Goal: Task Accomplishment & Management: Manage account settings

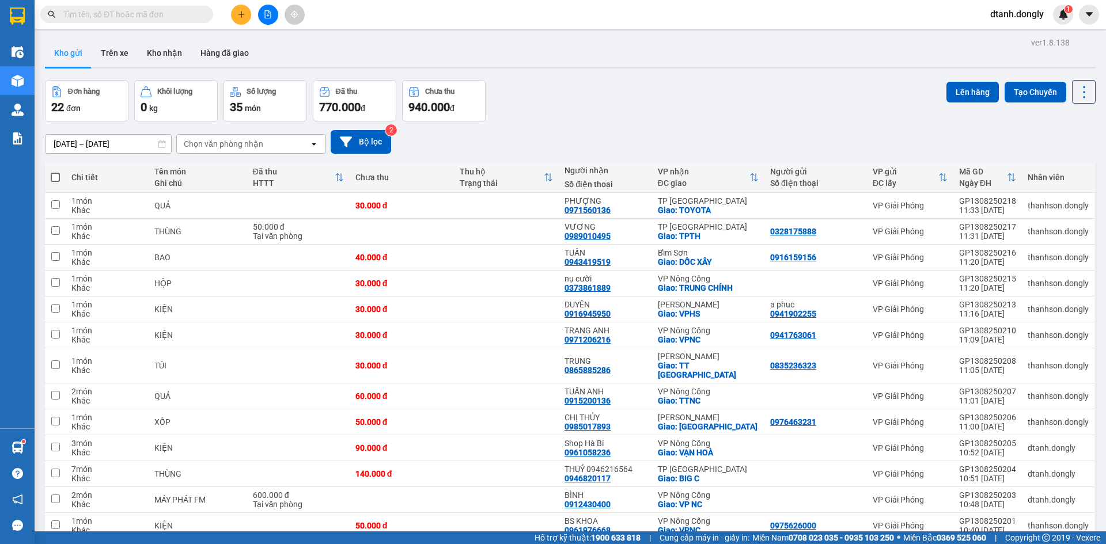
click at [54, 177] on span at bounding box center [55, 177] width 9 height 9
click at [55, 172] on input "checkbox" at bounding box center [55, 172] width 0 height 0
checkbox input "true"
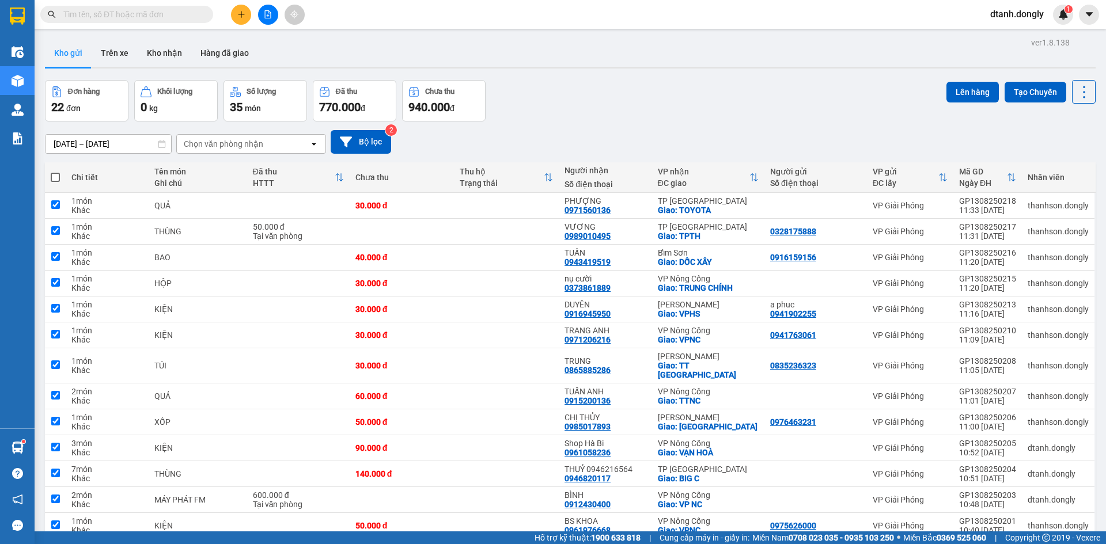
checkbox input "true"
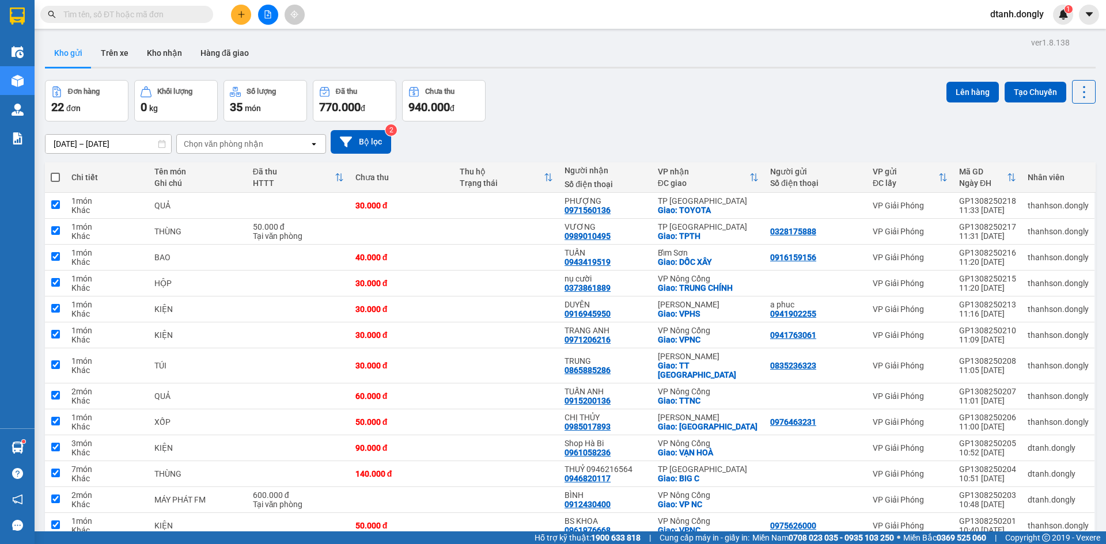
checkbox input "true"
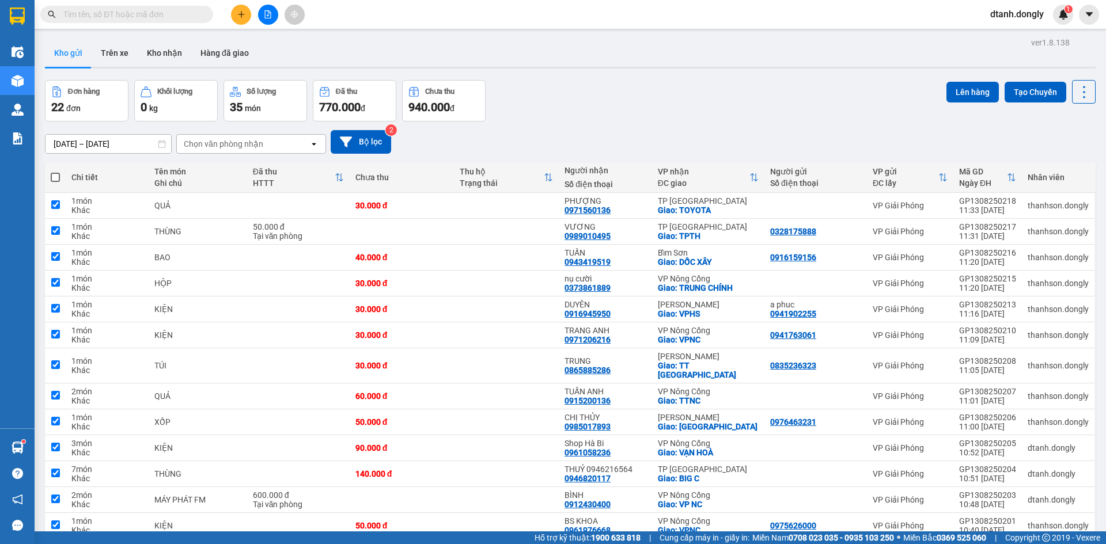
checkbox input "true"
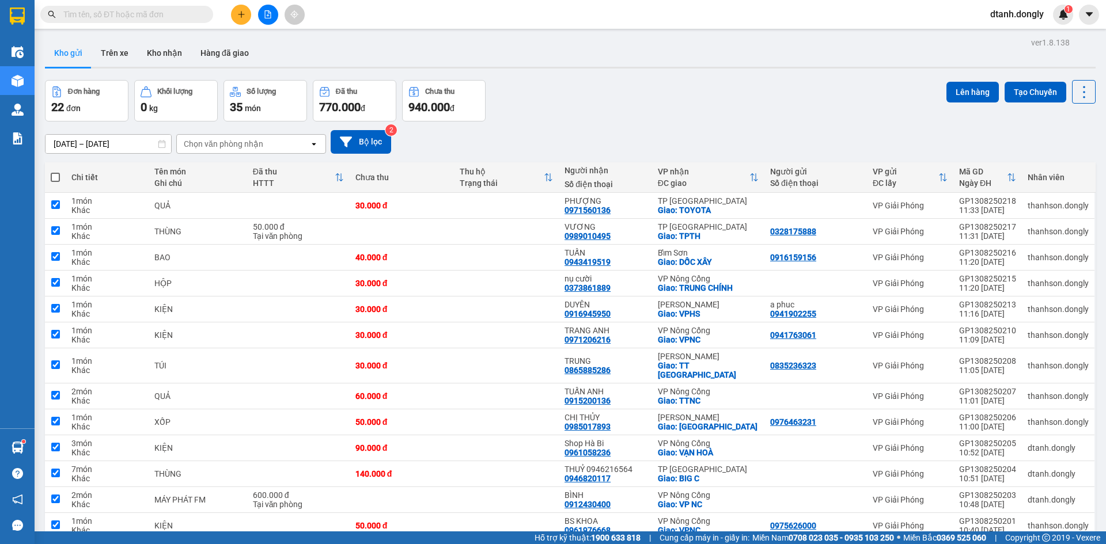
checkbox input "true"
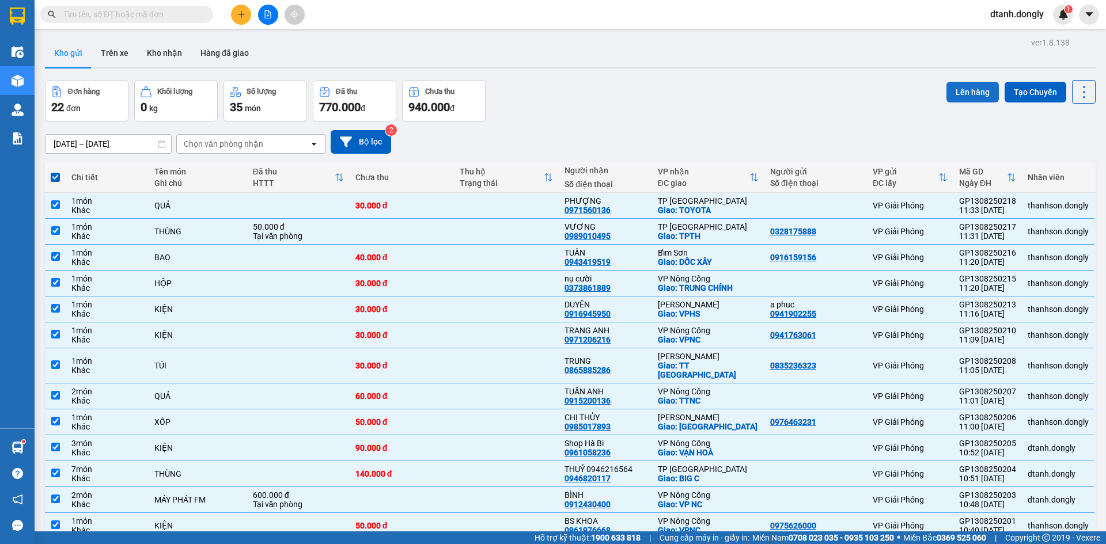
click at [969, 89] on button "Lên hàng" at bounding box center [972, 92] width 52 height 21
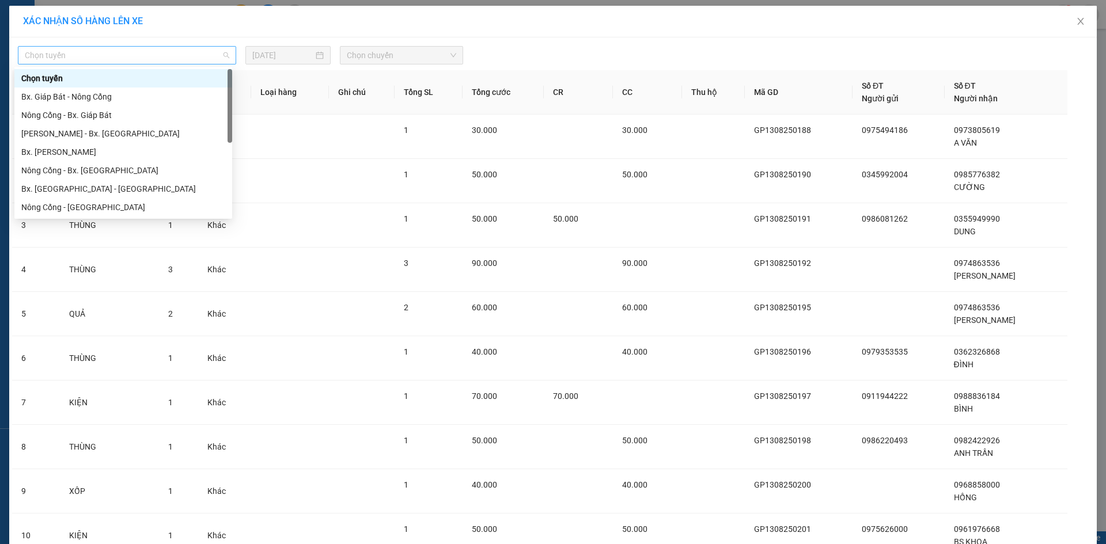
click at [160, 52] on span "Chọn tuyến" at bounding box center [127, 55] width 204 height 17
drag, startPoint x: 108, startPoint y: 98, endPoint x: 207, endPoint y: 95, distance: 98.6
click at [108, 99] on div "Bx. Giáp Bát - Nông Cống" at bounding box center [123, 96] width 204 height 13
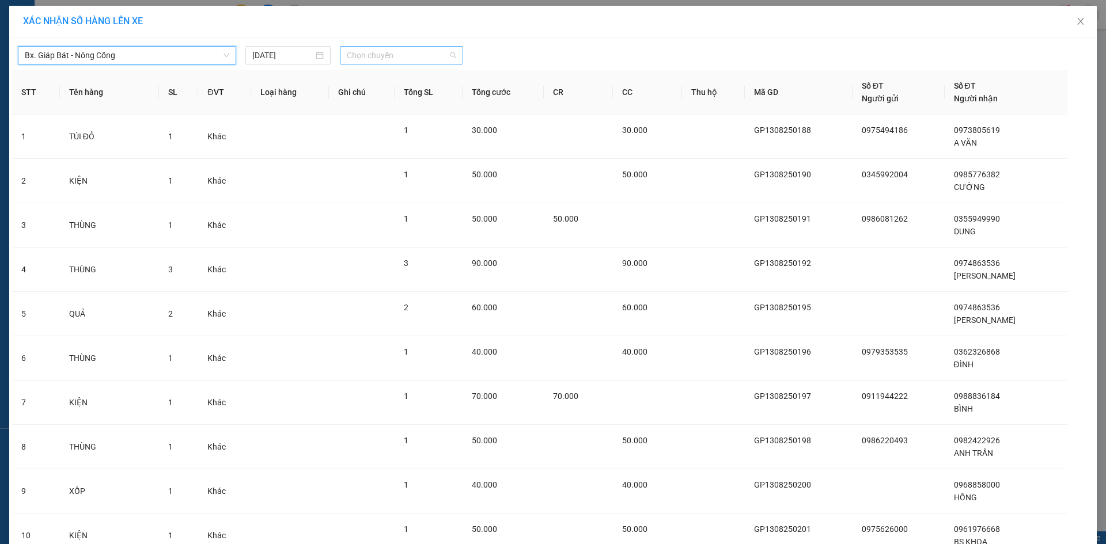
click at [358, 58] on span "Chọn chuyến" at bounding box center [401, 55] width 109 height 17
click at [373, 59] on span "Chọn chuyến" at bounding box center [401, 55] width 109 height 17
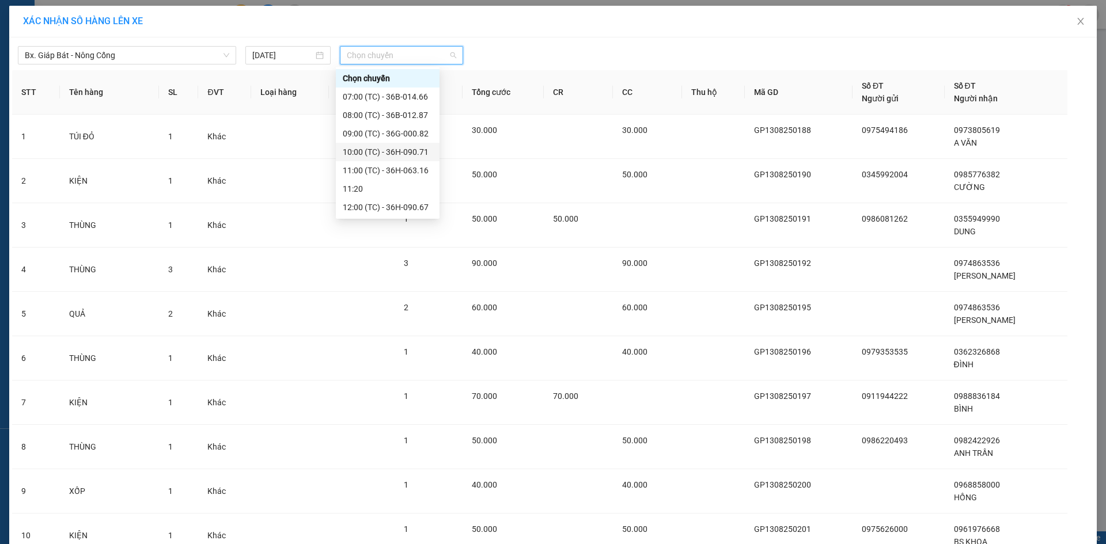
scroll to position [58, 0]
click at [385, 168] on div "12:05 (TC) - 29H-859.38" at bounding box center [388, 168] width 90 height 13
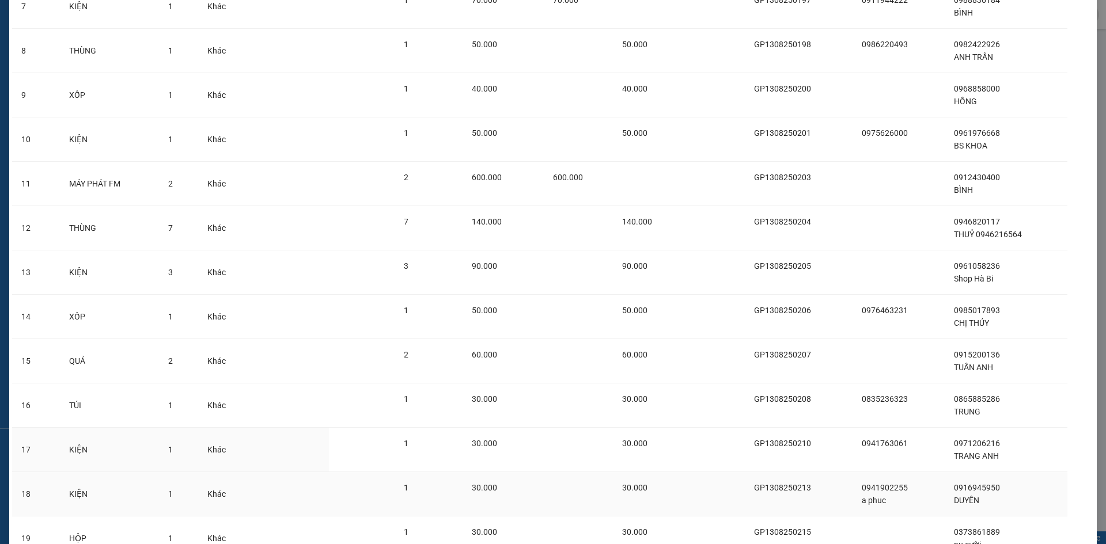
scroll to position [637, 0]
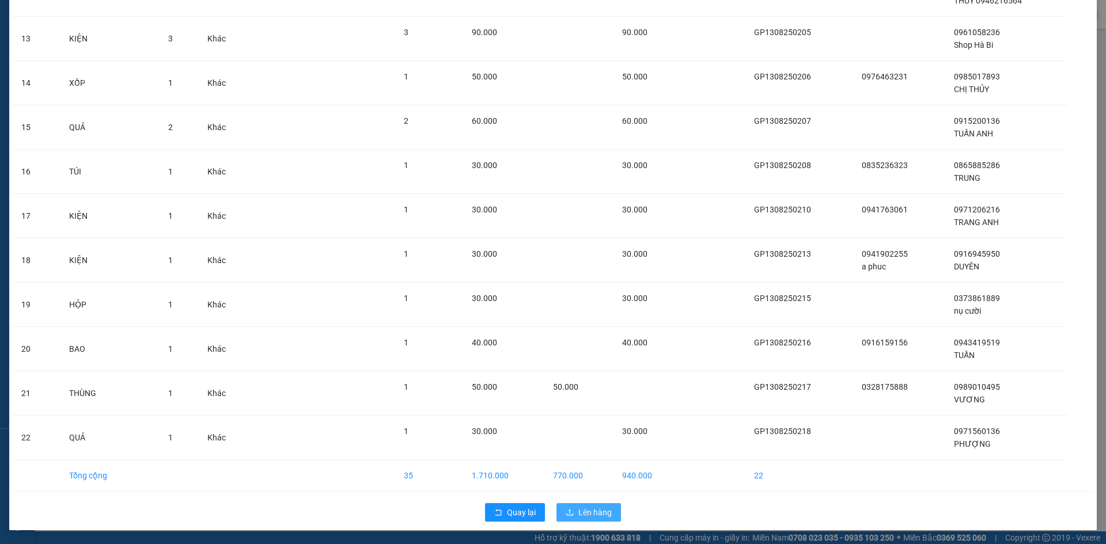
click at [578, 515] on span "Lên hàng" at bounding box center [594, 512] width 33 height 13
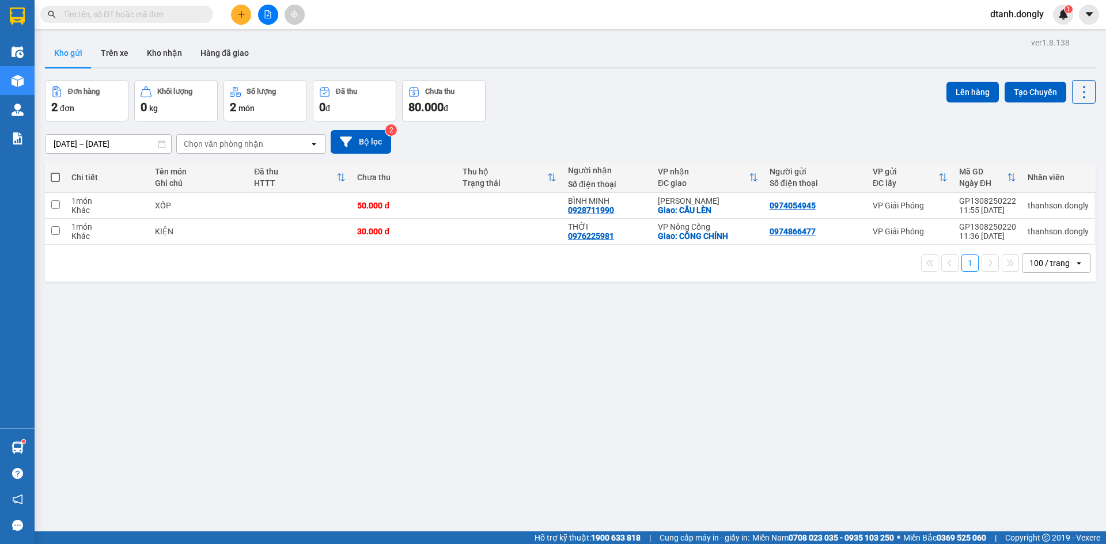
click at [55, 174] on span at bounding box center [55, 177] width 9 height 9
click at [55, 172] on input "checkbox" at bounding box center [55, 172] width 0 height 0
checkbox input "true"
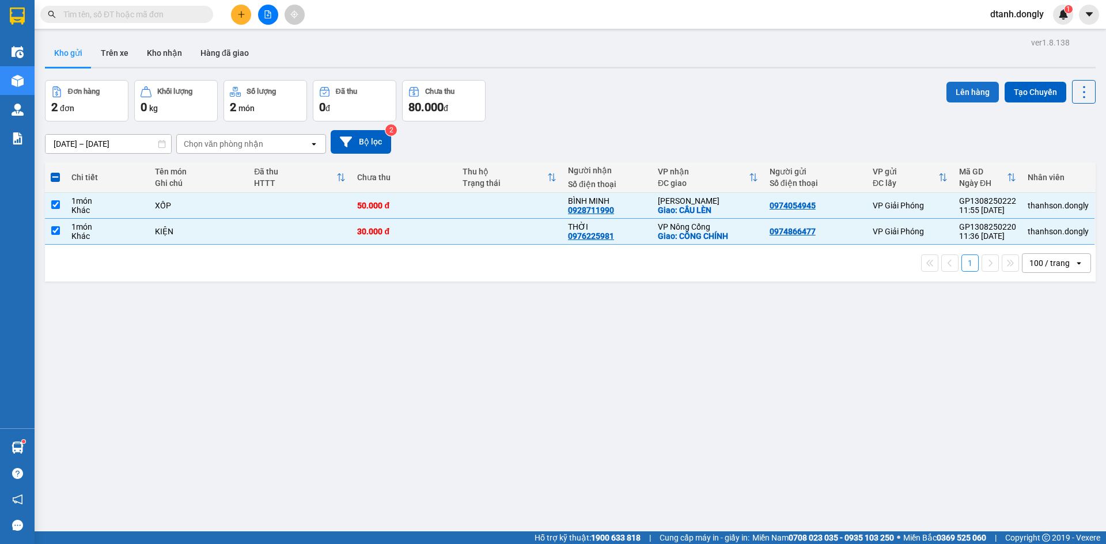
click at [946, 87] on button "Lên hàng" at bounding box center [972, 92] width 52 height 21
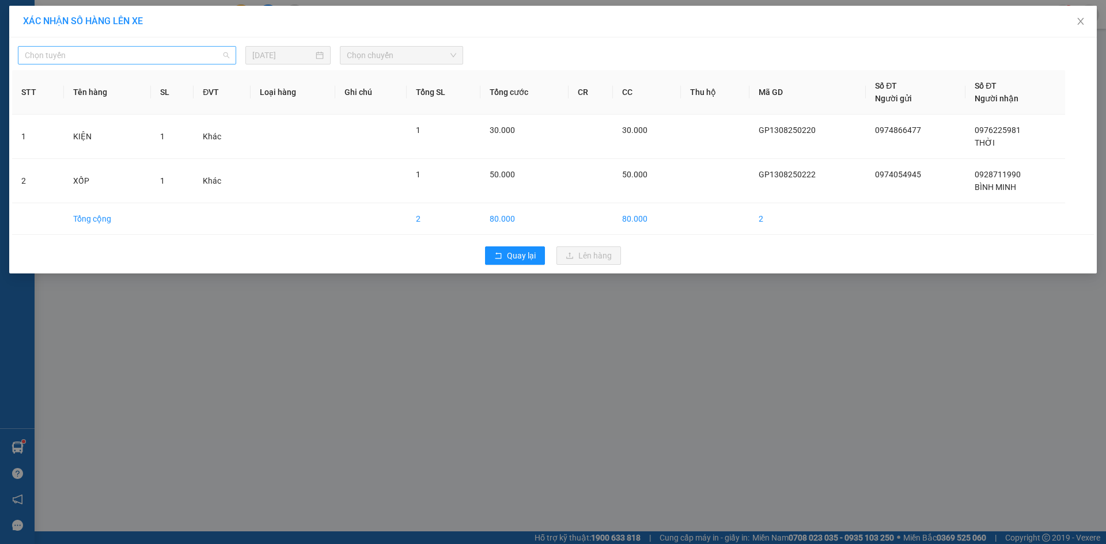
click at [209, 58] on span "Chọn tuyến" at bounding box center [127, 55] width 204 height 17
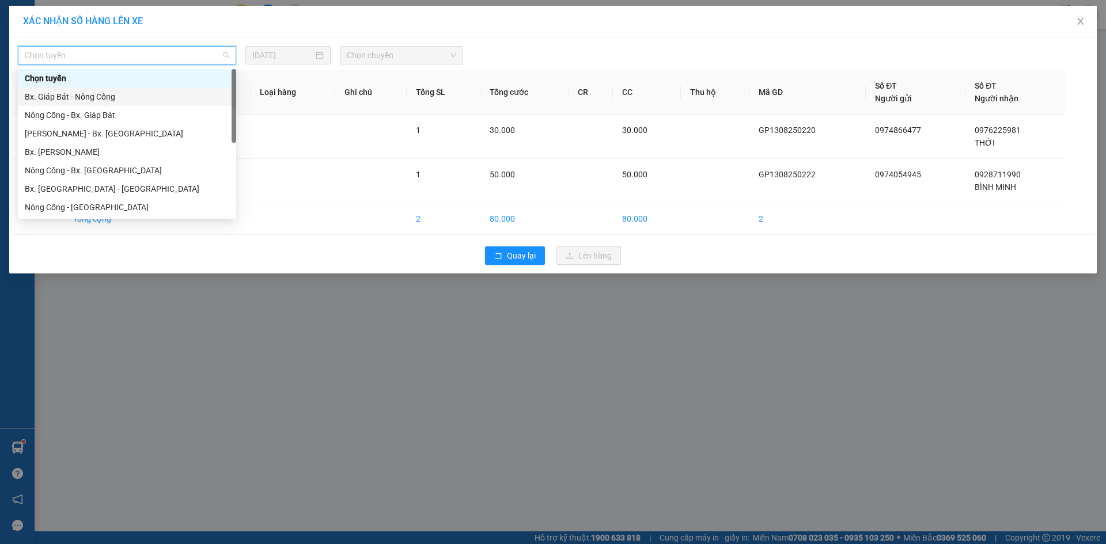
click at [184, 91] on div "Bx. Giáp Bát - Nông Cống" at bounding box center [127, 96] width 204 height 13
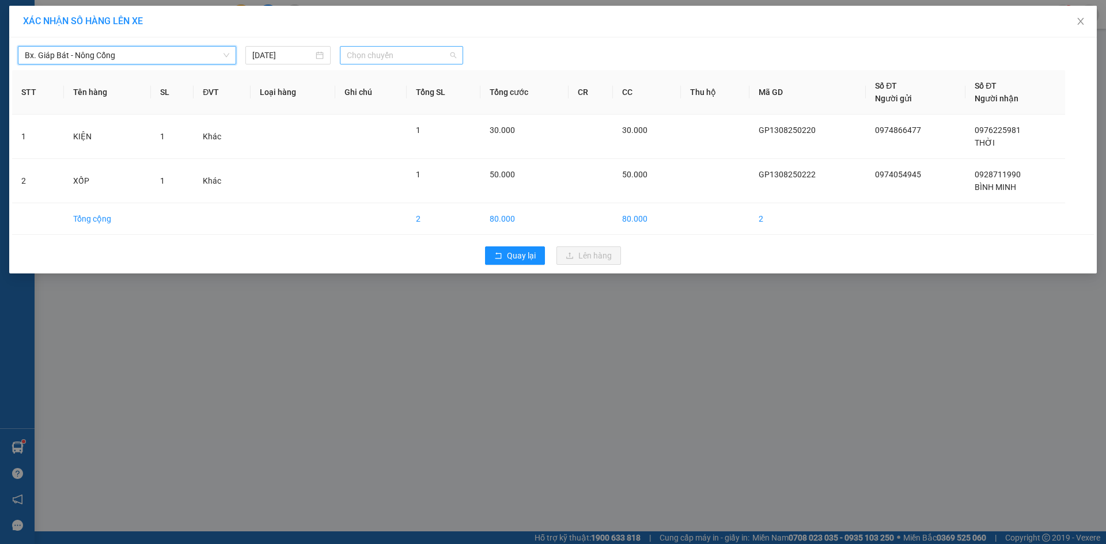
click at [355, 53] on span "Chọn chuyến" at bounding box center [401, 55] width 109 height 17
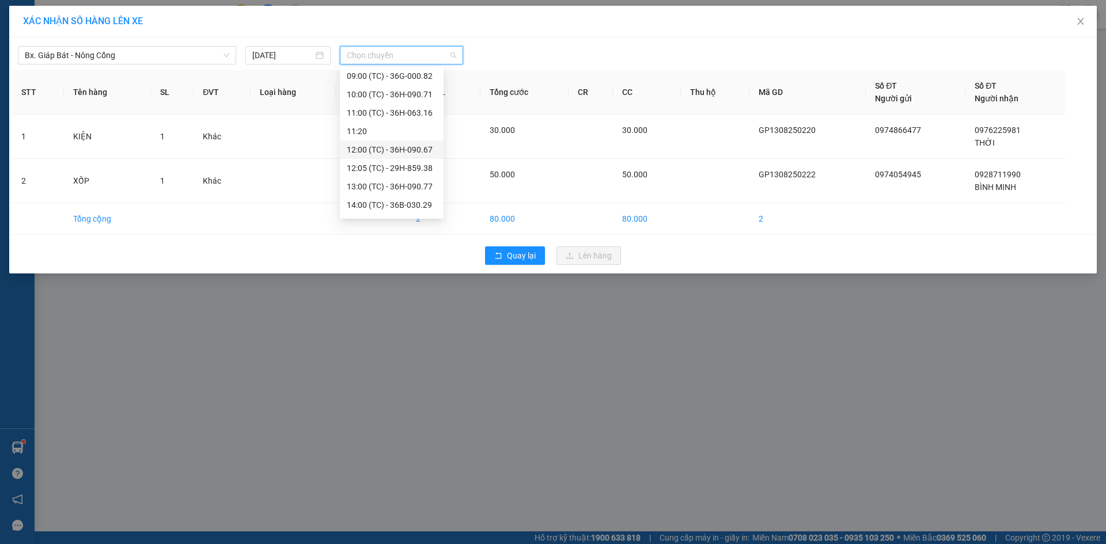
scroll to position [115, 0]
click at [407, 111] on div "12:05 (TC) - 29H-859.38" at bounding box center [392, 110] width 90 height 13
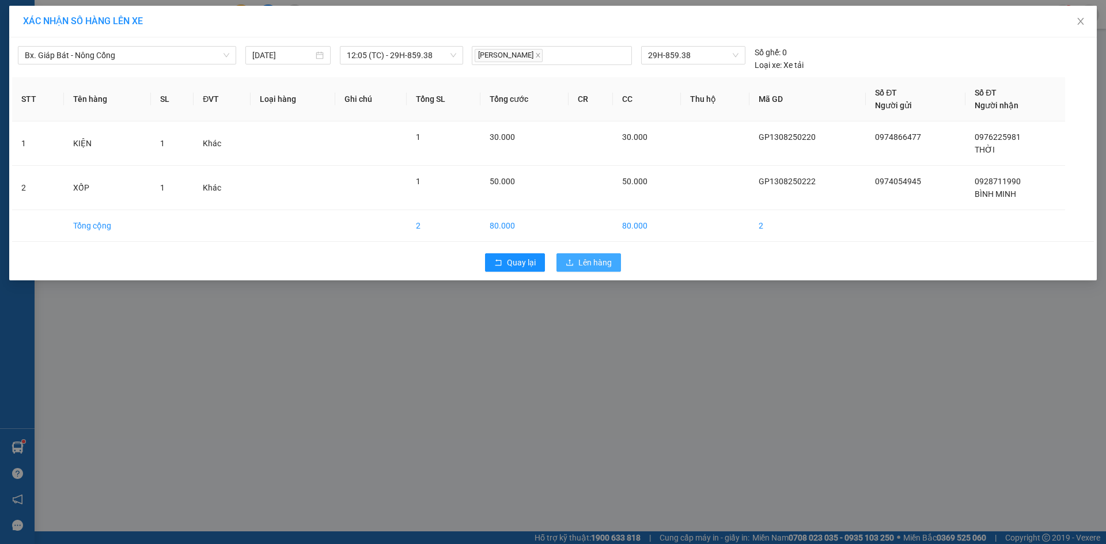
click at [571, 261] on icon "upload" at bounding box center [570, 263] width 8 height 8
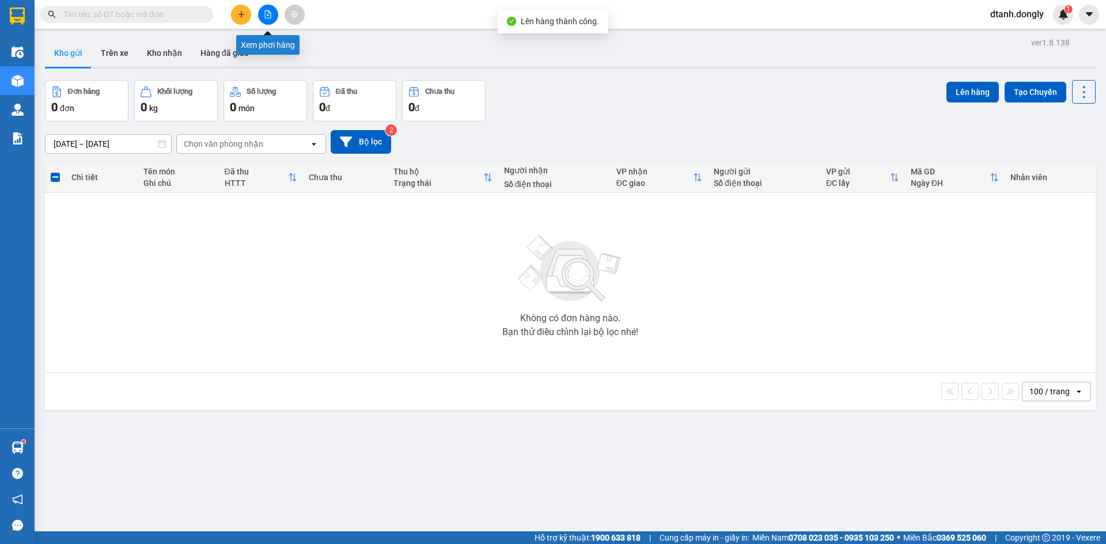
click at [271, 17] on icon "file-add" at bounding box center [268, 14] width 6 height 8
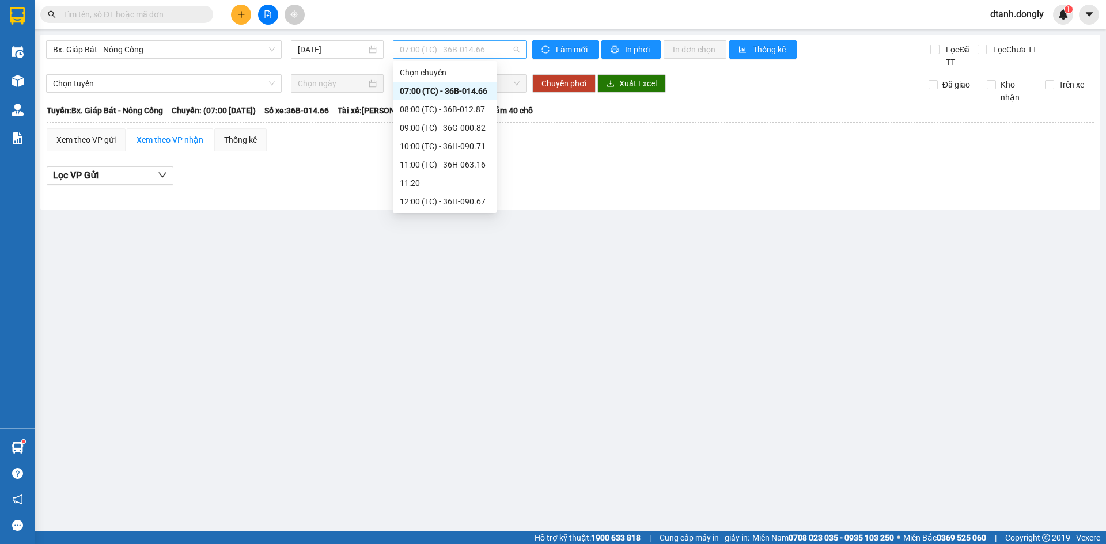
click at [422, 54] on span "07:00 (TC) - 36B-014.66" at bounding box center [460, 49] width 120 height 17
click at [460, 104] on div "12:05 (TC) - 29H-859.38" at bounding box center [445, 104] width 90 height 13
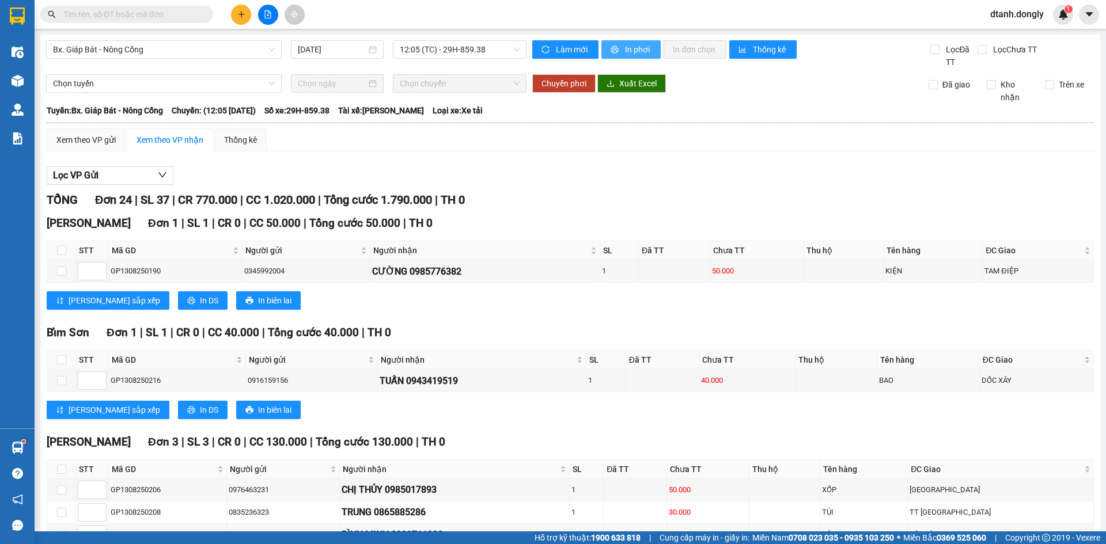
click at [615, 44] on button "In phơi" at bounding box center [630, 49] width 59 height 18
click at [237, 13] on icon "plus" at bounding box center [241, 14] width 8 height 8
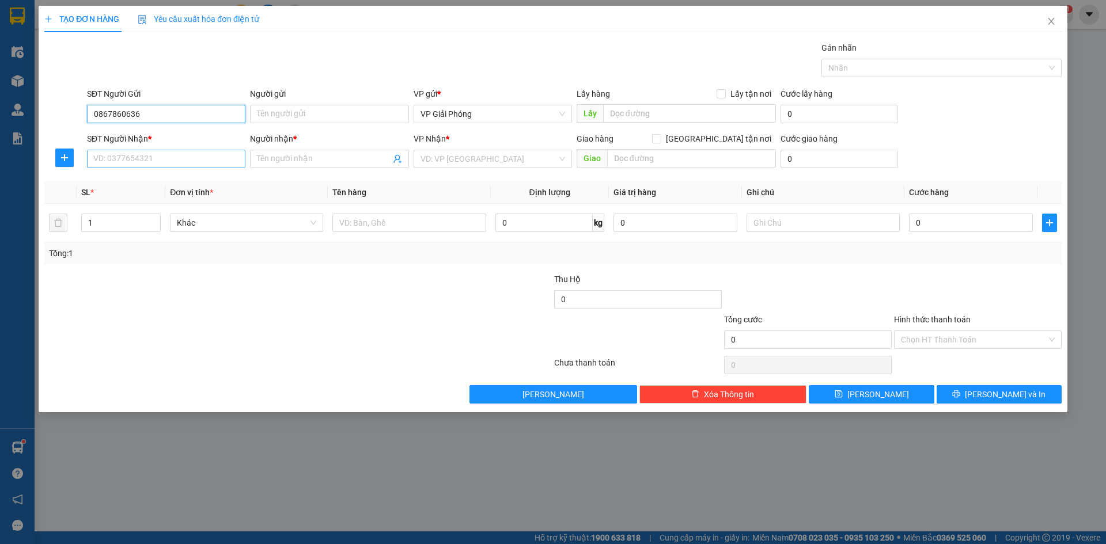
type input "0867860636"
click at [130, 162] on input "SĐT Người Nhận *" at bounding box center [166, 159] width 158 height 18
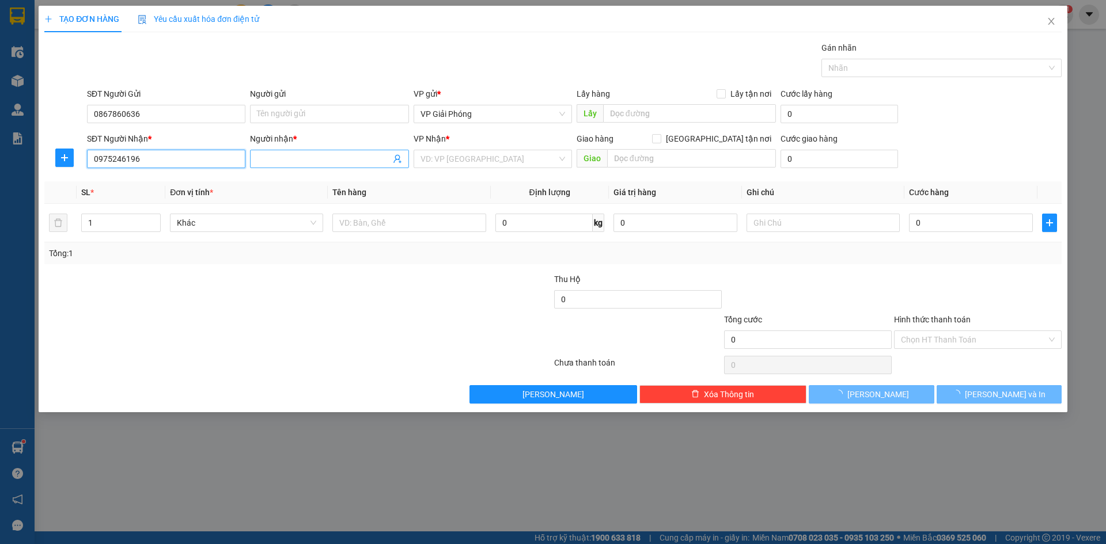
type input "0975246196"
click at [334, 166] on span at bounding box center [329, 159] width 158 height 18
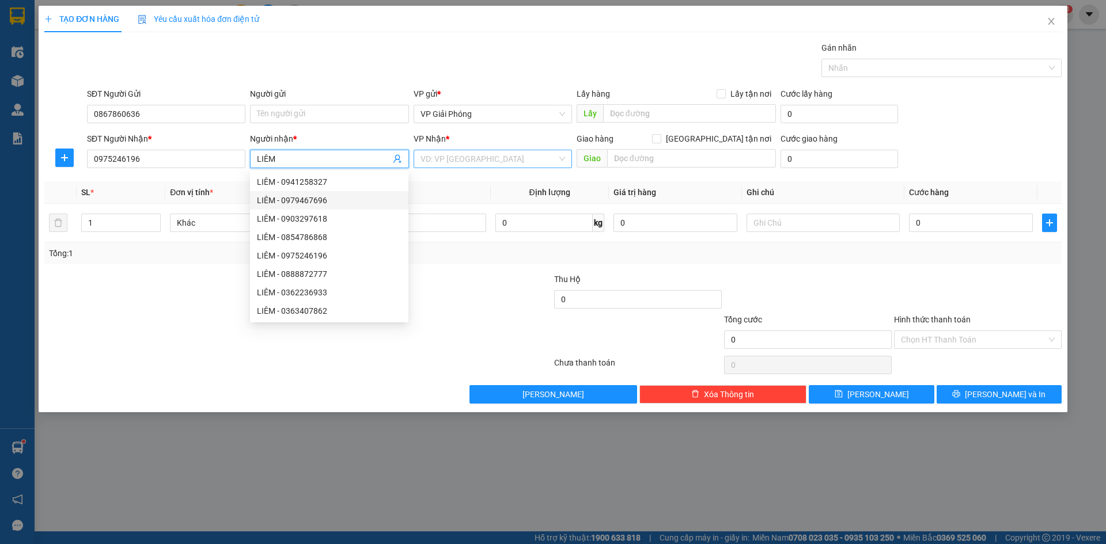
type input "LIÊM"
click at [448, 158] on input "search" at bounding box center [488, 158] width 137 height 17
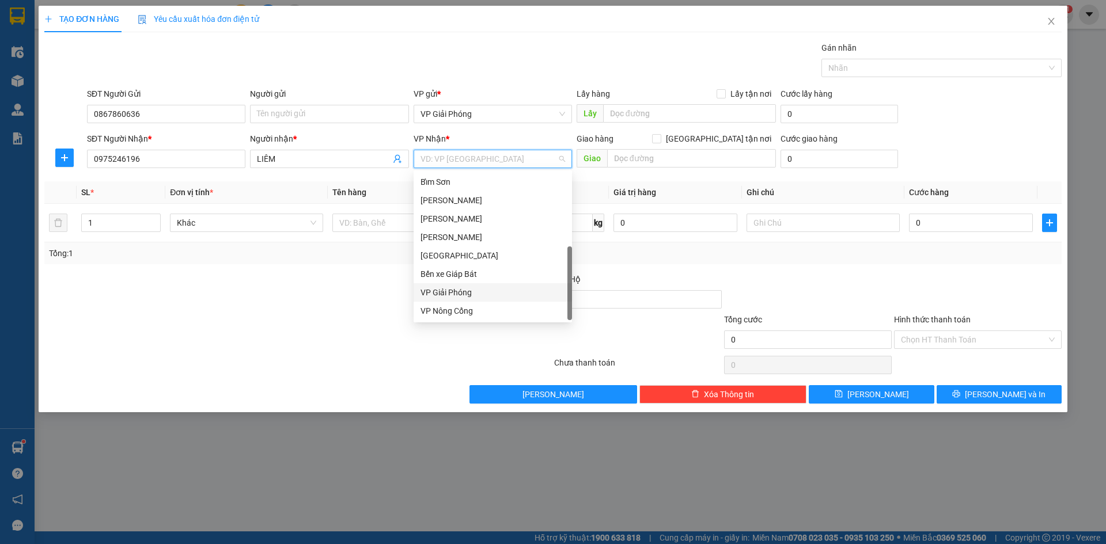
scroll to position [166, 0]
click at [461, 313] on div "VP Nông Cống" at bounding box center [492, 311] width 145 height 13
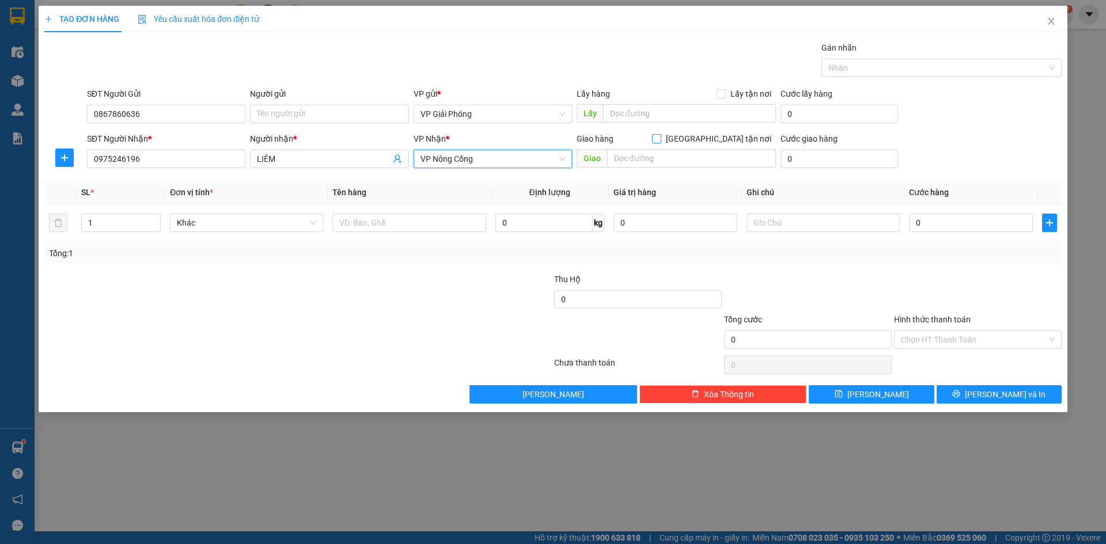
click at [660, 138] on input "[GEOGRAPHIC_DATA] tận nơi" at bounding box center [656, 138] width 8 height 8
checkbox input "true"
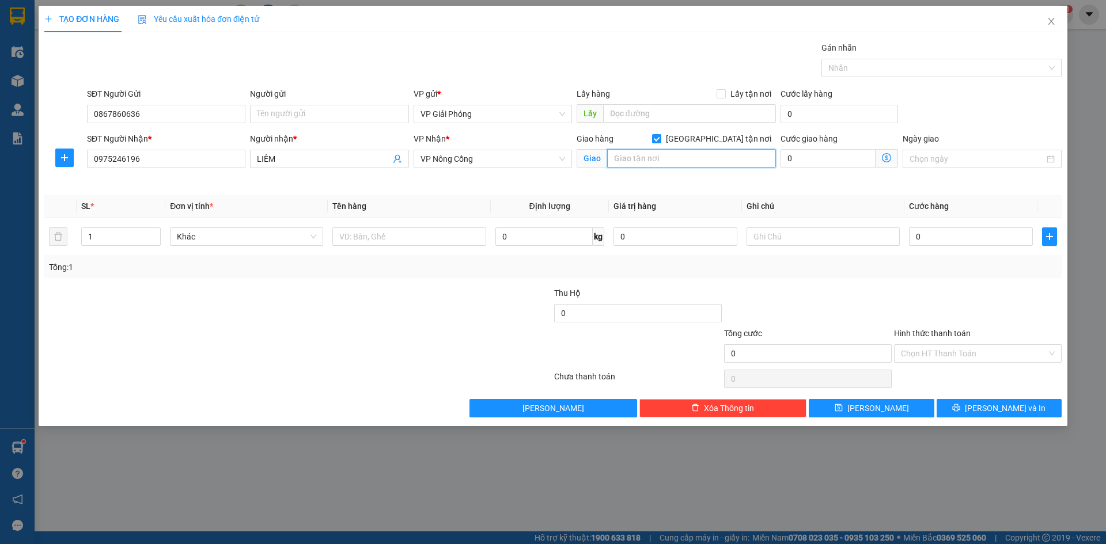
click at [702, 161] on input "text" at bounding box center [691, 158] width 169 height 18
click at [858, 70] on div at bounding box center [935, 68] width 223 height 14
type input "VPNC"
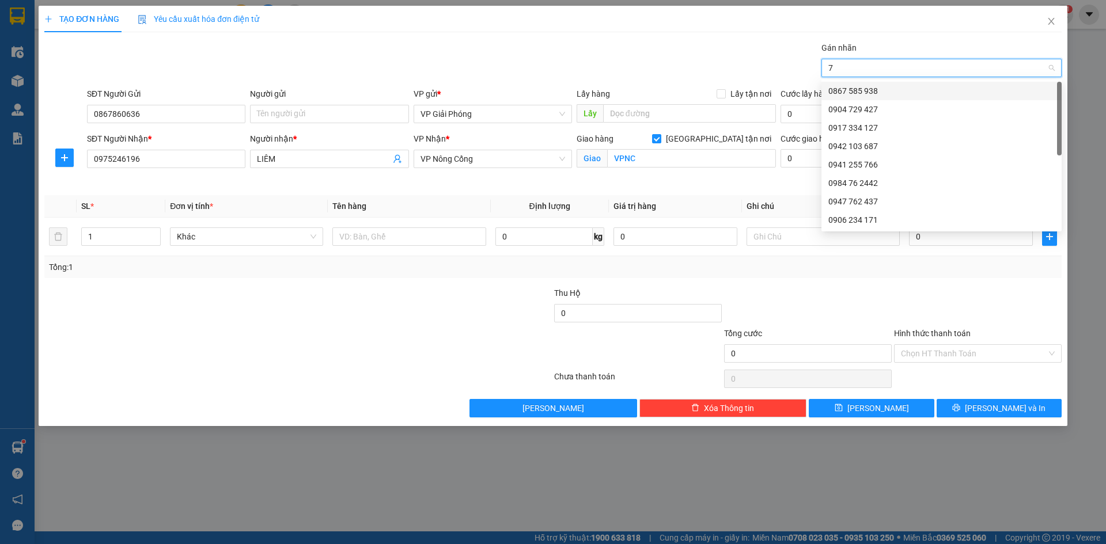
type input "76"
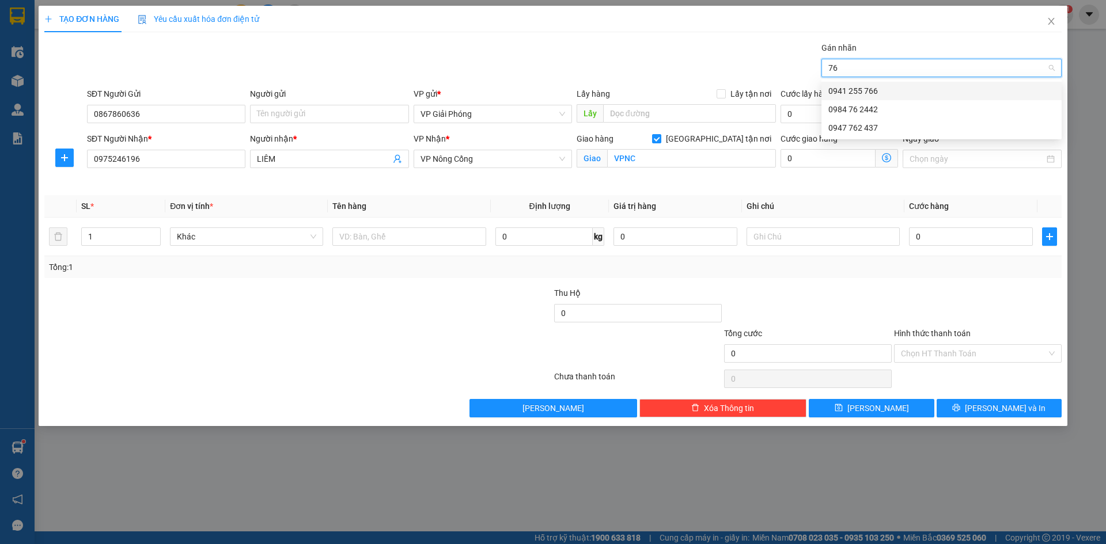
click at [865, 94] on div "0941 255 766" at bounding box center [941, 91] width 226 height 13
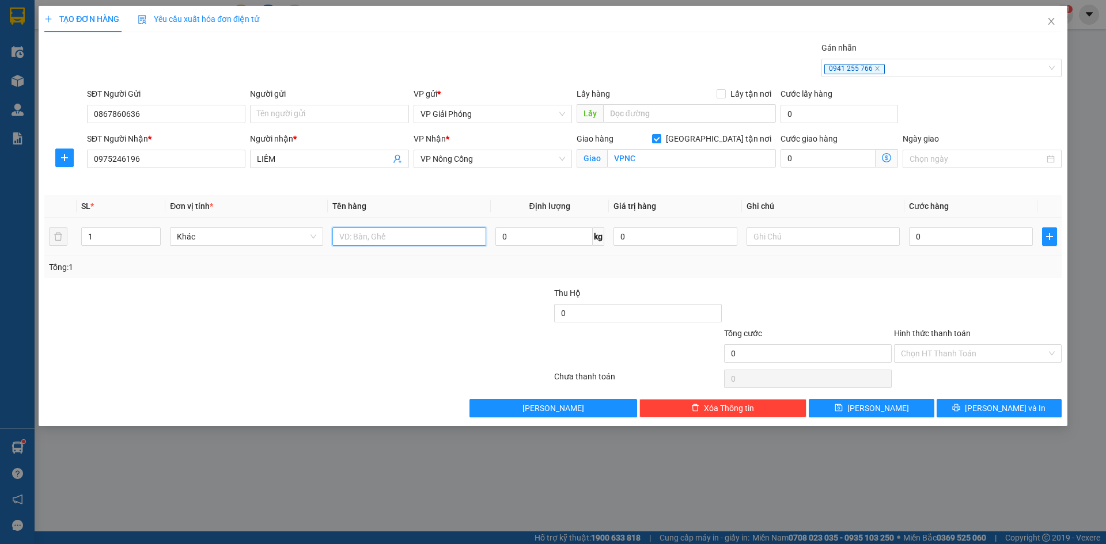
click at [354, 245] on input "text" at bounding box center [408, 237] width 153 height 18
type input "TÚI"
click at [947, 238] on input "0" at bounding box center [971, 237] width 124 height 18
type input "3"
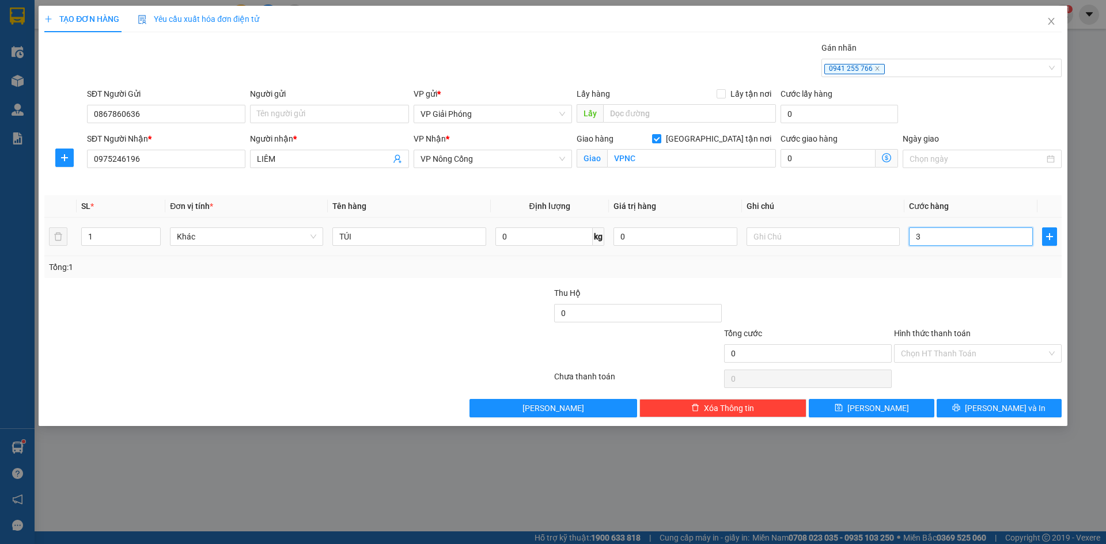
type input "3"
type input "30"
type input "30.000"
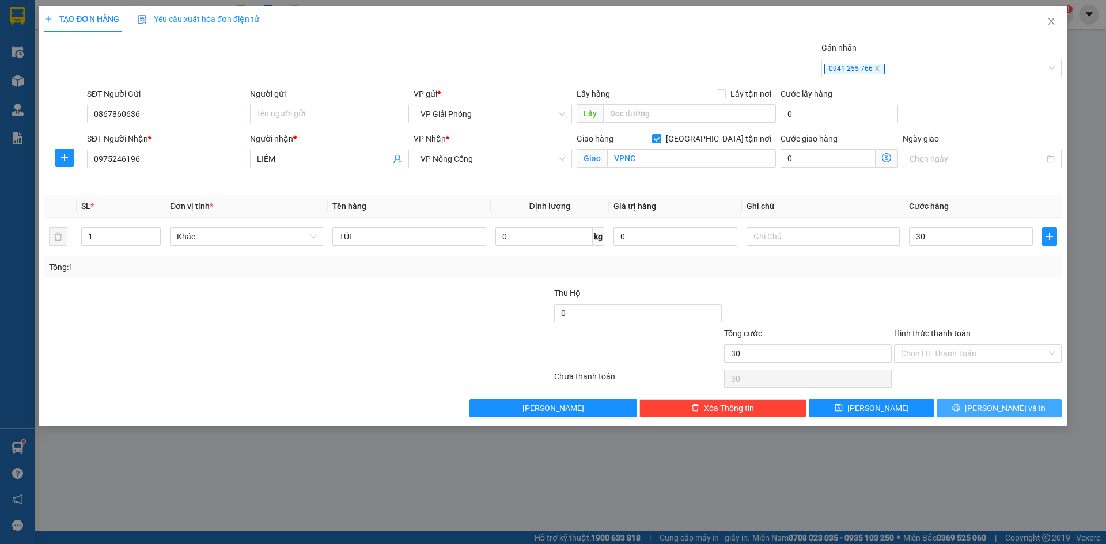
type input "30.000"
click at [960, 408] on icon "printer" at bounding box center [956, 407] width 7 height 7
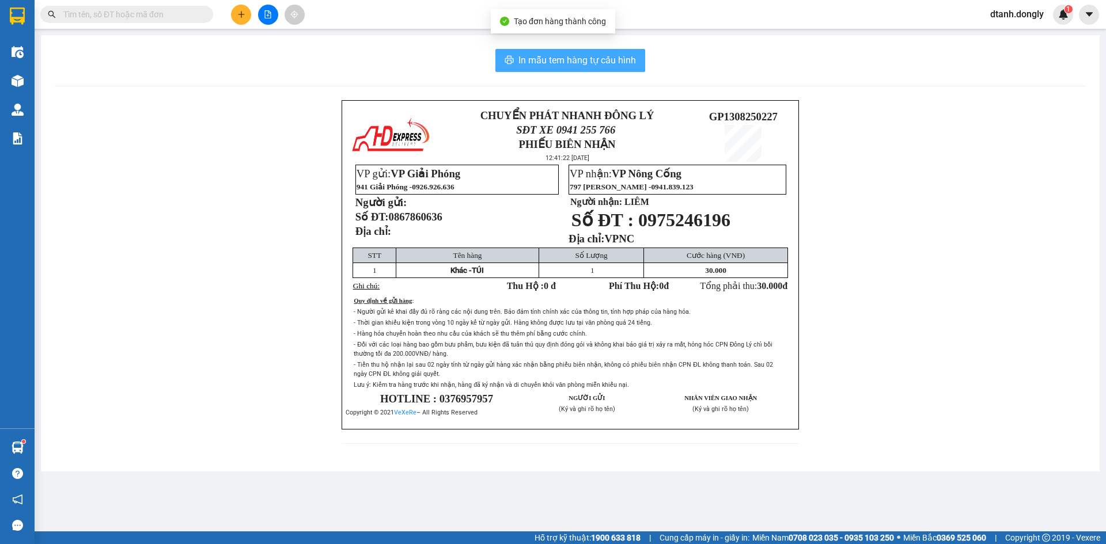
click at [528, 54] on span "In mẫu tem hàng tự cấu hình" at bounding box center [576, 60] width 117 height 14
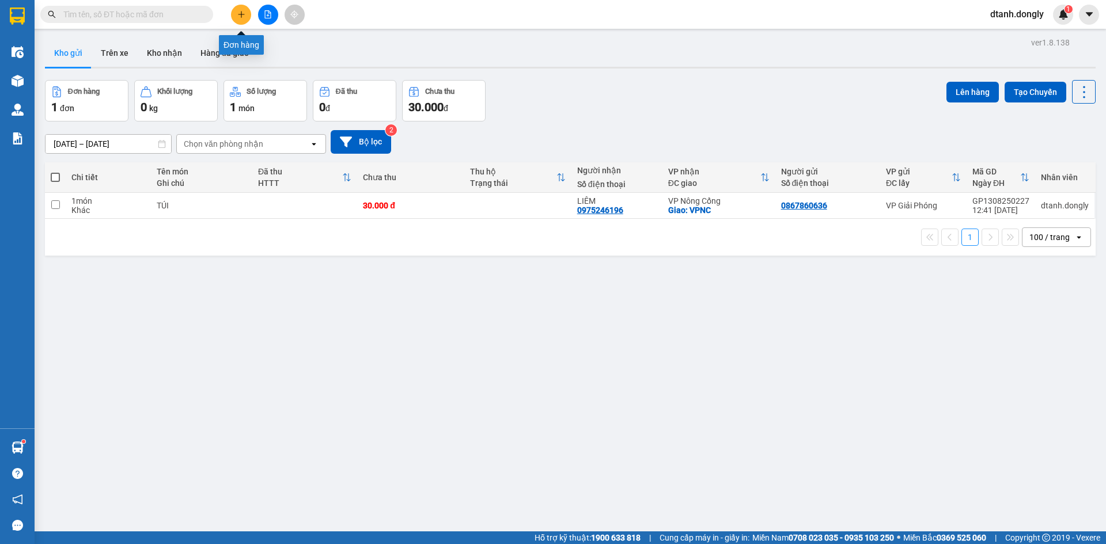
click at [243, 13] on icon "plus" at bounding box center [241, 14] width 8 height 8
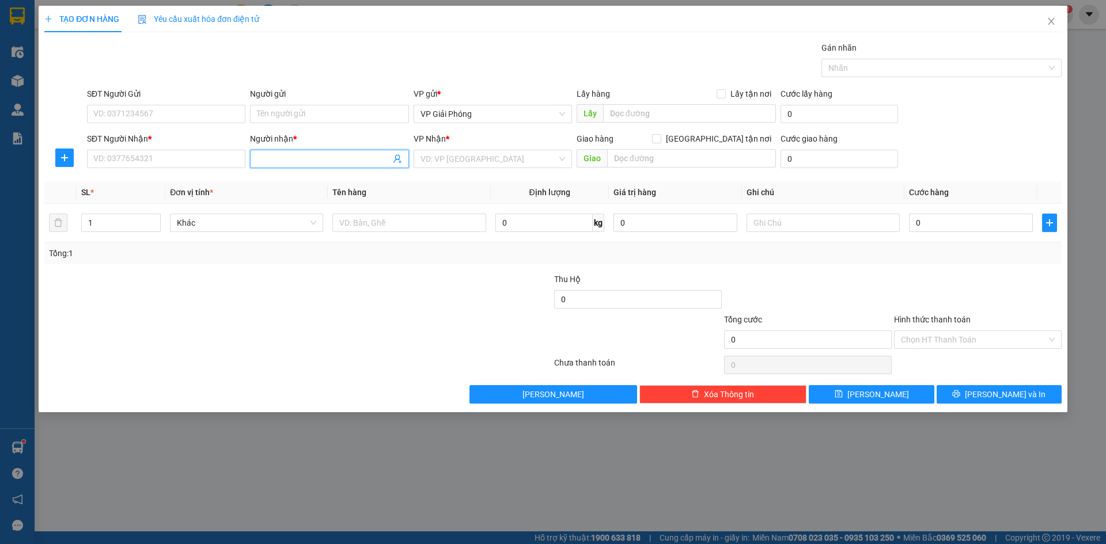
click at [268, 160] on input "Người nhận *" at bounding box center [323, 159] width 133 height 13
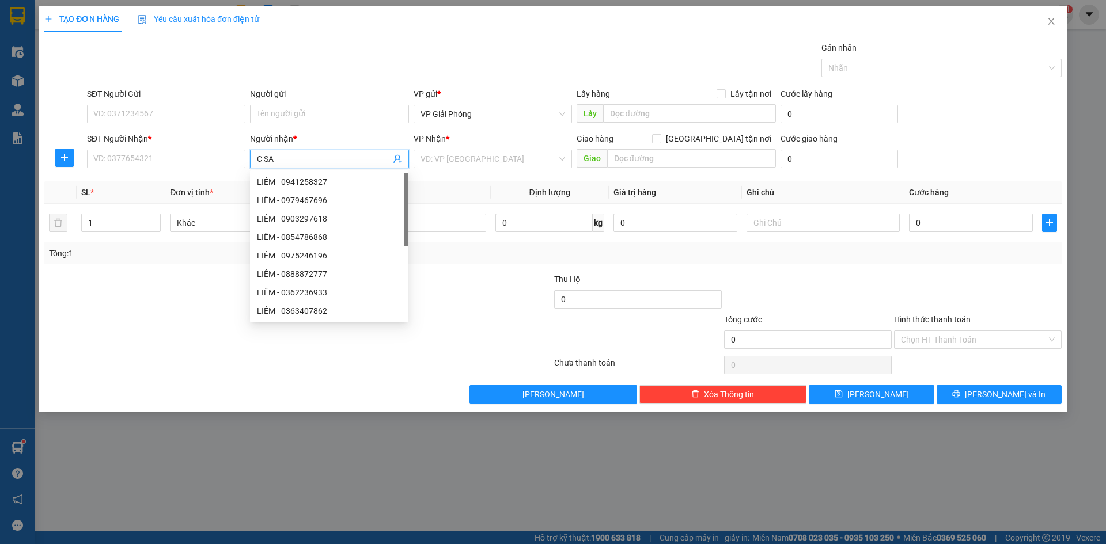
type input "C SAO"
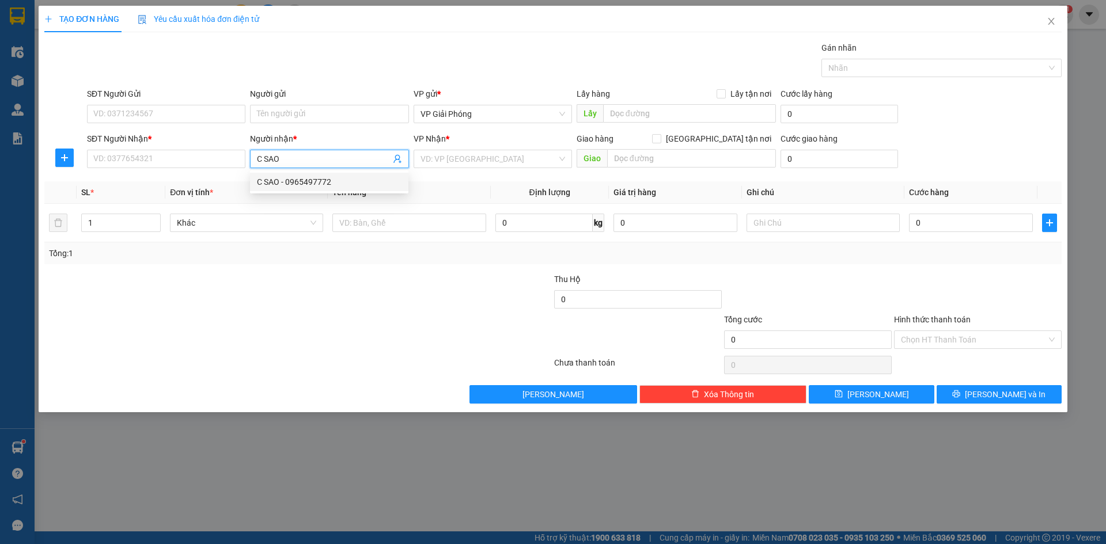
click at [272, 184] on div "C SAO - 0965497772" at bounding box center [329, 182] width 145 height 13
type input "0965497772"
checkbox input "true"
type input "282 hải thượng lãn ông"
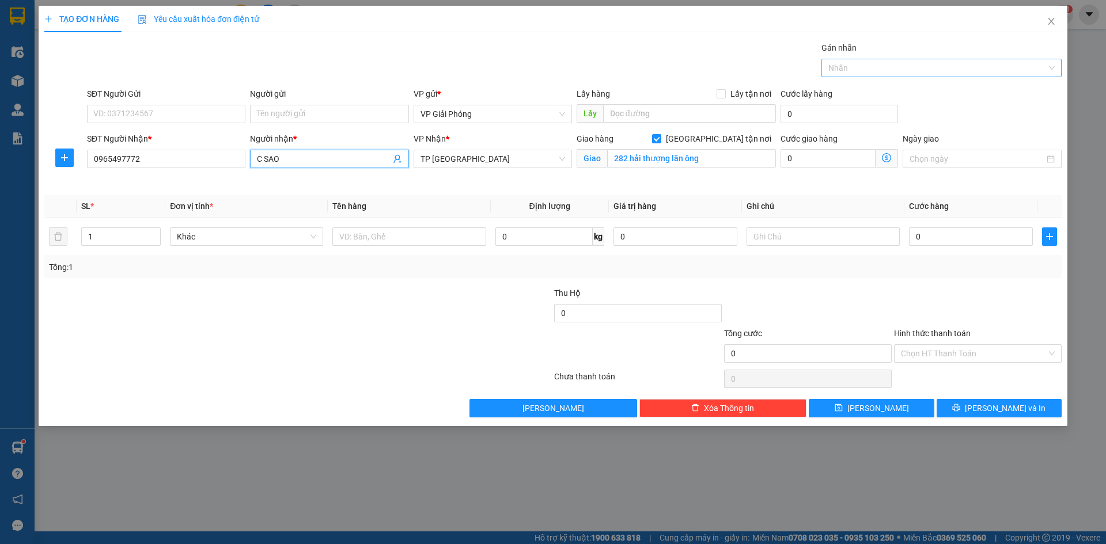
click at [841, 65] on div at bounding box center [935, 68] width 223 height 14
type input "C SAO"
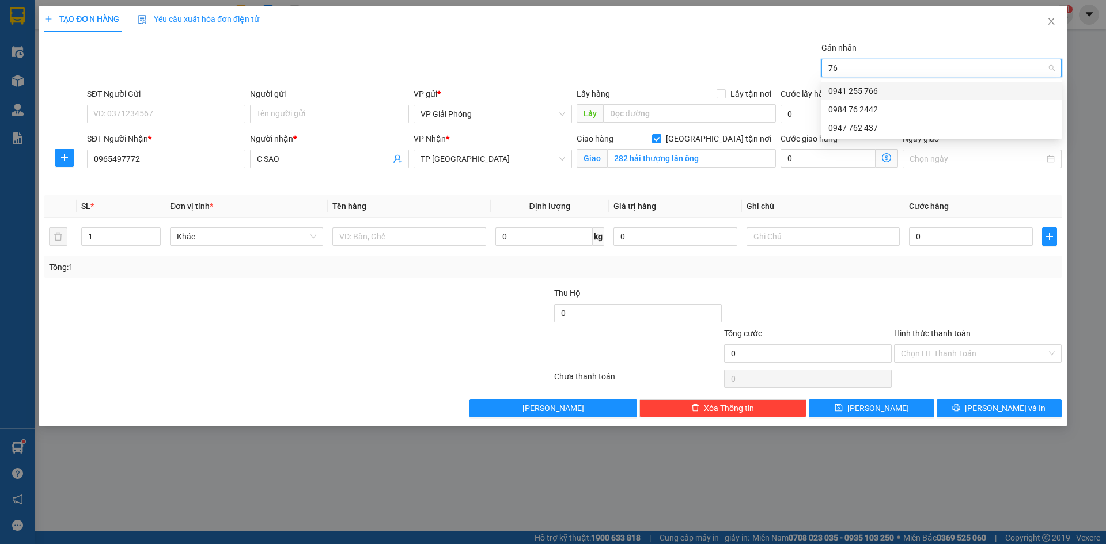
type input "766"
click at [842, 88] on div "0941 255 766" at bounding box center [941, 91] width 226 height 13
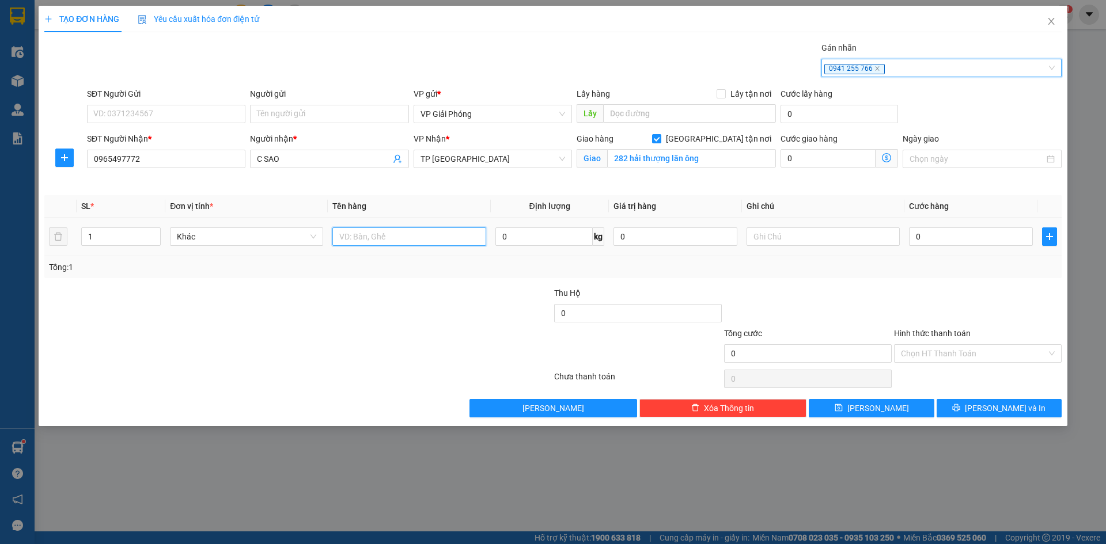
click at [416, 234] on input "text" at bounding box center [408, 237] width 153 height 18
type input "QUẢ"
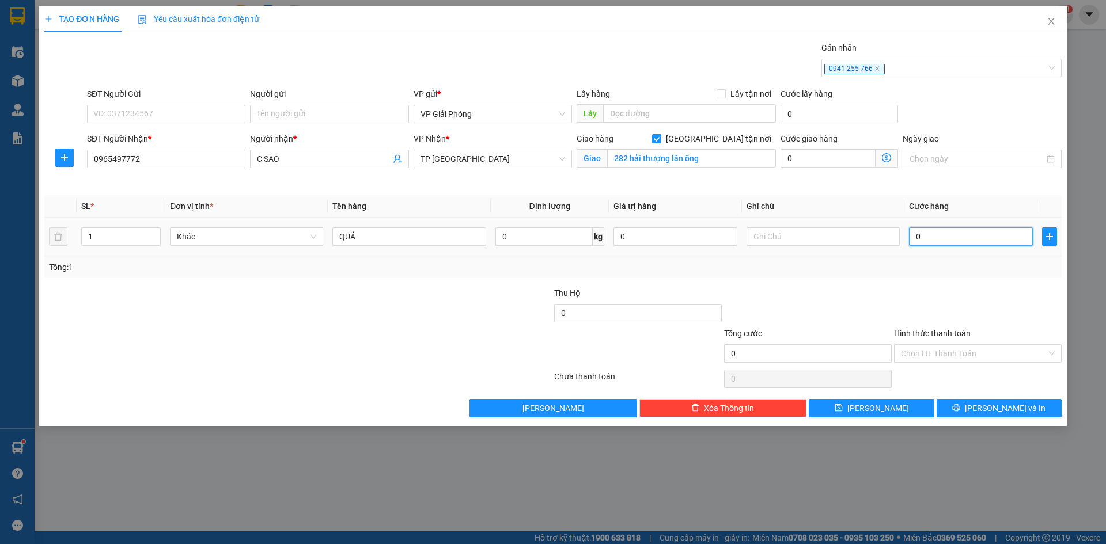
click at [926, 237] on input "0" at bounding box center [971, 237] width 124 height 18
type input "3"
type input "30"
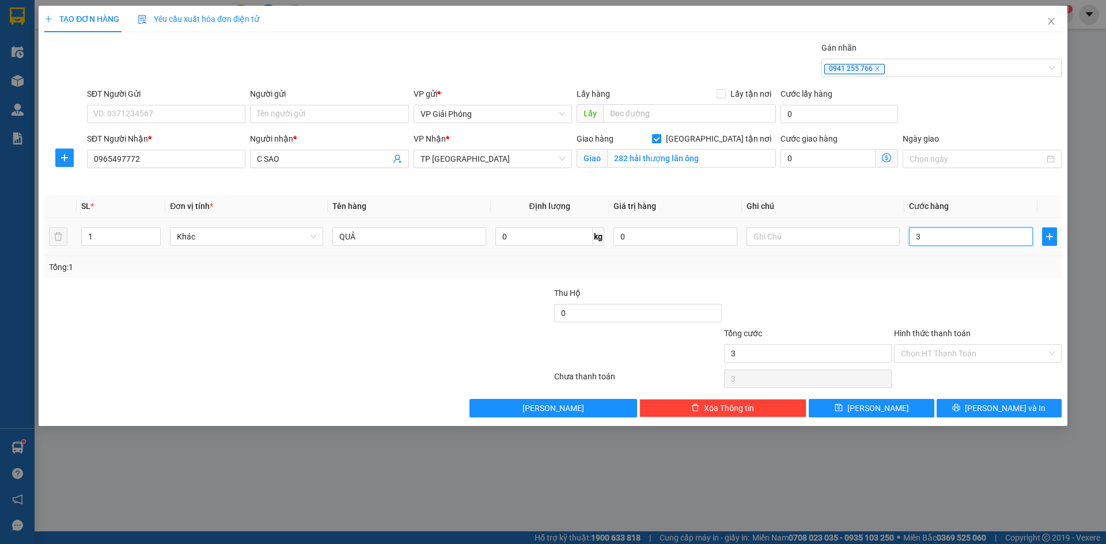
type input "30"
type input "30.000"
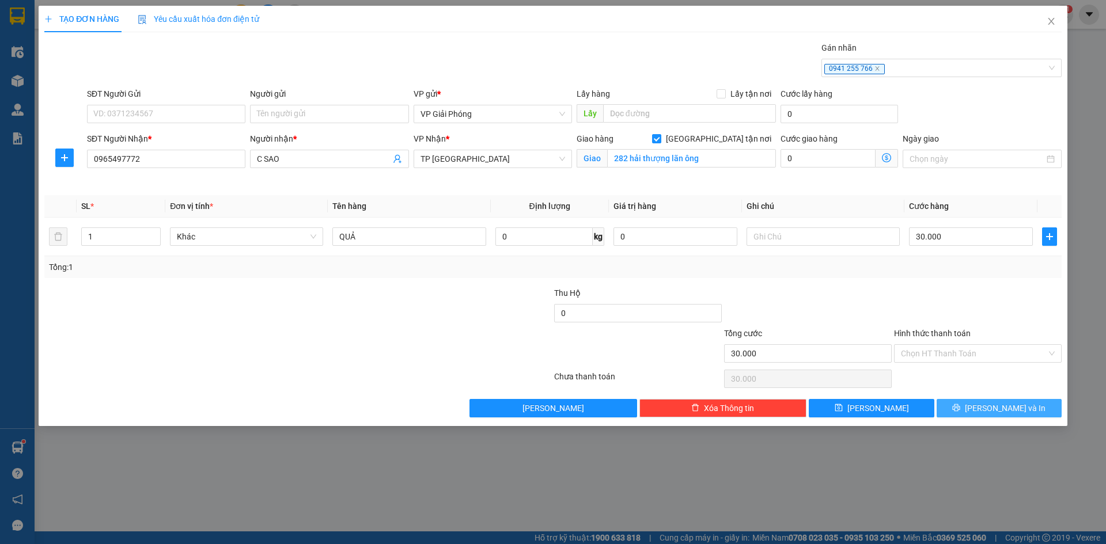
click at [960, 414] on button "[PERSON_NAME] và In" at bounding box center [999, 408] width 125 height 18
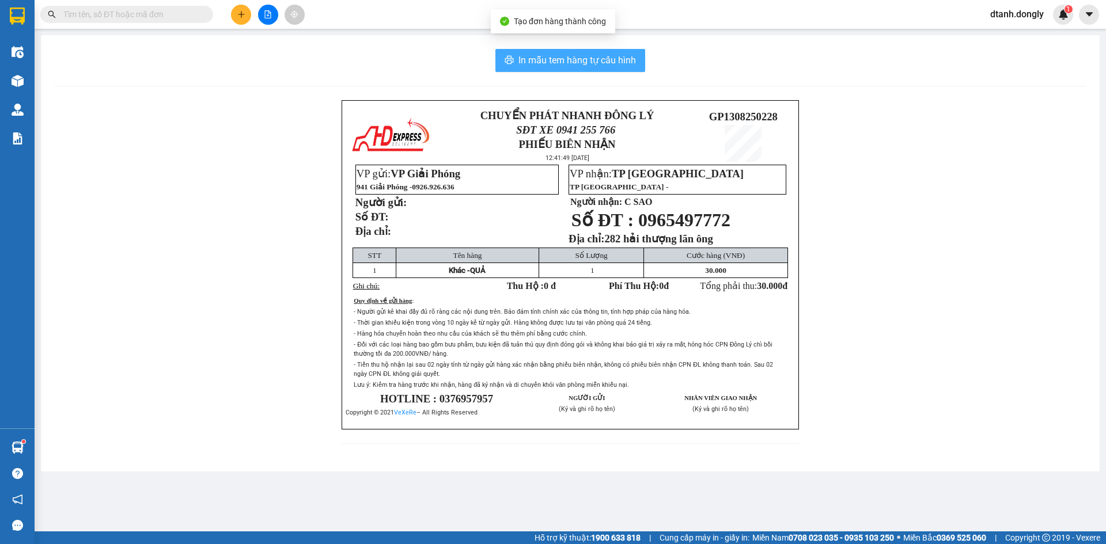
click at [560, 66] on span "In mẫu tem hàng tự cấu hình" at bounding box center [576, 60] width 117 height 14
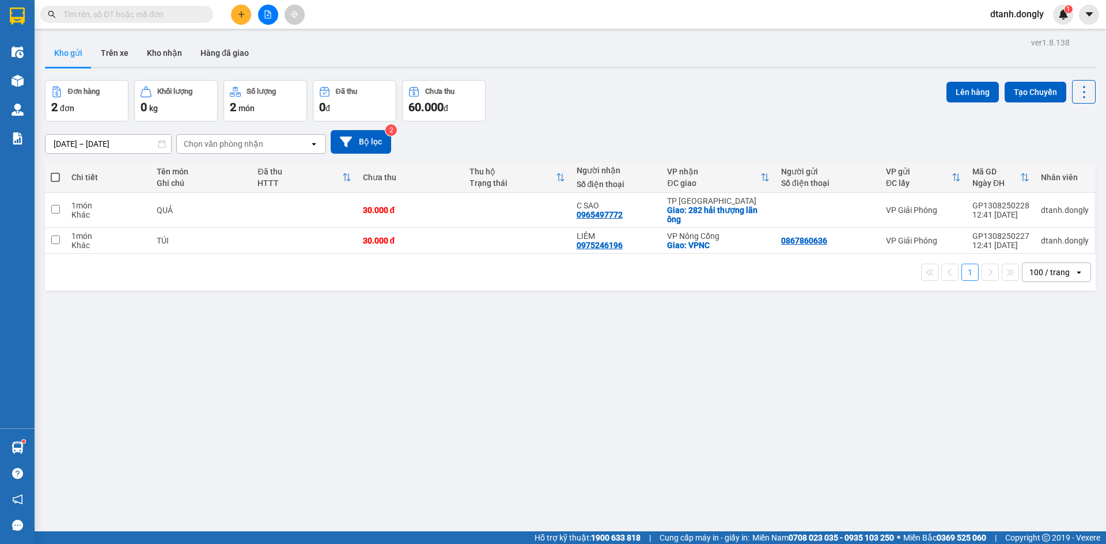
drag, startPoint x: 49, startPoint y: 179, endPoint x: 78, endPoint y: 176, distance: 28.9
click at [50, 178] on th at bounding box center [55, 177] width 21 height 31
click at [58, 175] on span at bounding box center [55, 177] width 9 height 9
click at [55, 172] on input "checkbox" at bounding box center [55, 172] width 0 height 0
checkbox input "true"
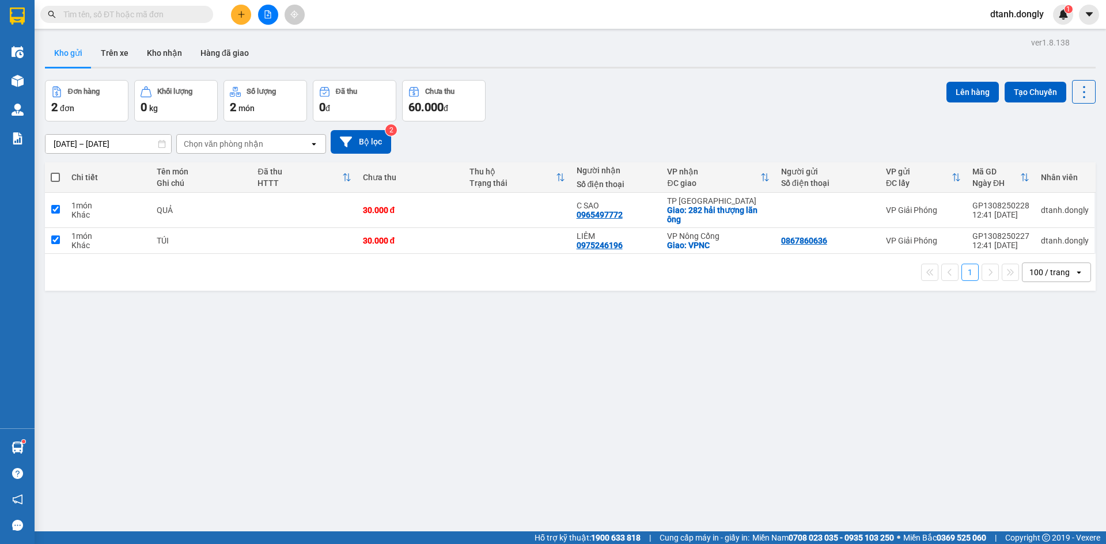
checkbox input "true"
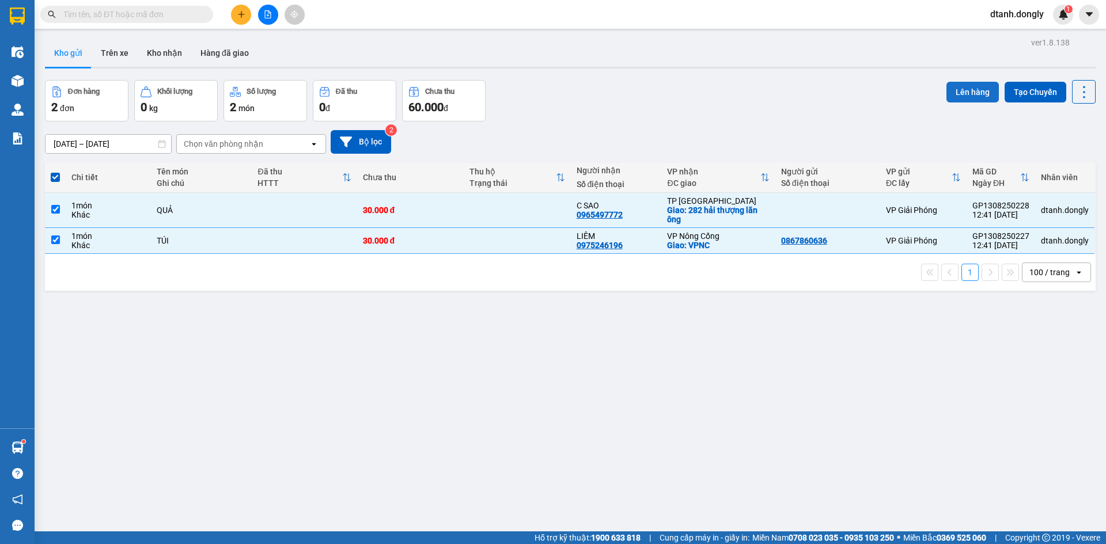
click at [957, 95] on button "Lên hàng" at bounding box center [972, 92] width 52 height 21
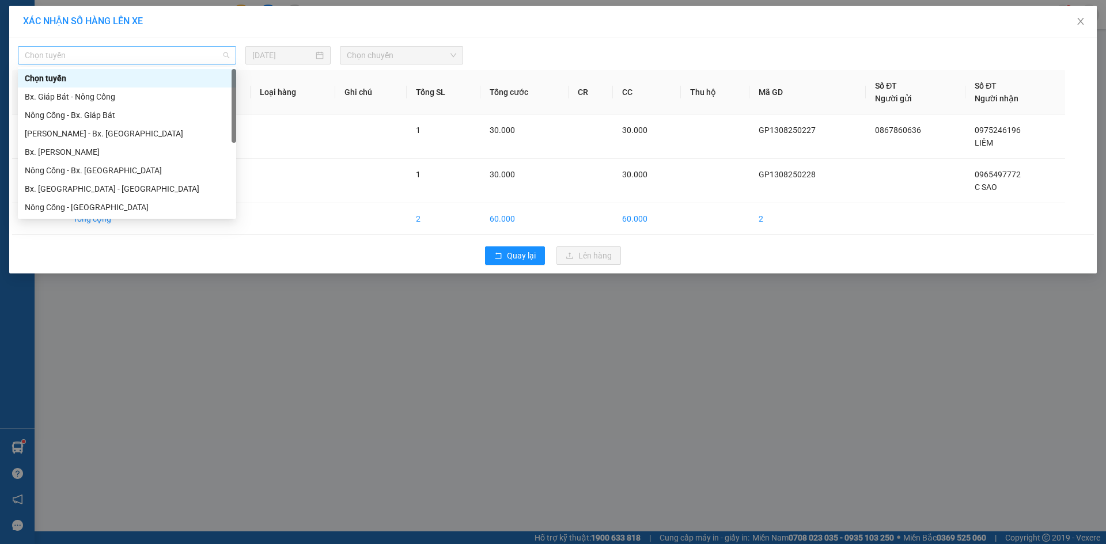
click at [146, 60] on span "Chọn tuyến" at bounding box center [127, 55] width 204 height 17
drag, startPoint x: 130, startPoint y: 95, endPoint x: 173, endPoint y: 95, distance: 43.8
click at [130, 95] on div "Bx. Giáp Bát - Nông Cống" at bounding box center [127, 96] width 204 height 13
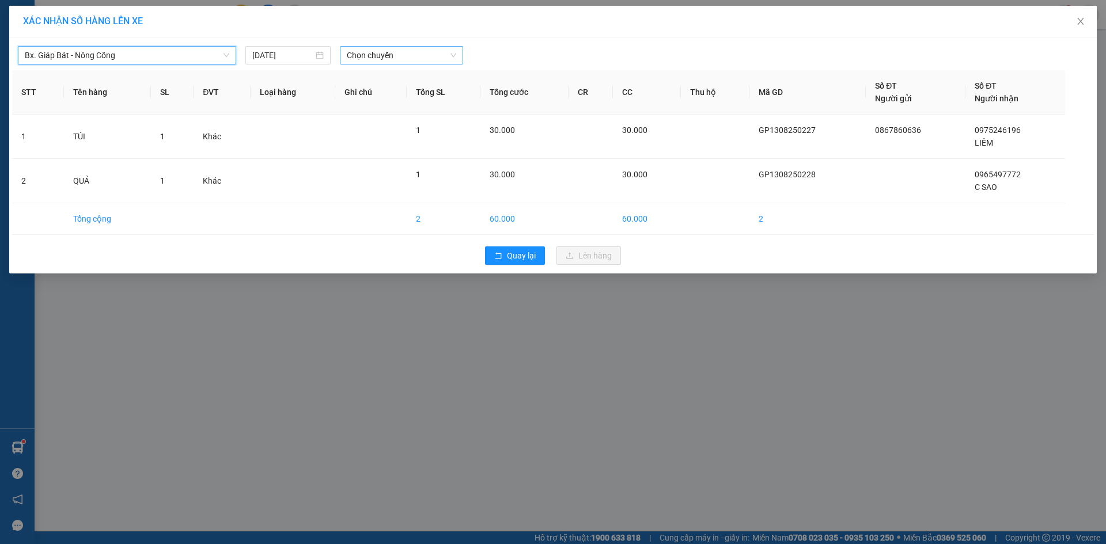
click at [375, 58] on span "Chọn chuyến" at bounding box center [401, 55] width 109 height 17
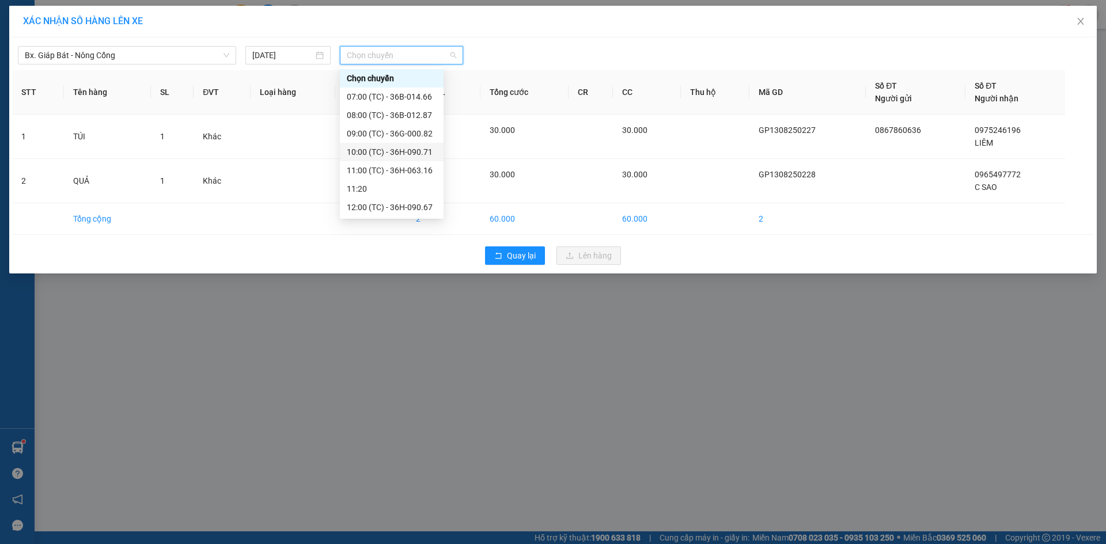
scroll to position [173, 0]
click at [395, 72] on div "13:00 (TC) - 36H-090.77" at bounding box center [392, 71] width 90 height 13
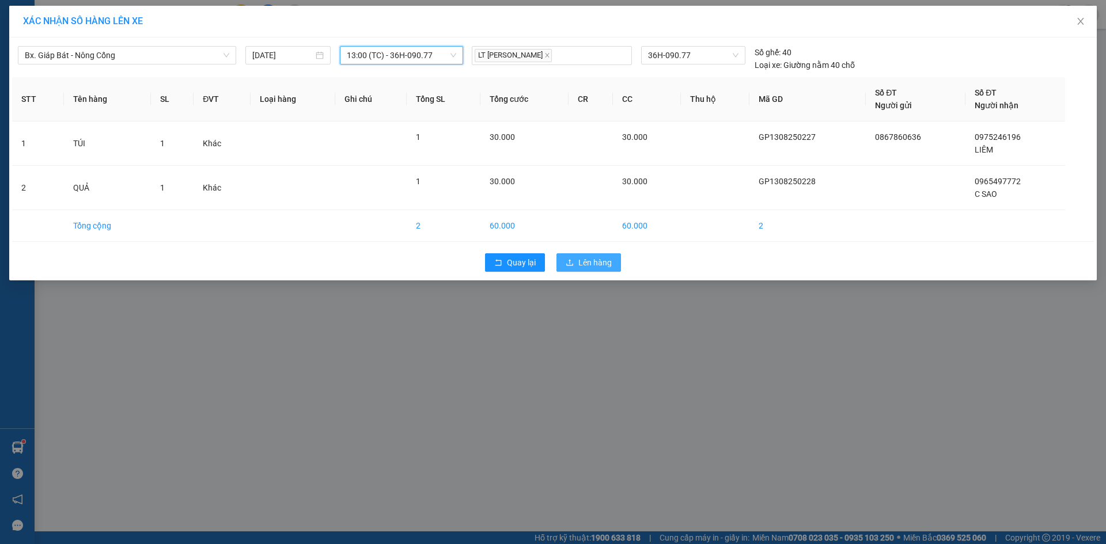
click at [583, 259] on span "Lên hàng" at bounding box center [594, 262] width 33 height 13
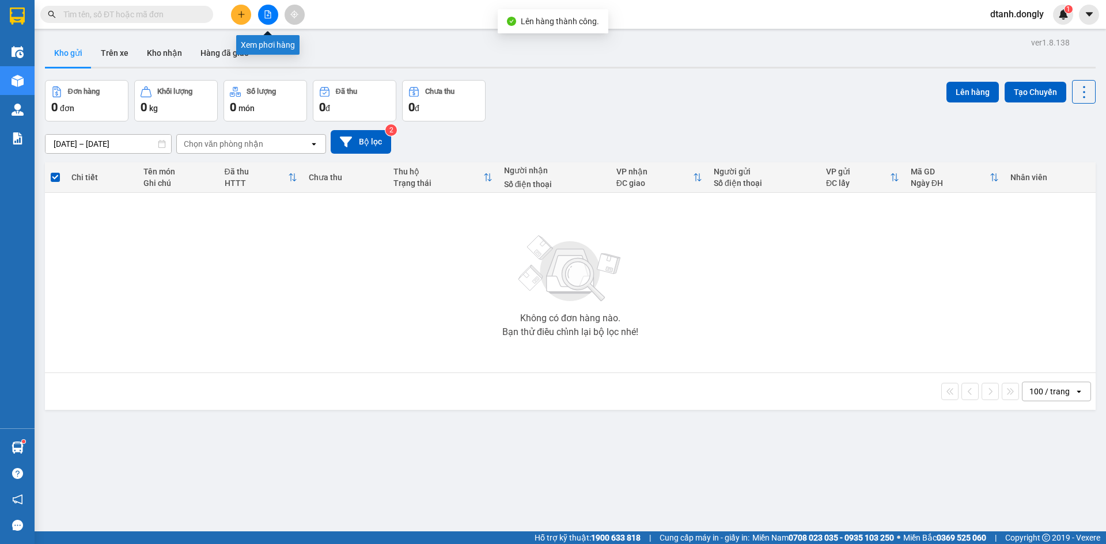
click at [264, 11] on icon "file-add" at bounding box center [268, 14] width 8 height 8
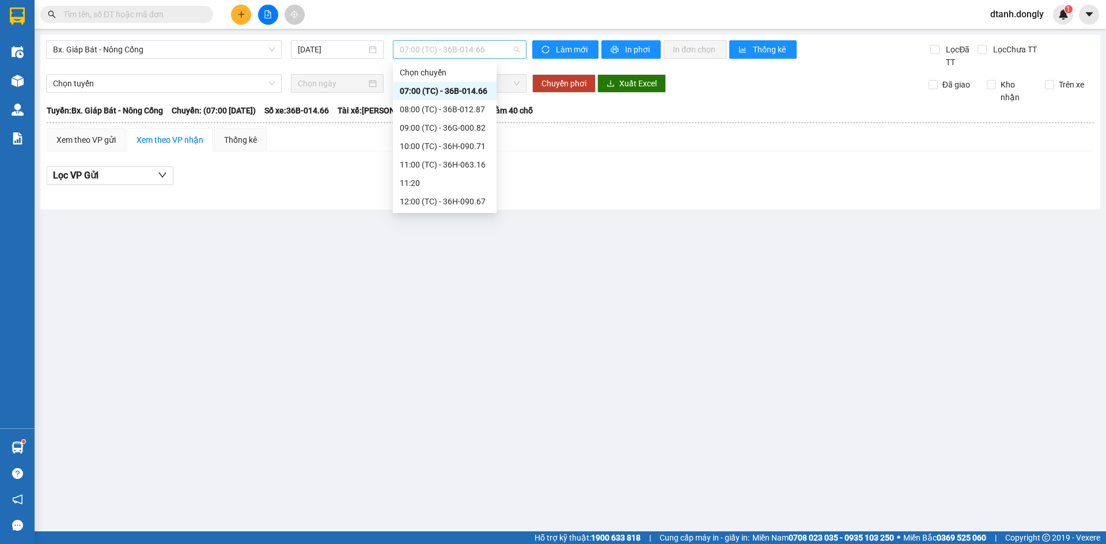
click at [412, 52] on span "07:00 (TC) - 36B-014.66" at bounding box center [460, 49] width 120 height 17
click at [436, 121] on div "13:00 (TC) - 36H-090.77" at bounding box center [445, 123] width 90 height 13
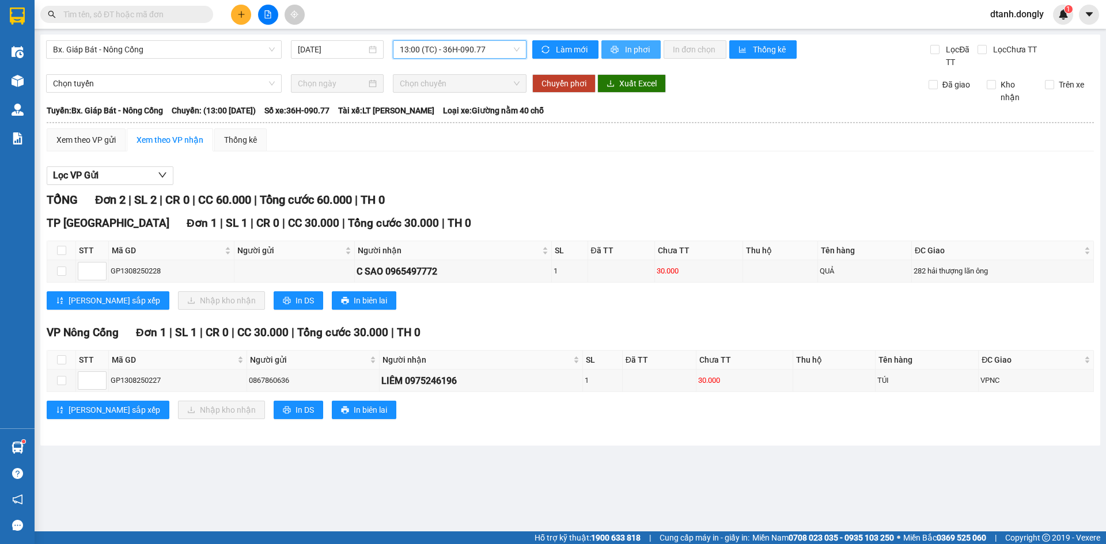
click at [616, 46] on icon "printer" at bounding box center [614, 49] width 7 height 7
click at [247, 11] on button at bounding box center [241, 15] width 20 height 20
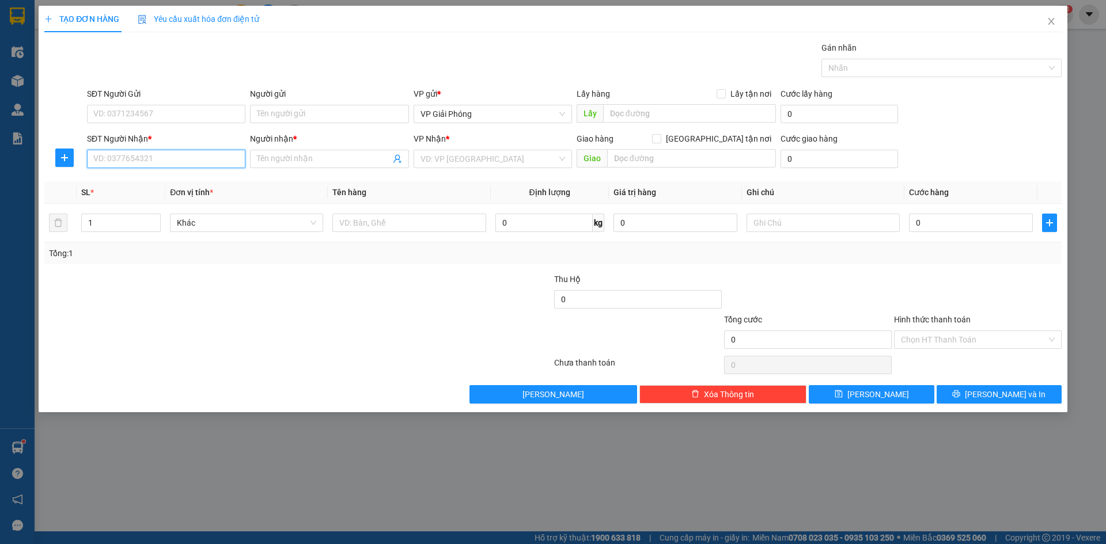
click at [182, 162] on input "SĐT Người Nhận *" at bounding box center [166, 159] width 158 height 18
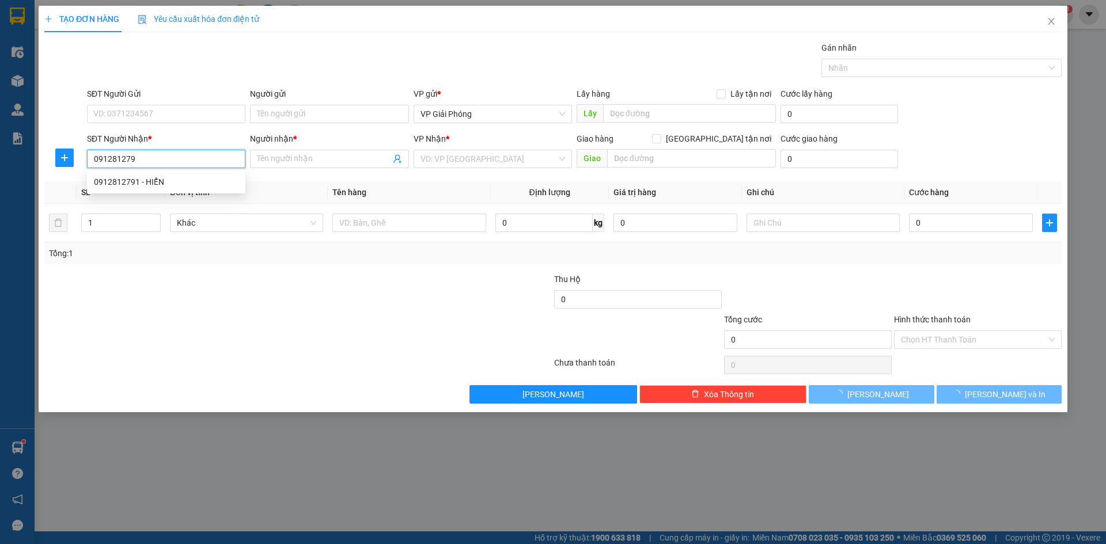
type input "0912812791"
drag, startPoint x: 174, startPoint y: 179, endPoint x: 181, endPoint y: 173, distance: 9.4
click at [175, 179] on div "0912812791 - HIỂN" at bounding box center [166, 182] width 145 height 13
type input "HIỂN"
checkbox input "true"
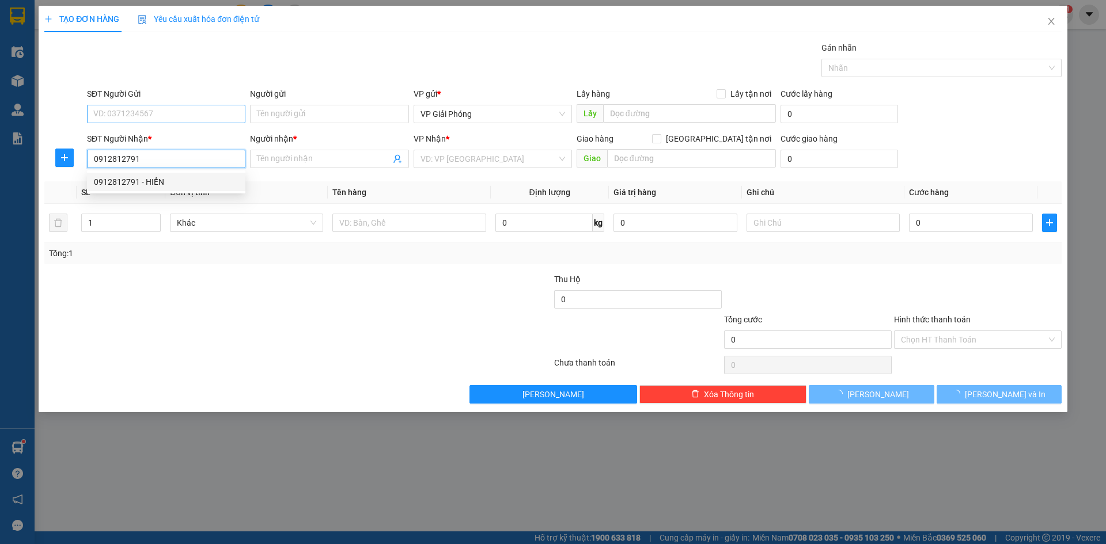
type input "BỈM SƠN"
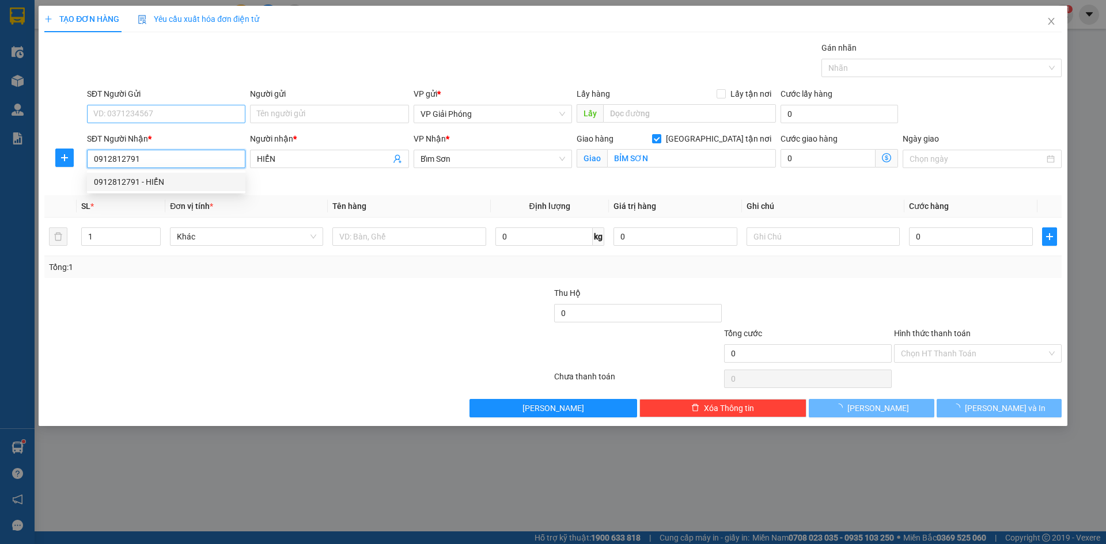
type input "0912812791"
click at [172, 115] on input "SĐT Người Gửi" at bounding box center [166, 114] width 158 height 18
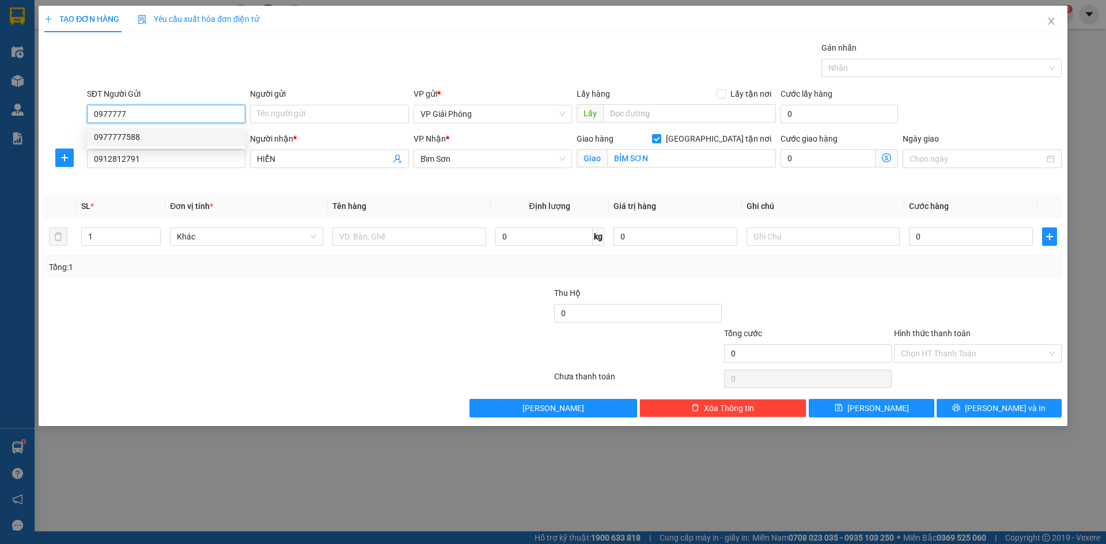
drag, startPoint x: 166, startPoint y: 139, endPoint x: 171, endPoint y: 135, distance: 6.1
click at [171, 135] on div "0977777588" at bounding box center [166, 137] width 145 height 13
type input "0977777588"
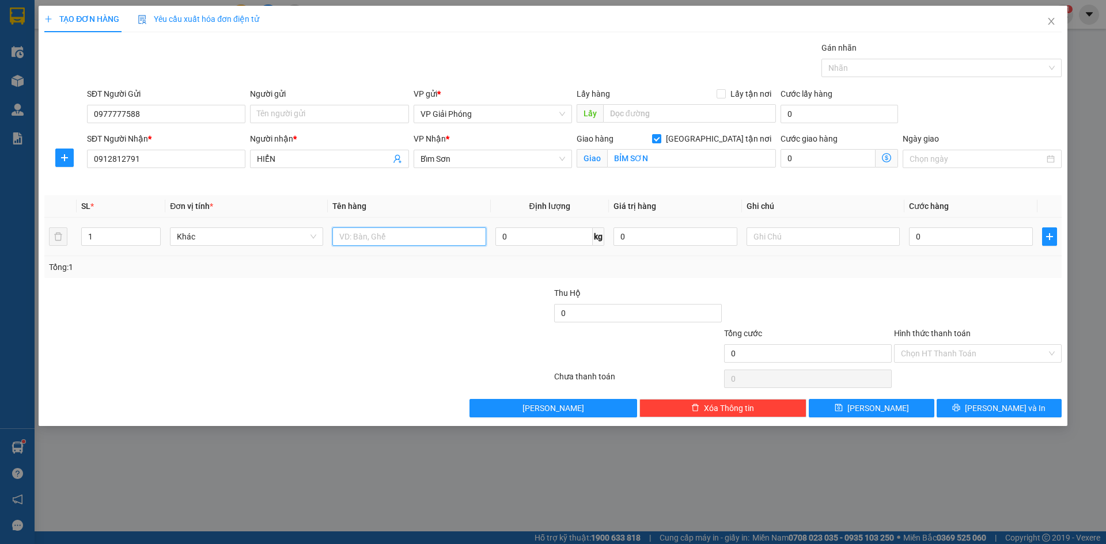
click at [437, 238] on input "text" at bounding box center [408, 237] width 153 height 18
type input "BẢNG SỐ"
click at [915, 234] on input "0" at bounding box center [971, 237] width 124 height 18
type input "3"
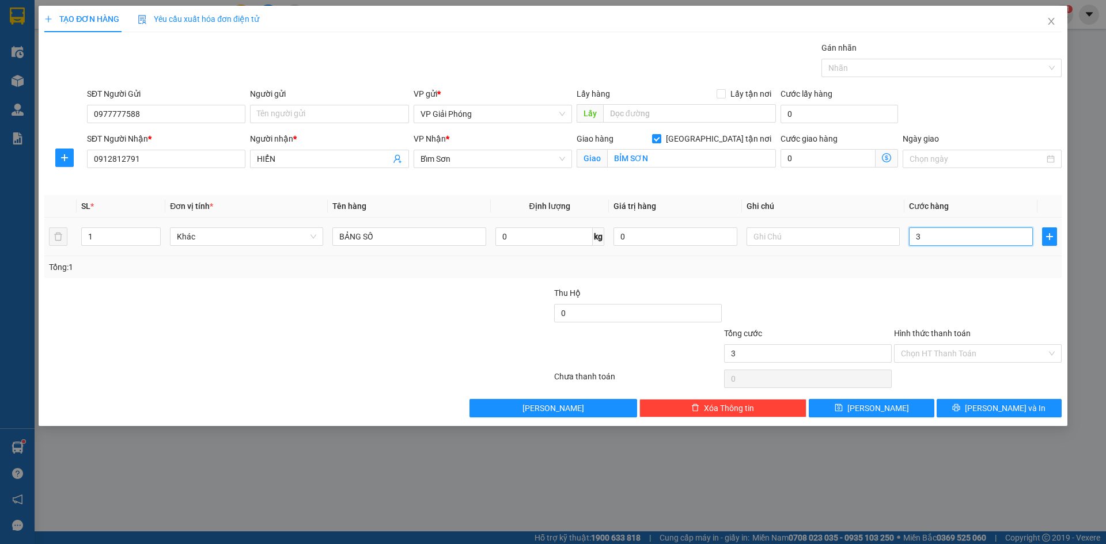
type input "3"
type input "30"
click at [870, 60] on div "Nhãn" at bounding box center [941, 68] width 240 height 18
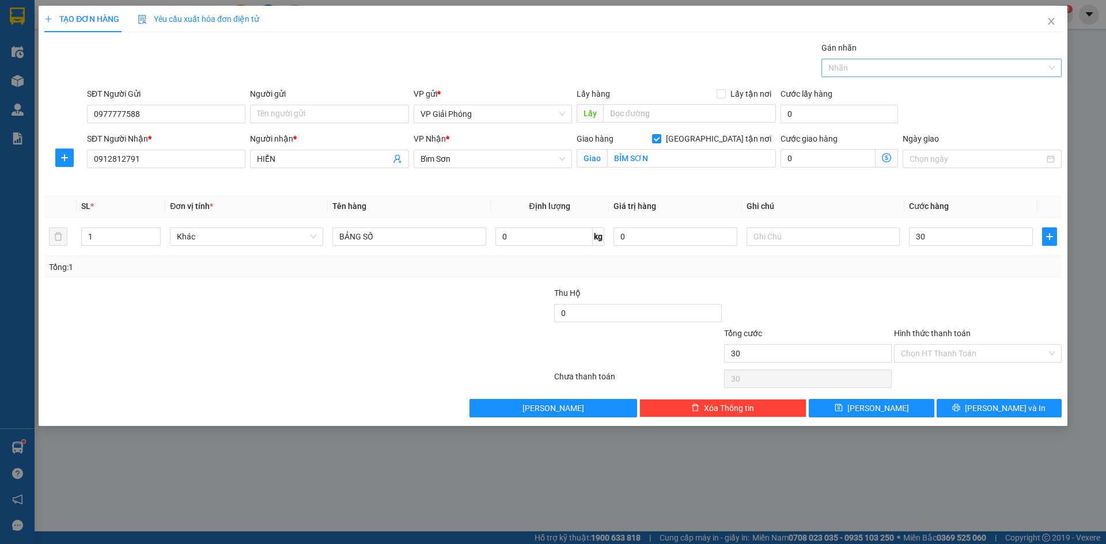
type input "30.000"
type input "766"
drag, startPoint x: 916, startPoint y: 89, endPoint x: 915, endPoint y: 95, distance: 5.9
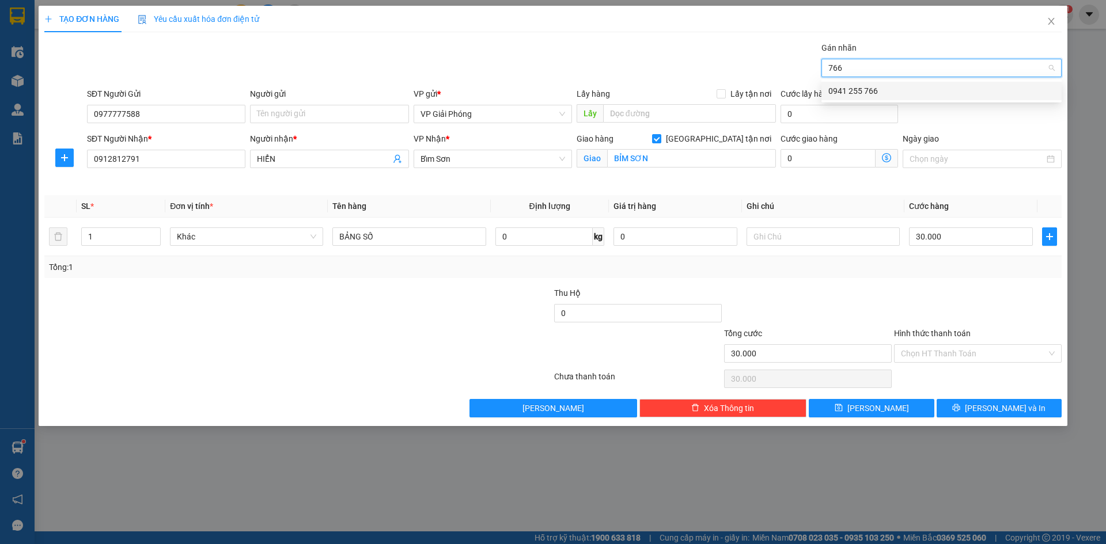
click at [915, 95] on div "0941 255 766" at bounding box center [941, 91] width 226 height 13
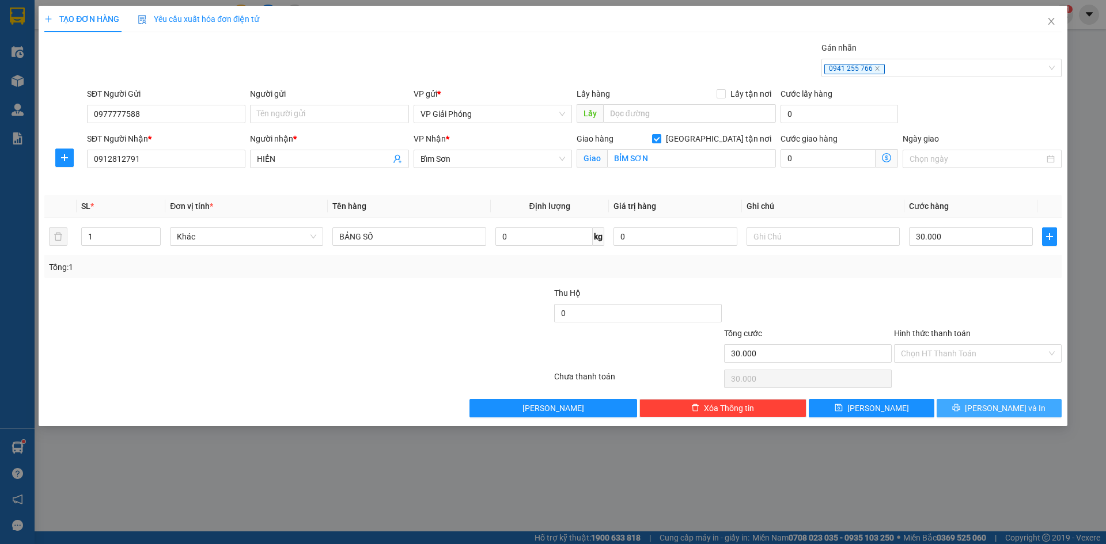
click at [988, 410] on button "[PERSON_NAME] và In" at bounding box center [999, 408] width 125 height 18
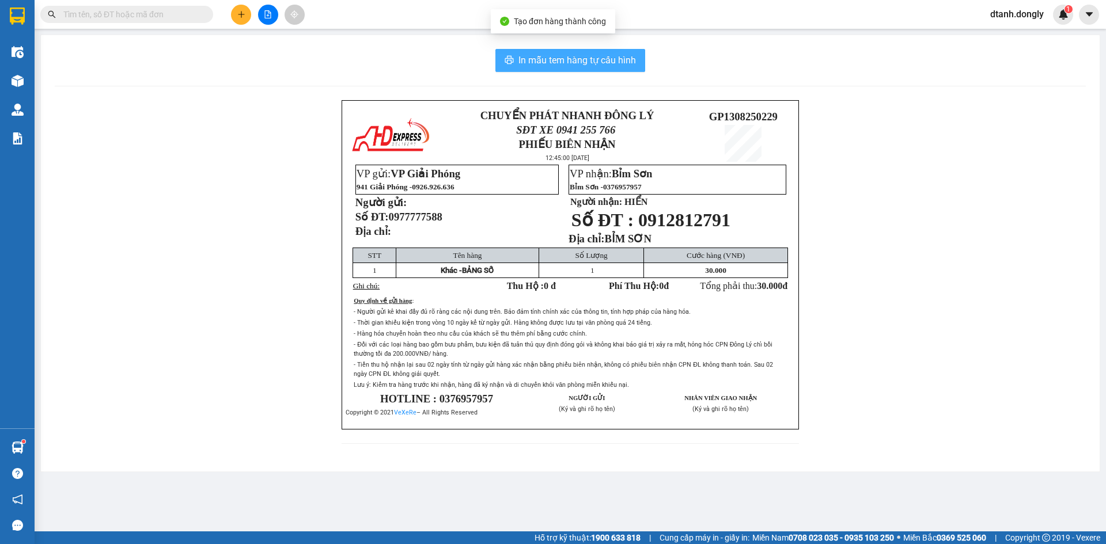
click at [591, 49] on button "In mẫu tem hàng tự cấu hình" at bounding box center [570, 60] width 150 height 23
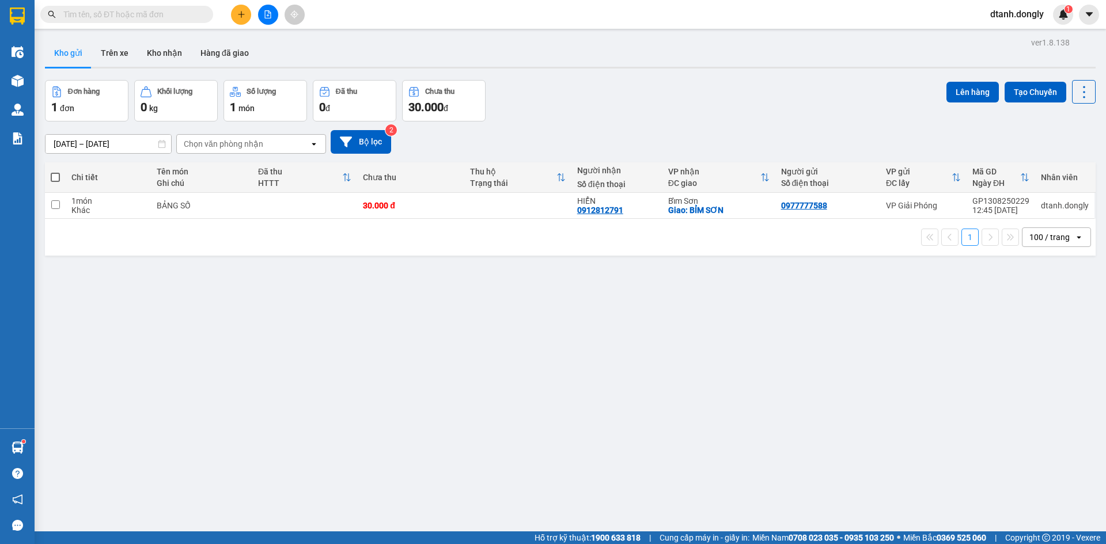
click at [51, 177] on span at bounding box center [55, 177] width 9 height 9
click at [55, 172] on input "checkbox" at bounding box center [55, 172] width 0 height 0
checkbox input "true"
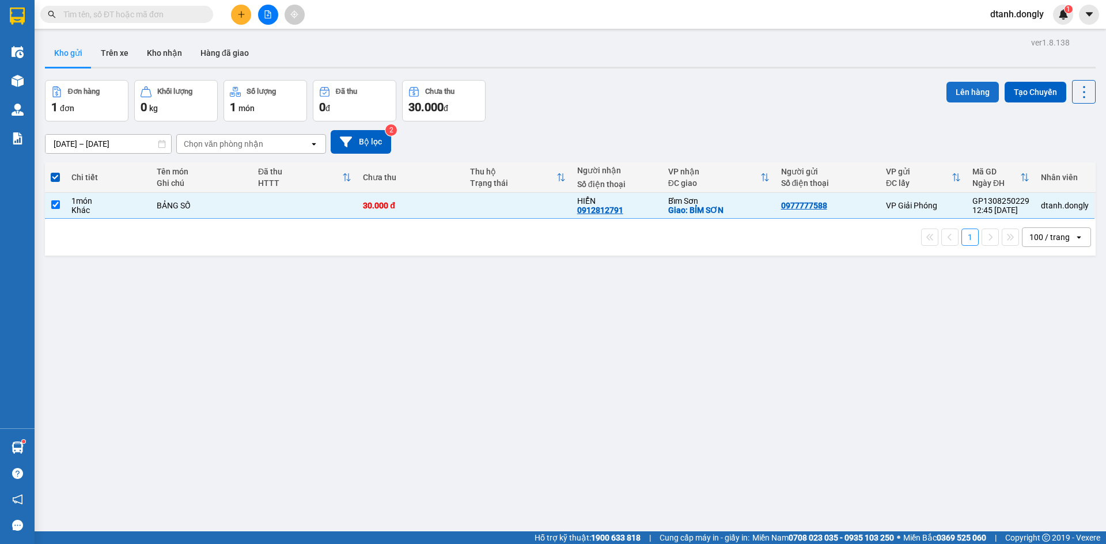
click at [972, 95] on button "Lên hàng" at bounding box center [972, 92] width 52 height 21
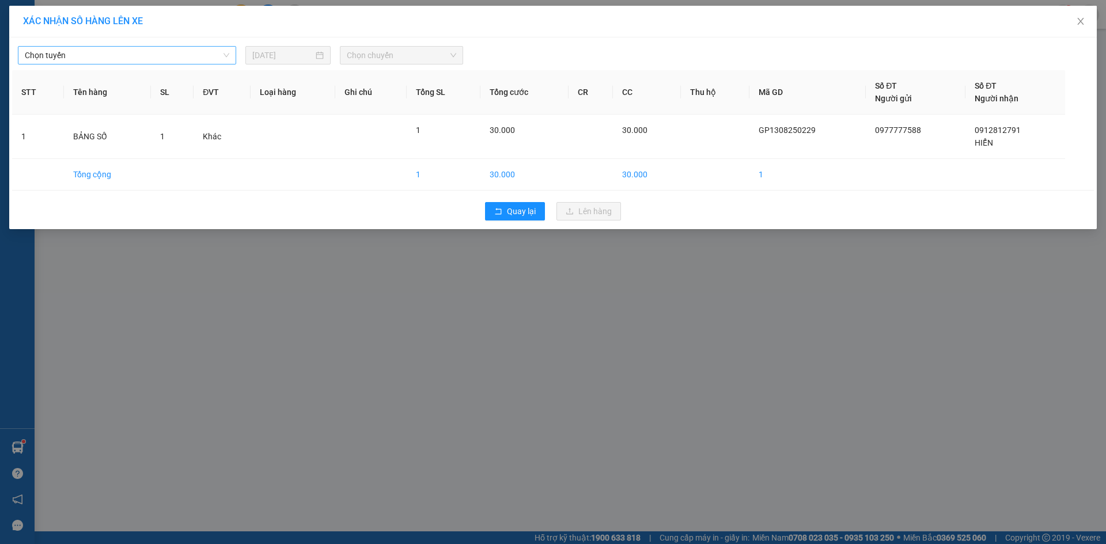
click at [206, 55] on span "Chọn tuyến" at bounding box center [127, 55] width 204 height 17
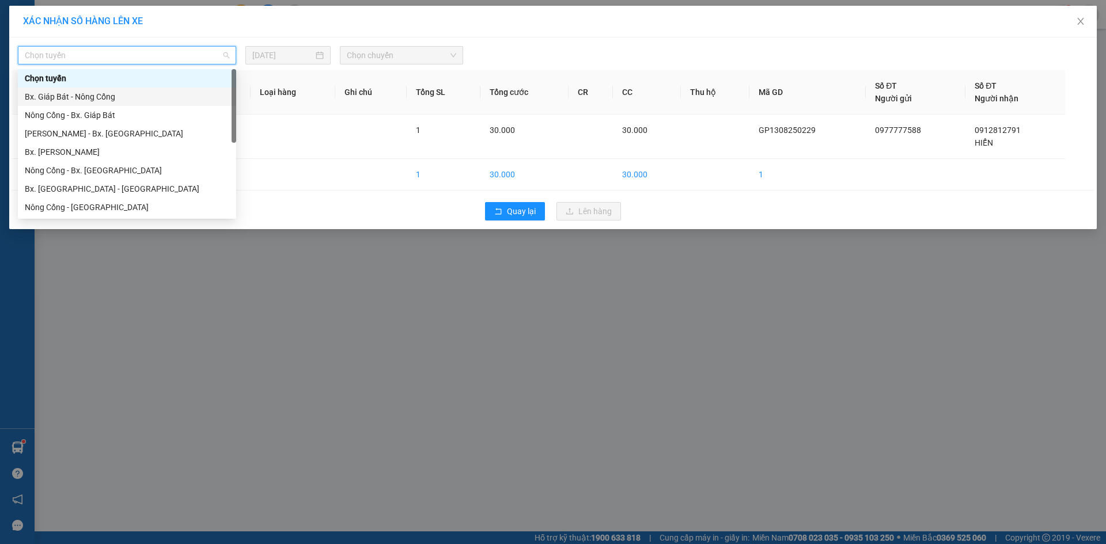
drag, startPoint x: 190, startPoint y: 94, endPoint x: 279, endPoint y: 70, distance: 91.8
click at [191, 94] on div "Bx. Giáp Bát - Nông Cống" at bounding box center [127, 96] width 204 height 13
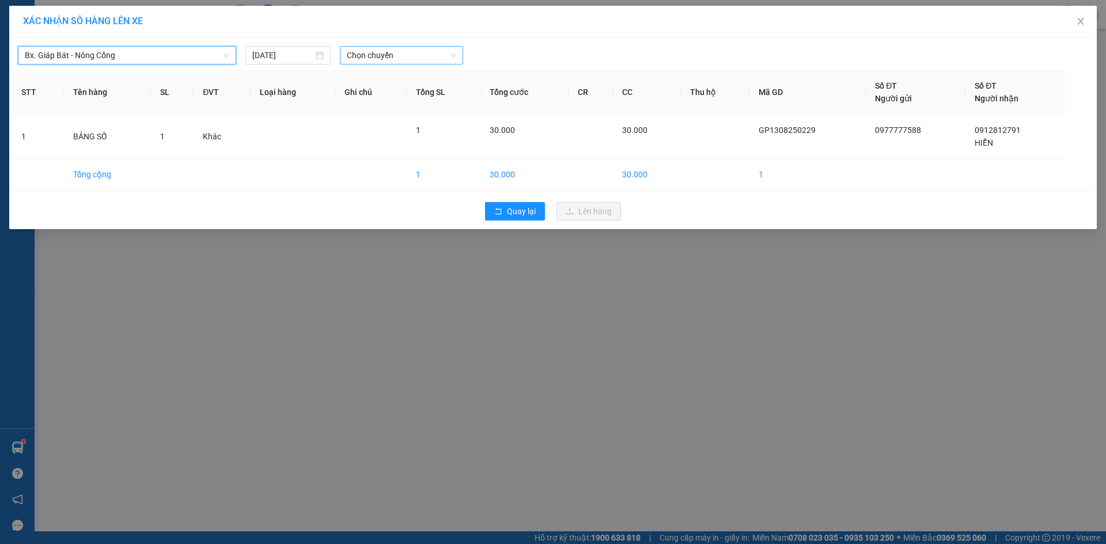
click at [442, 53] on span "Chọn chuyến" at bounding box center [401, 55] width 109 height 17
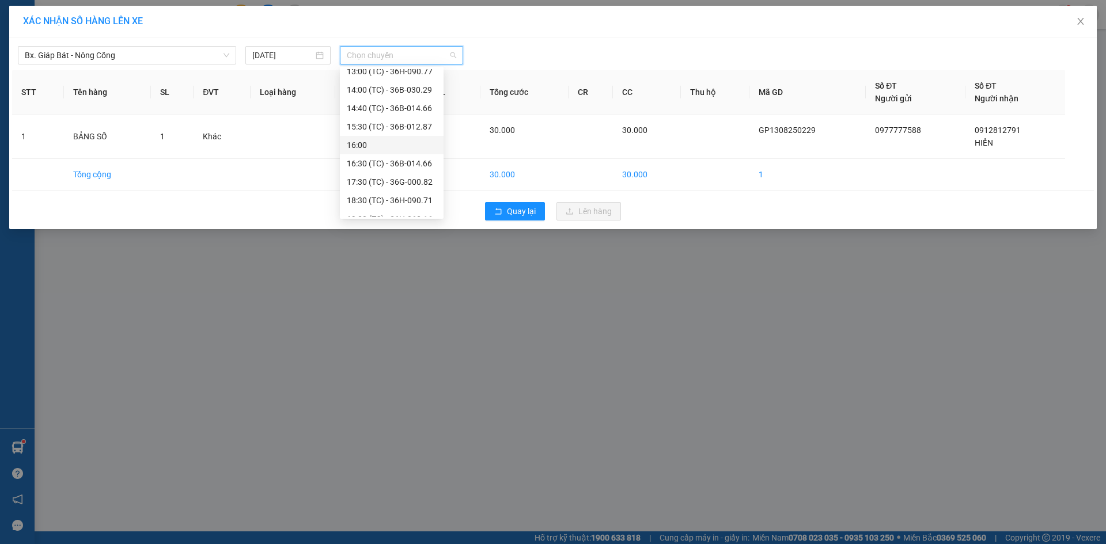
scroll to position [115, 0]
click at [405, 129] on div "13:00 (TC) - 36H-090.77" at bounding box center [392, 129] width 90 height 13
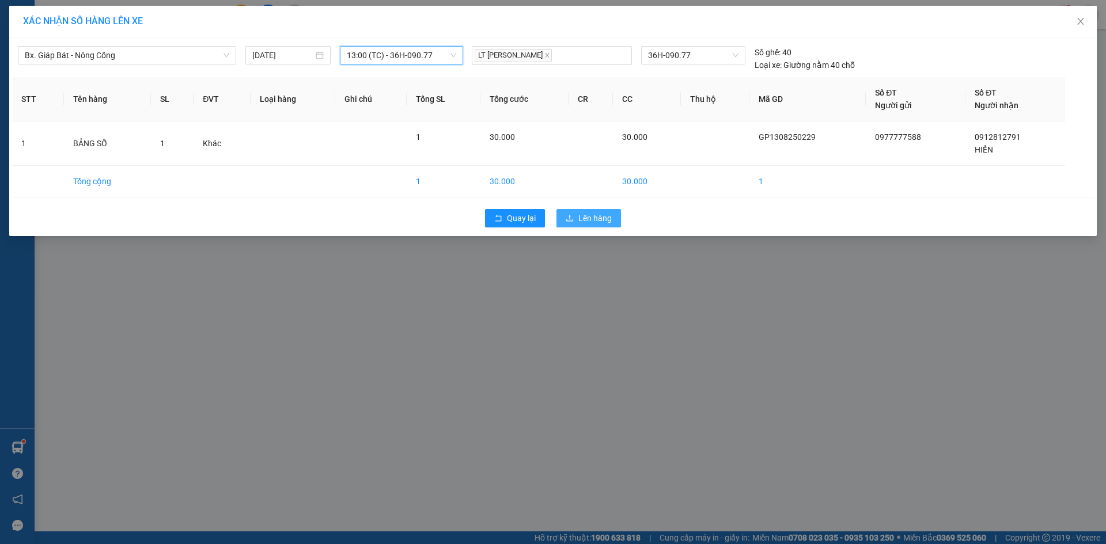
click at [573, 217] on icon "upload" at bounding box center [570, 218] width 8 height 8
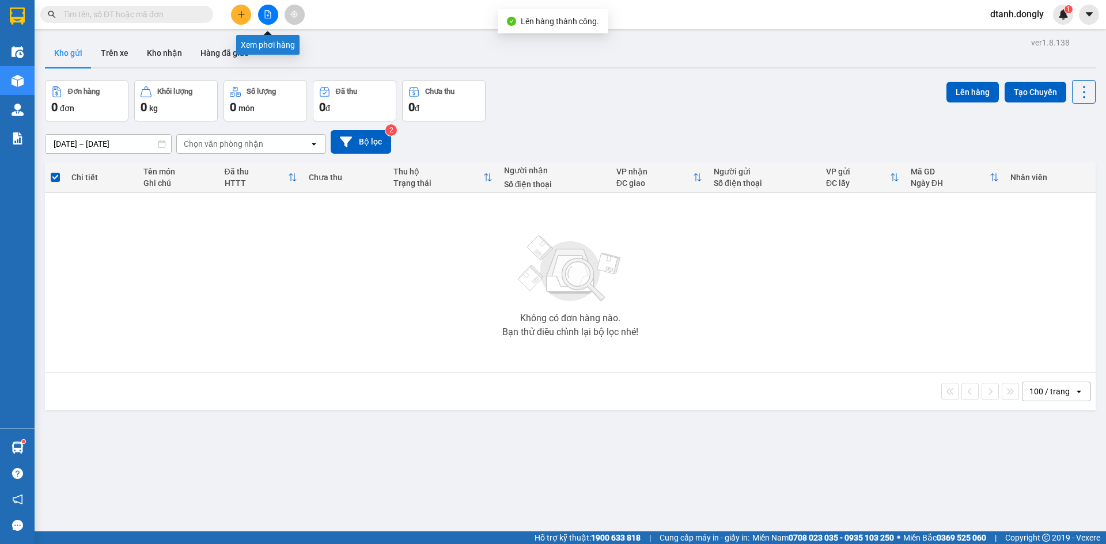
click at [268, 10] on button at bounding box center [268, 15] width 20 height 20
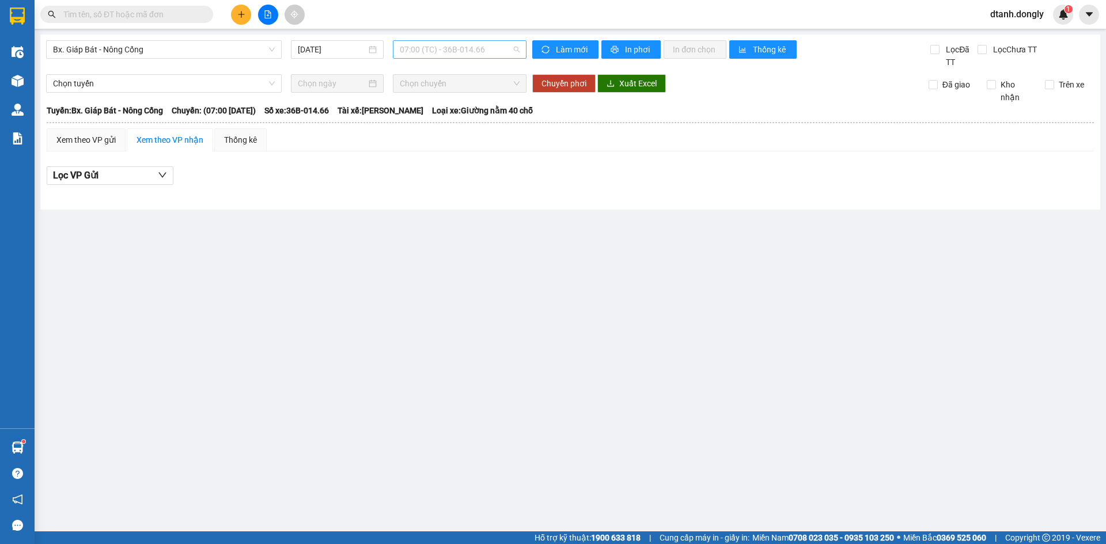
click at [510, 54] on span "07:00 (TC) - 36B-014.66" at bounding box center [460, 49] width 120 height 17
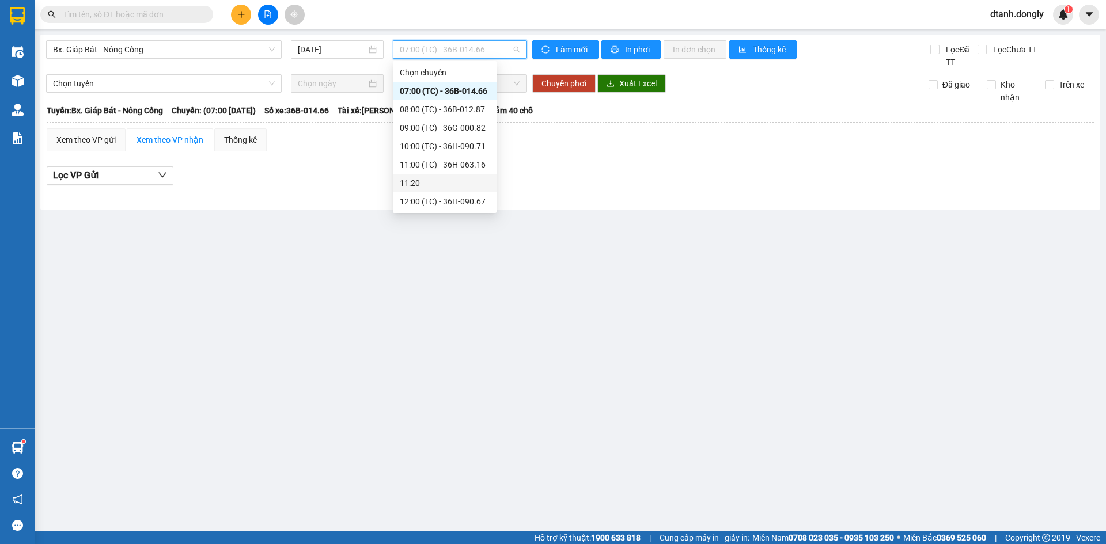
scroll to position [115, 0]
click at [441, 121] on div "13:00 (TC) - 36H-090.77" at bounding box center [445, 123] width 90 height 13
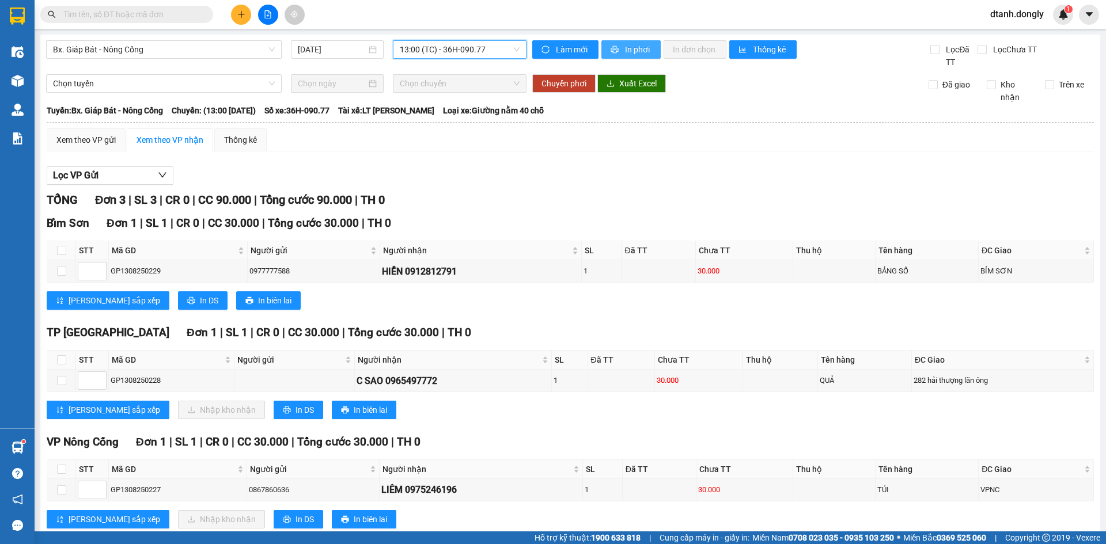
click at [619, 48] on button "In phơi" at bounding box center [630, 49] width 59 height 18
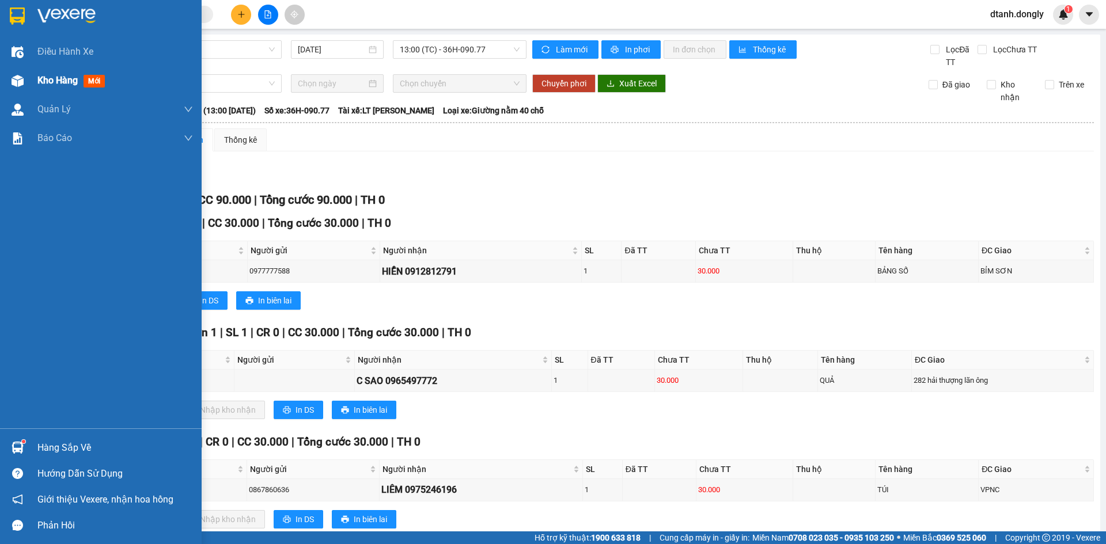
drag, startPoint x: 43, startPoint y: 79, endPoint x: 138, endPoint y: 90, distance: 95.1
click at [44, 79] on span "Kho hàng" at bounding box center [57, 80] width 40 height 11
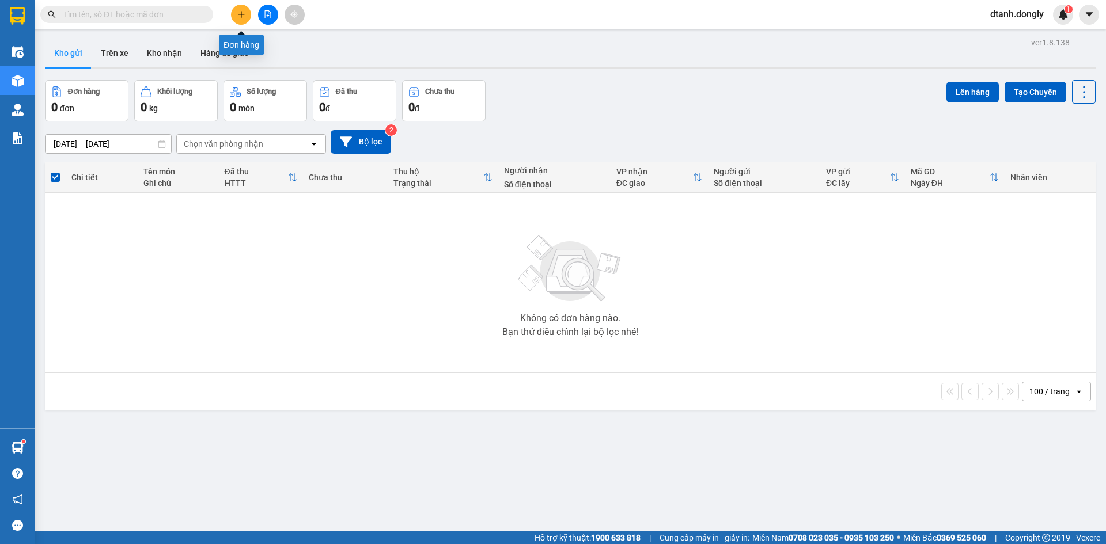
click at [242, 9] on button at bounding box center [241, 15] width 20 height 20
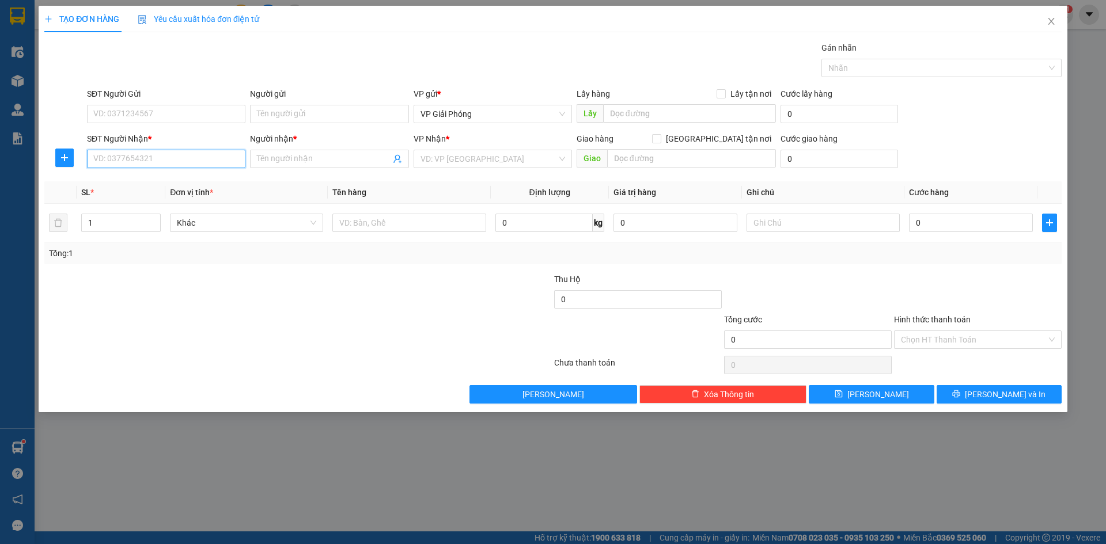
click at [173, 160] on input "SĐT Người Nhận *" at bounding box center [166, 159] width 158 height 18
type input "0964654829"
click at [160, 111] on input "SĐT Người Gửi" at bounding box center [166, 114] width 158 height 18
type input "098829279"
click at [294, 164] on input "Người nhận *" at bounding box center [323, 159] width 133 height 13
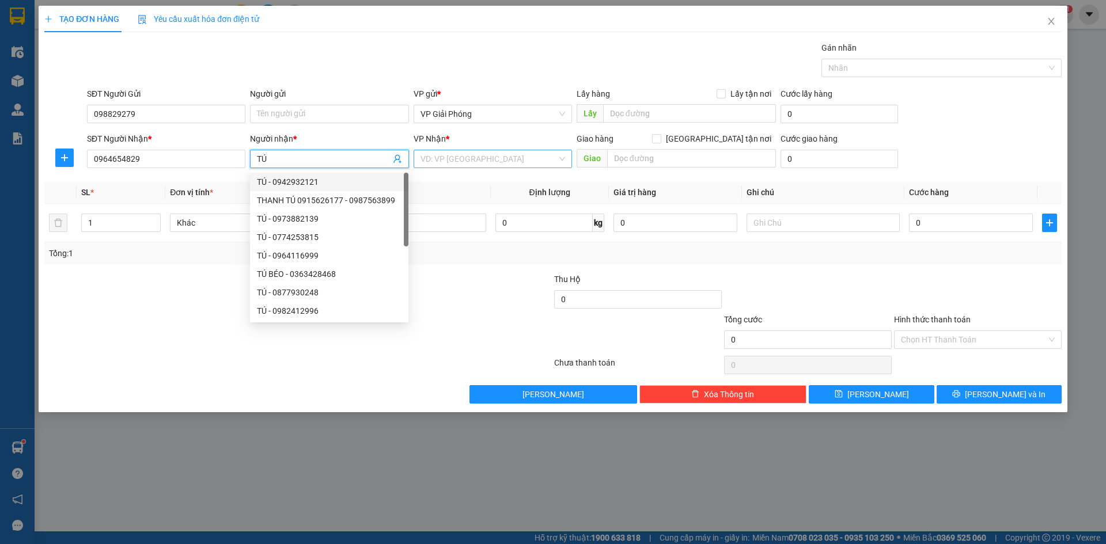
type input "TÚ"
click at [509, 156] on input "search" at bounding box center [488, 158] width 137 height 17
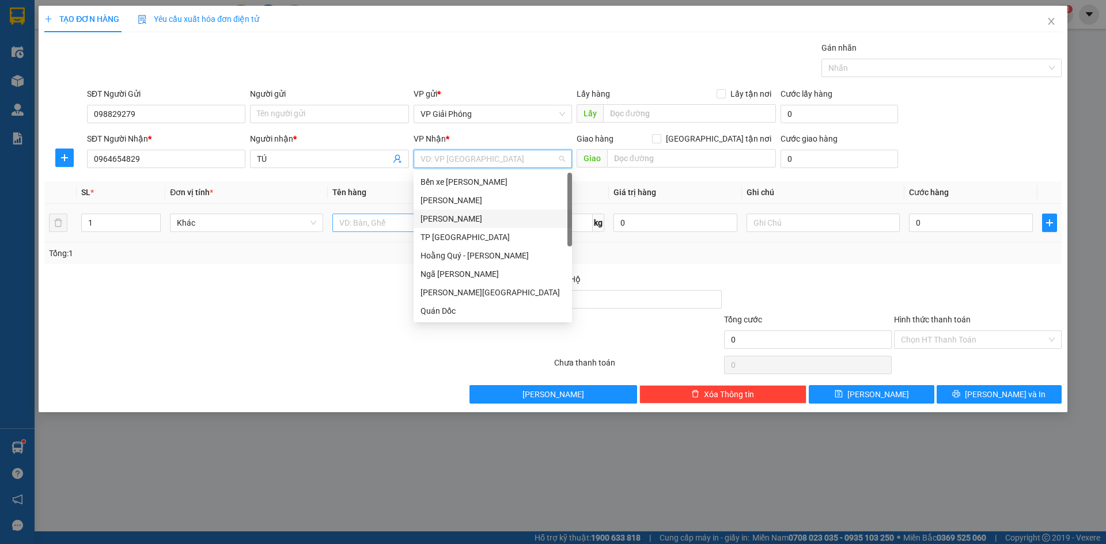
click at [479, 218] on div "[PERSON_NAME]" at bounding box center [492, 219] width 145 height 13
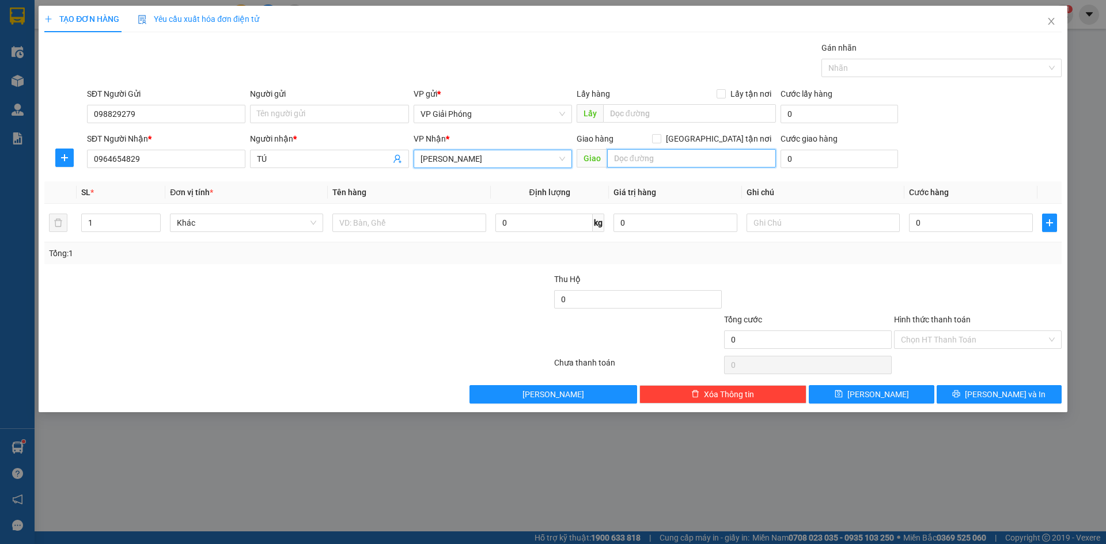
click at [642, 158] on input "text" at bounding box center [691, 158] width 169 height 18
type input "CẦU QUAN"
drag, startPoint x: 718, startPoint y: 138, endPoint x: 673, endPoint y: 154, distance: 47.9
click at [660, 139] on input "[GEOGRAPHIC_DATA] tận nơi" at bounding box center [656, 138] width 8 height 8
checkbox input "true"
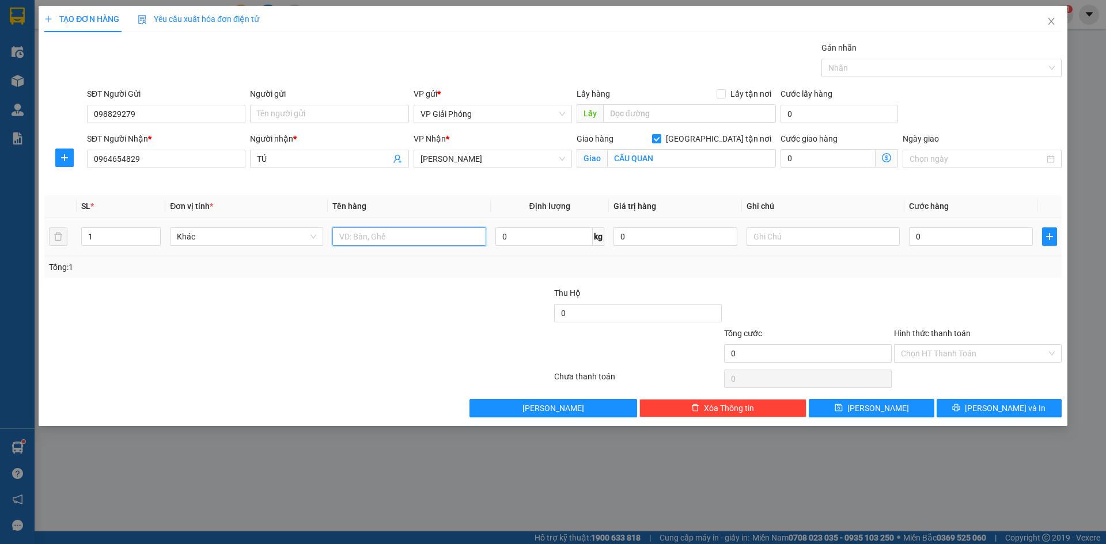
click at [374, 234] on input "text" at bounding box center [408, 237] width 153 height 18
type input "KIỆN"
click at [989, 237] on input "0" at bounding box center [971, 237] width 124 height 18
type input "4"
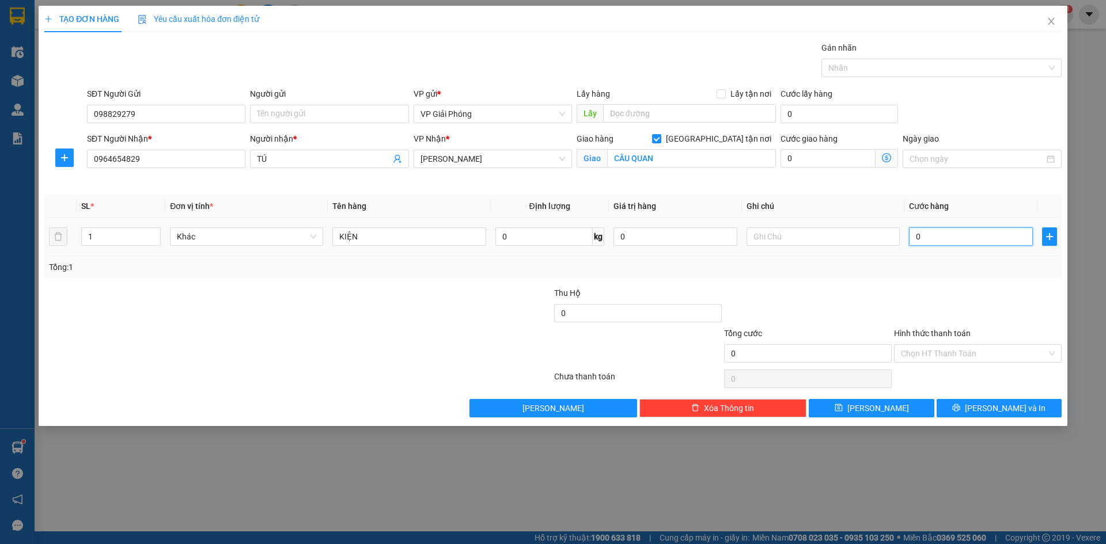
type input "4"
type input "40"
click at [867, 66] on div at bounding box center [935, 68] width 223 height 14
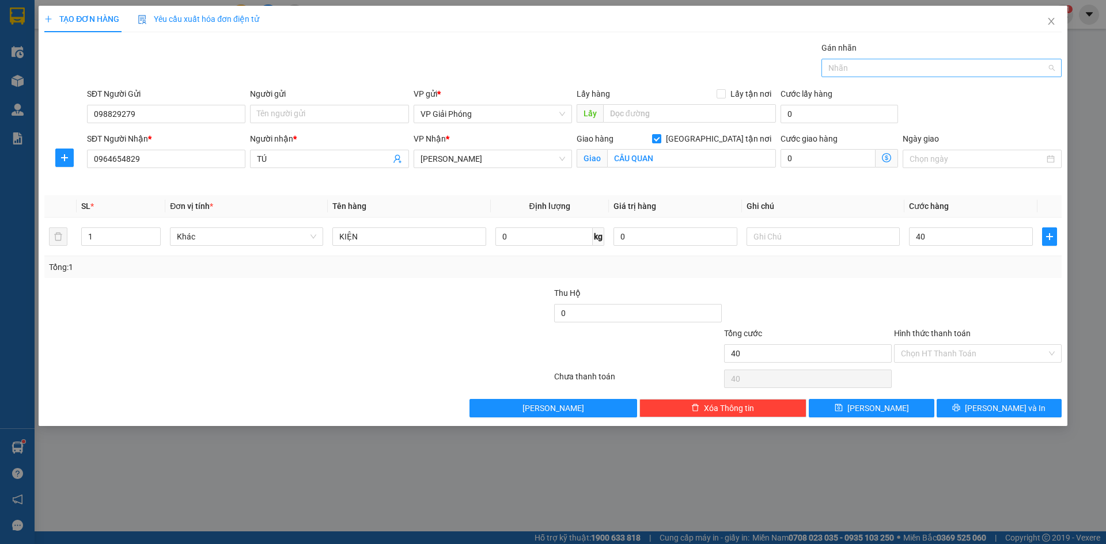
type input "40.000"
type input "442"
drag, startPoint x: 877, startPoint y: 87, endPoint x: 881, endPoint y: 92, distance: 6.1
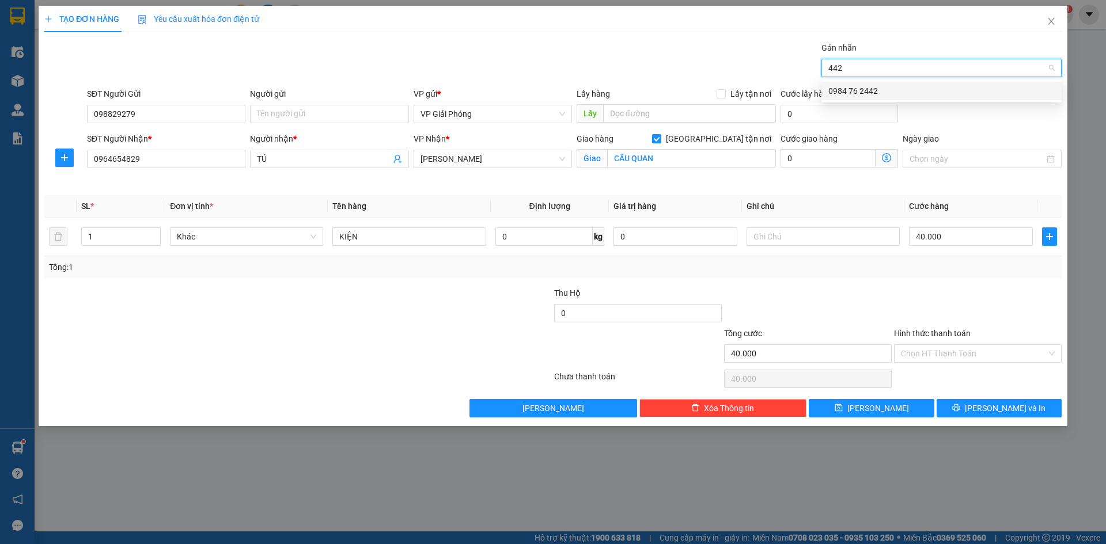
click at [881, 92] on div "0984 76 2442" at bounding box center [941, 91] width 226 height 13
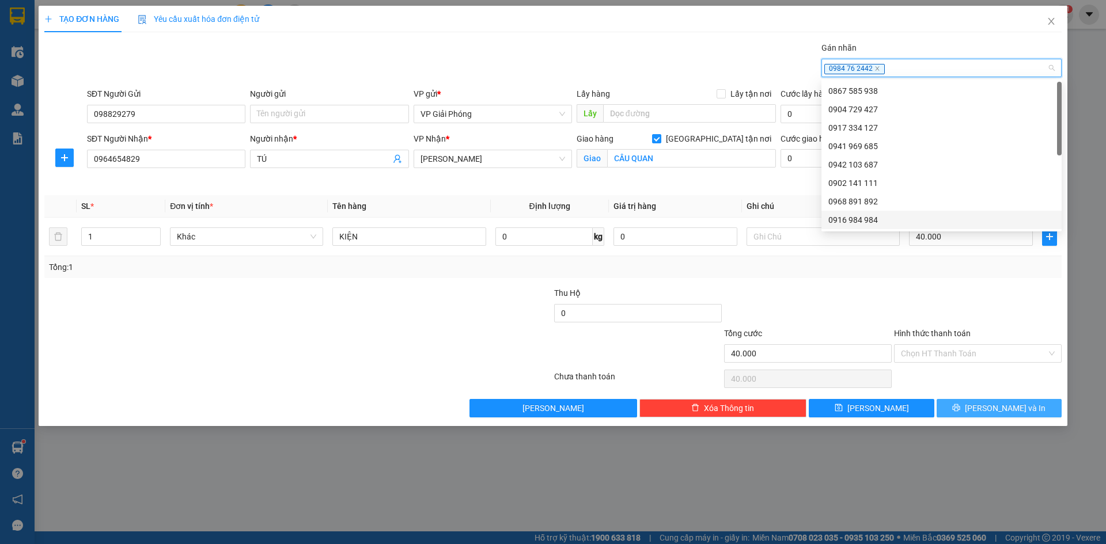
click at [974, 404] on button "[PERSON_NAME] và In" at bounding box center [999, 408] width 125 height 18
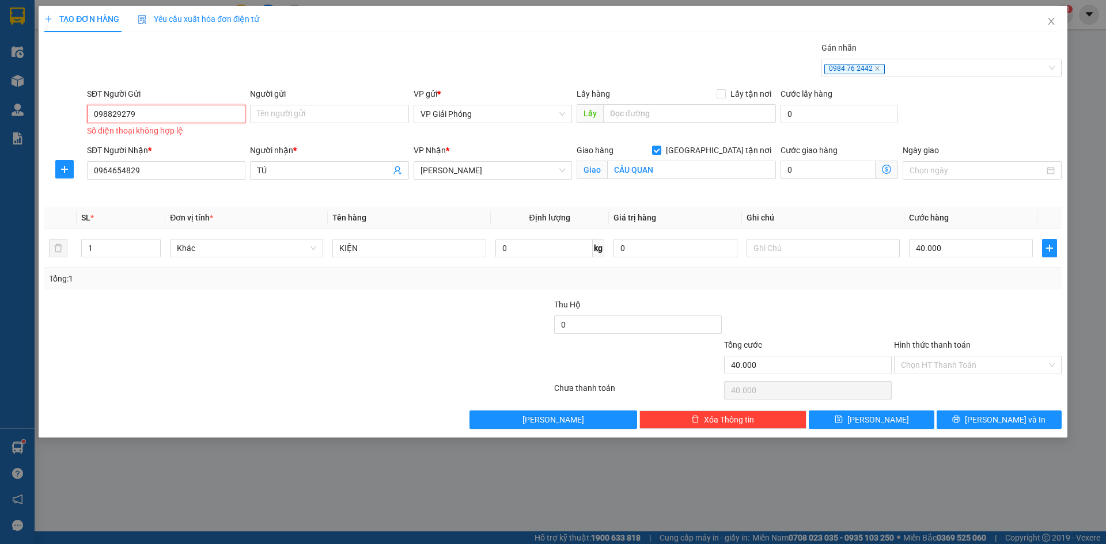
click at [118, 115] on input "098829279" at bounding box center [166, 114] width 158 height 18
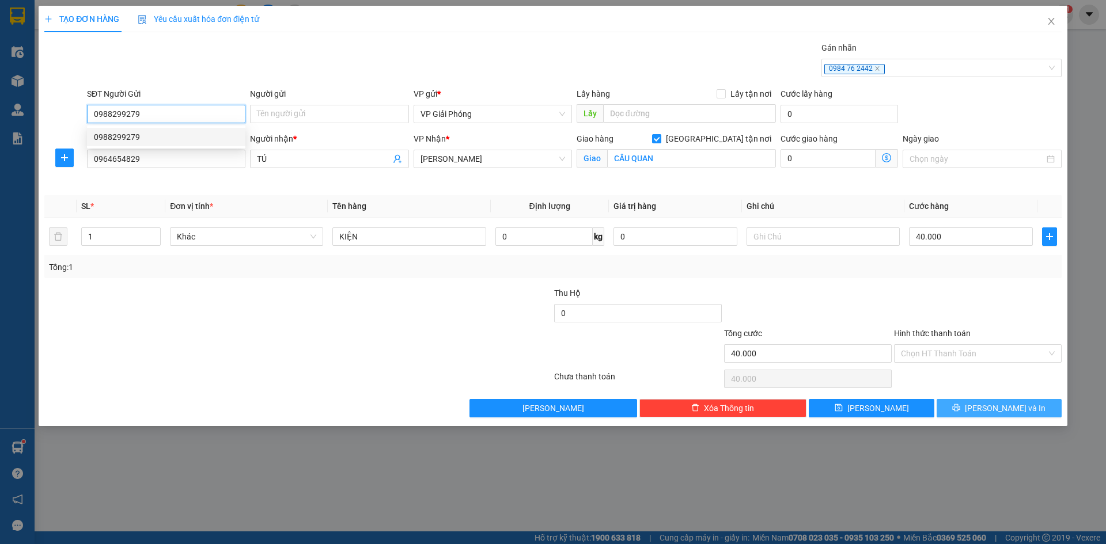
type input "0988299279"
click at [994, 408] on span "[PERSON_NAME] và In" at bounding box center [1005, 408] width 81 height 13
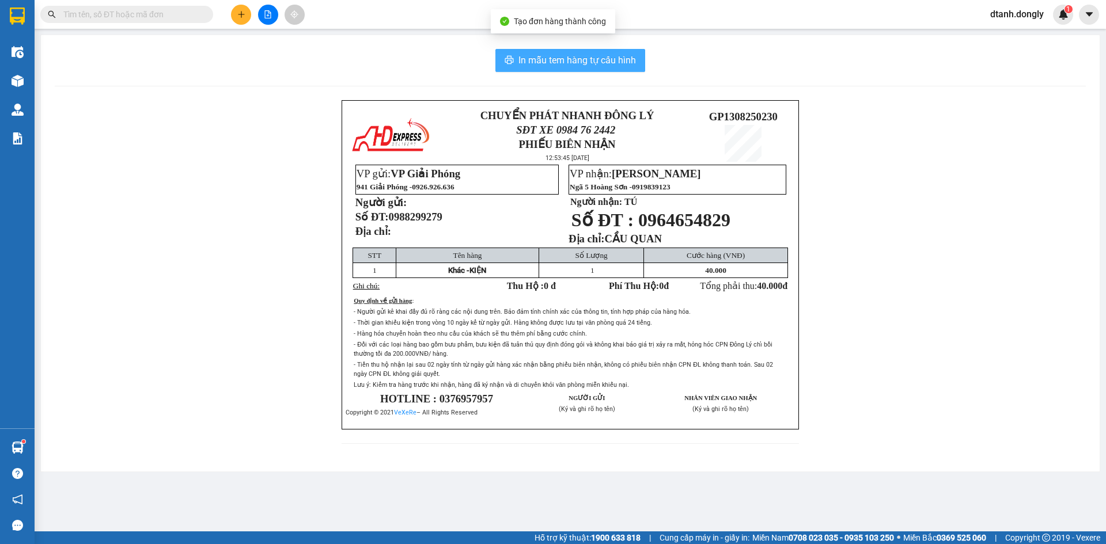
click at [580, 59] on span "In mẫu tem hàng tự cấu hình" at bounding box center [576, 60] width 117 height 14
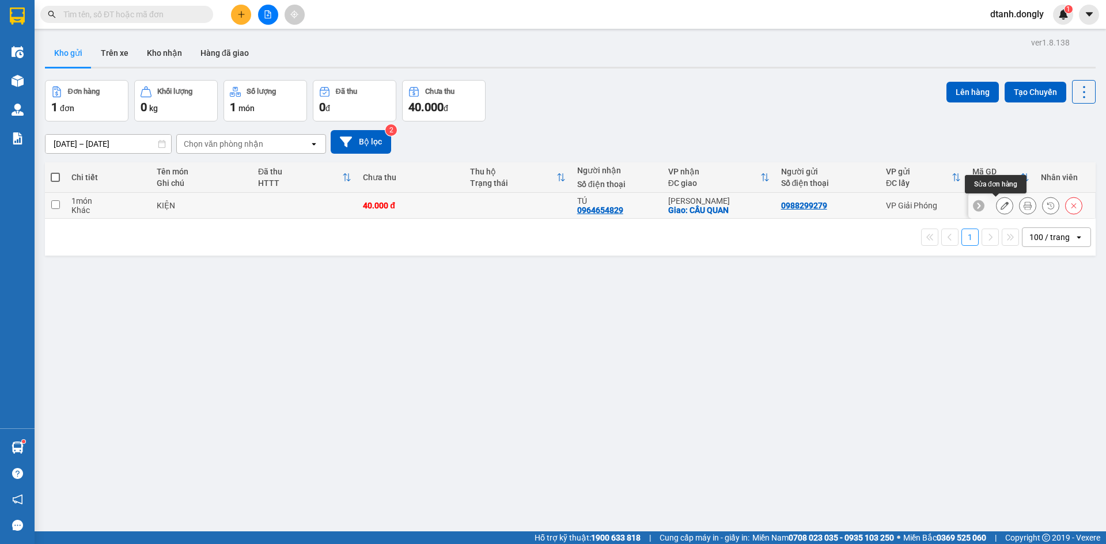
click at [1001, 208] on button at bounding box center [1004, 206] width 16 height 20
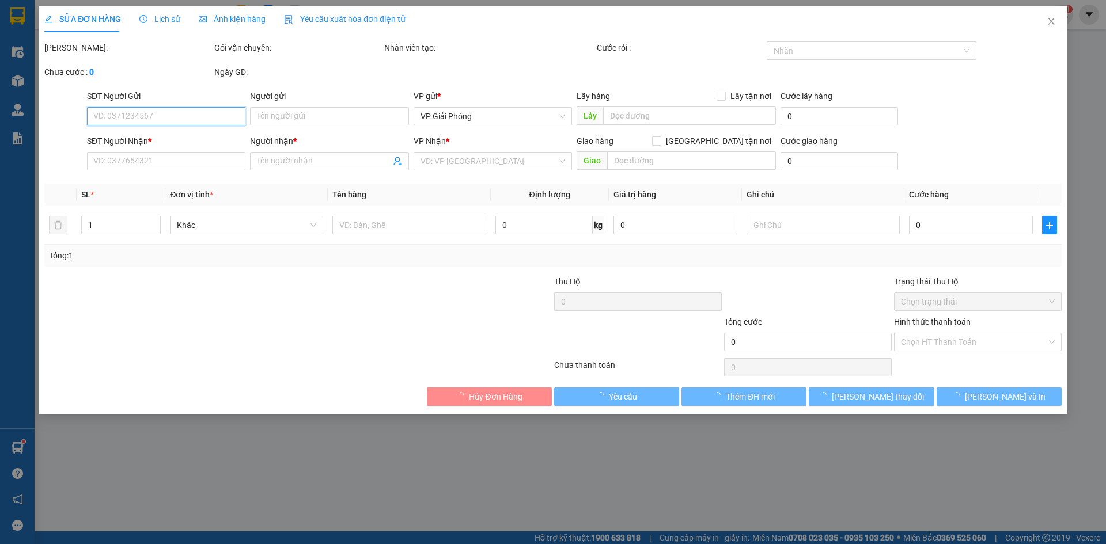
type input "0988299279"
type input "0964654829"
type input "TÚ"
checkbox input "true"
type input "CẦU QUAN"
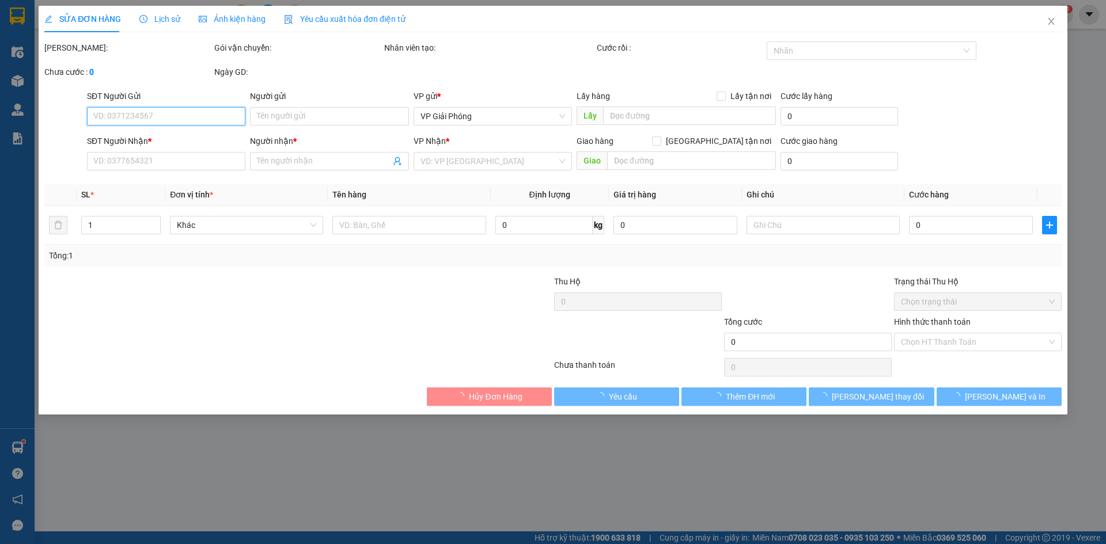
type input "40.000"
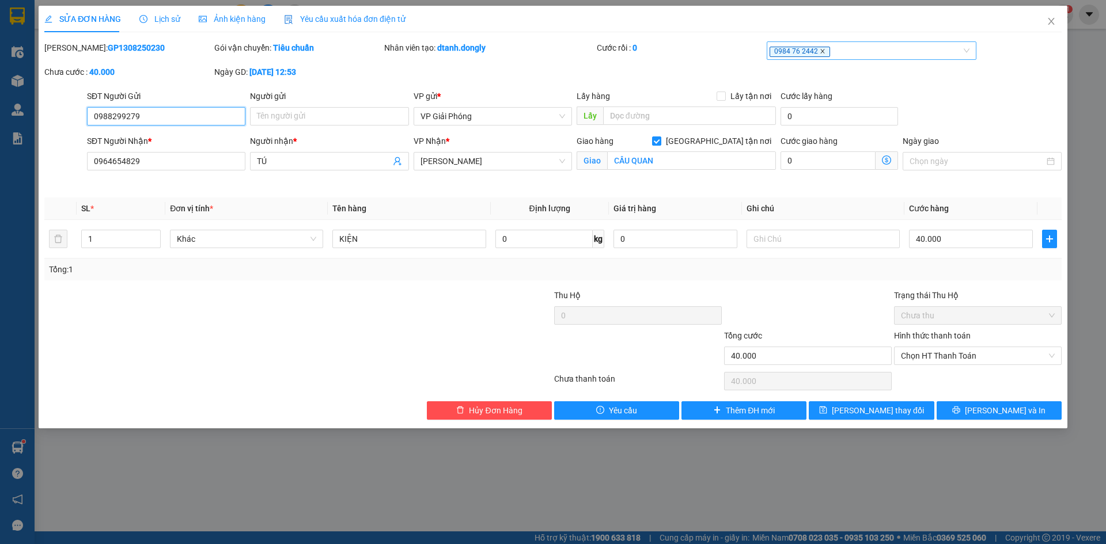
click at [820, 49] on icon "close" at bounding box center [823, 51] width 6 height 6
click at [787, 50] on div at bounding box center [865, 51] width 193 height 14
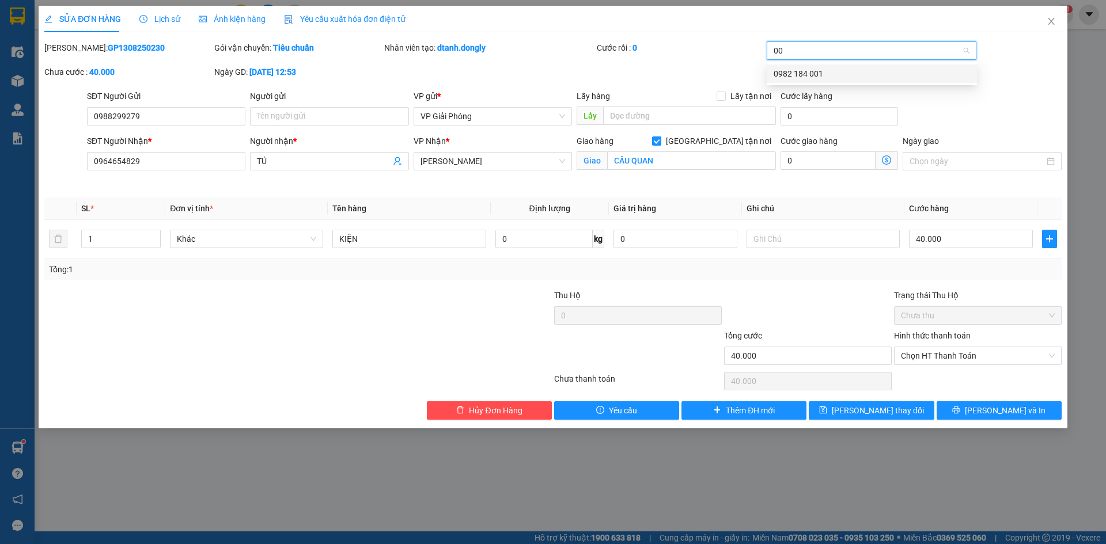
type input "001"
click at [785, 73] on div "0982 184 001" at bounding box center [872, 73] width 196 height 13
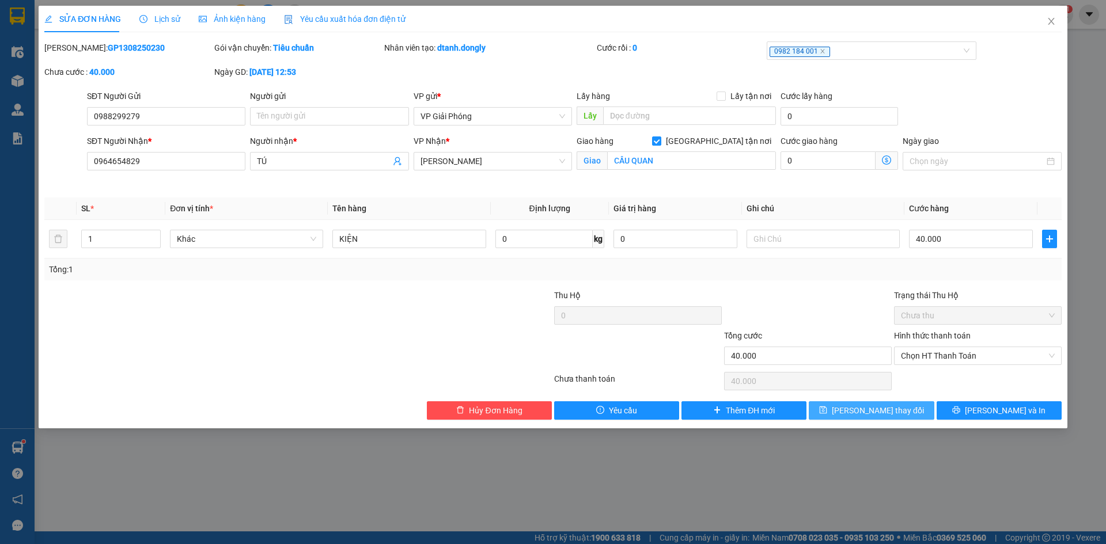
click at [861, 408] on span "[PERSON_NAME] thay đổi" at bounding box center [878, 410] width 92 height 13
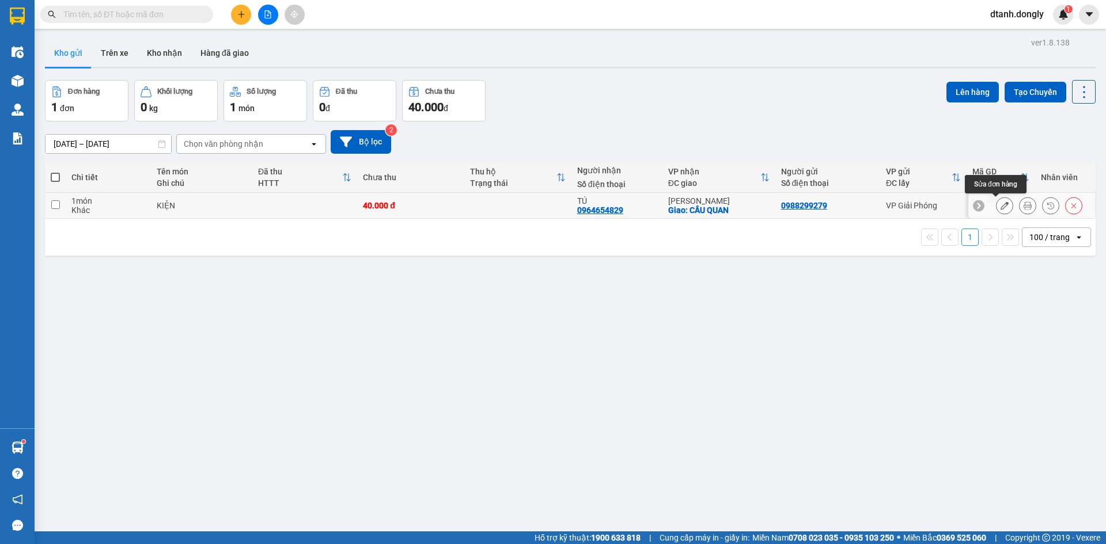
click at [996, 200] on button at bounding box center [1004, 206] width 16 height 20
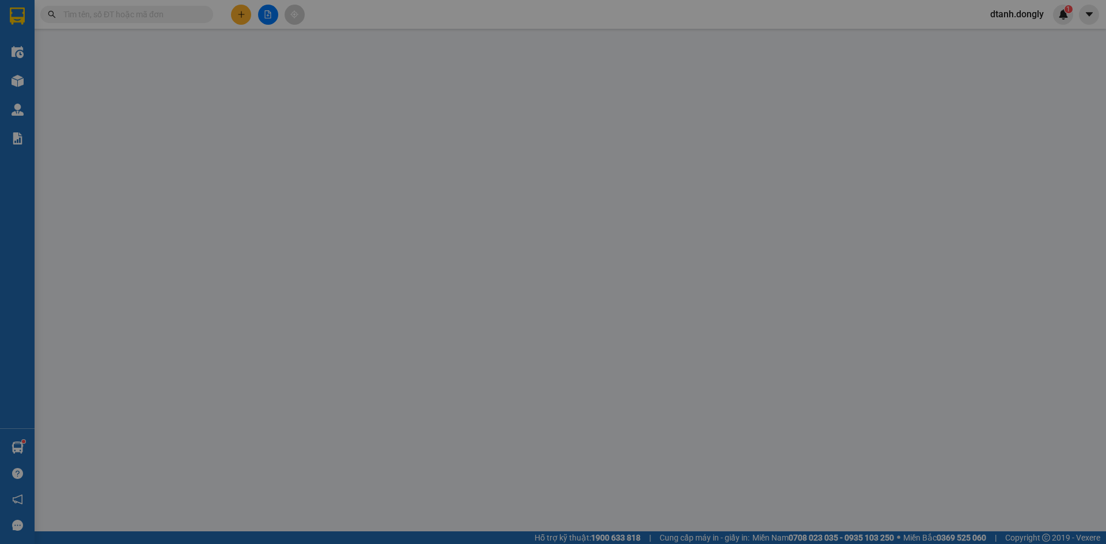
type input "0988299279"
type input "0964654829"
type input "TÚ"
checkbox input "true"
type input "CẦU QUAN"
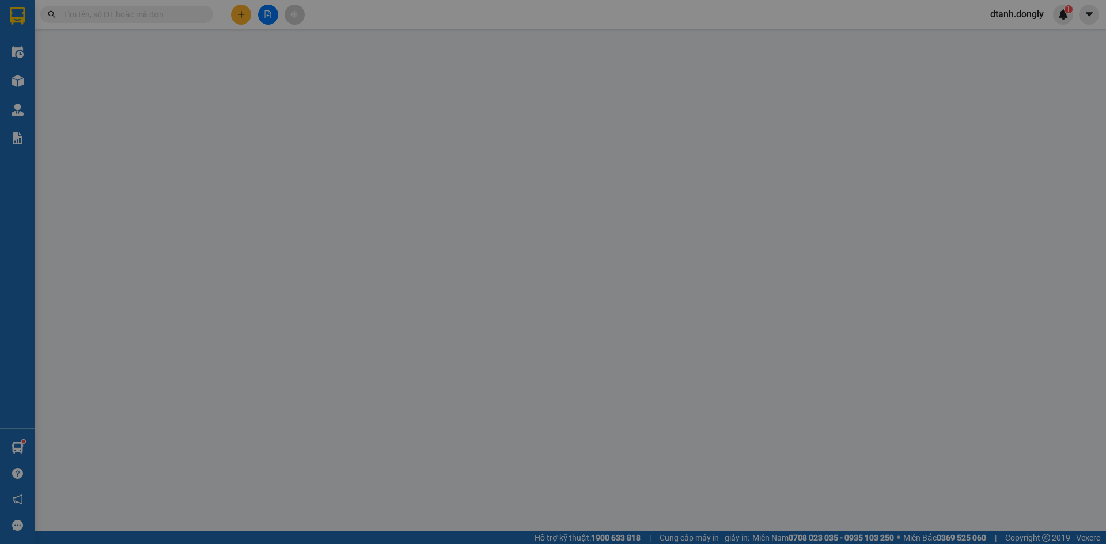
type input "40.000"
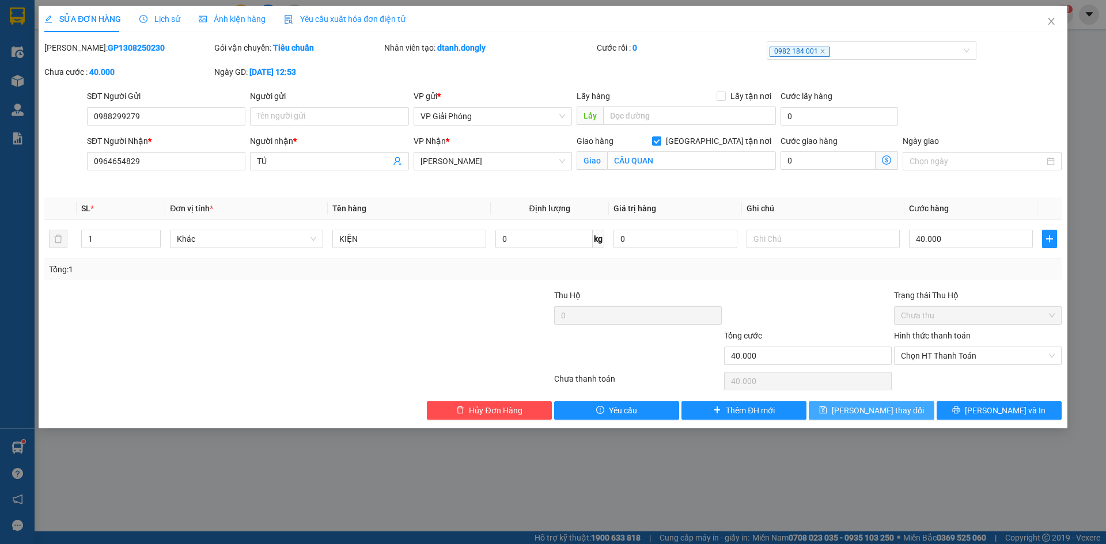
click at [904, 408] on button "[PERSON_NAME] thay đổi" at bounding box center [871, 410] width 125 height 18
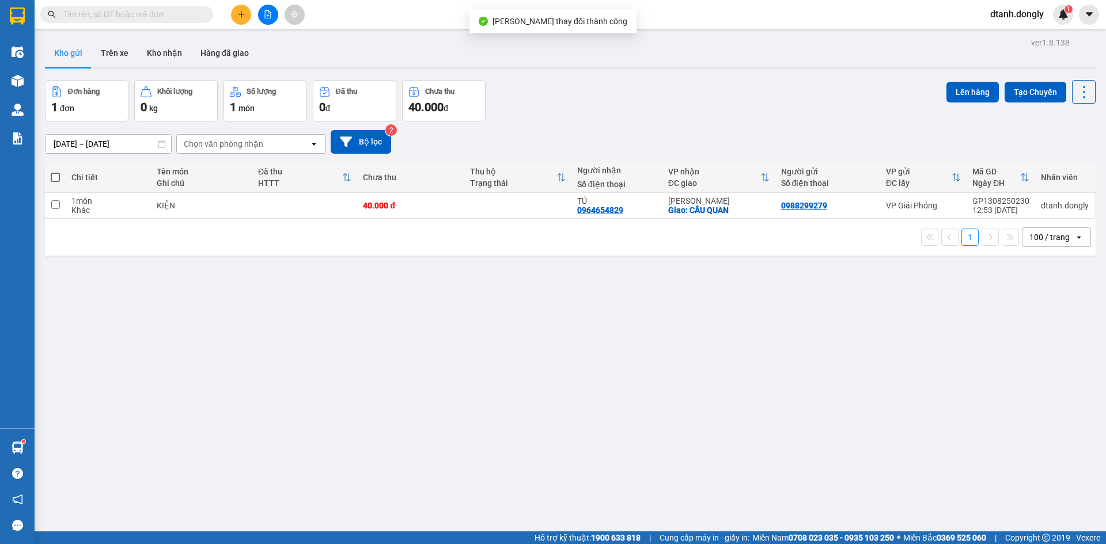
click at [833, 417] on div "ver 1.8.138 Kho gửi Trên xe Kho nhận Hàng đã giao Đơn hàng 1 đơn Khối lượng 0 k…" at bounding box center [570, 307] width 1060 height 544
click at [1023, 204] on icon at bounding box center [1027, 206] width 8 height 8
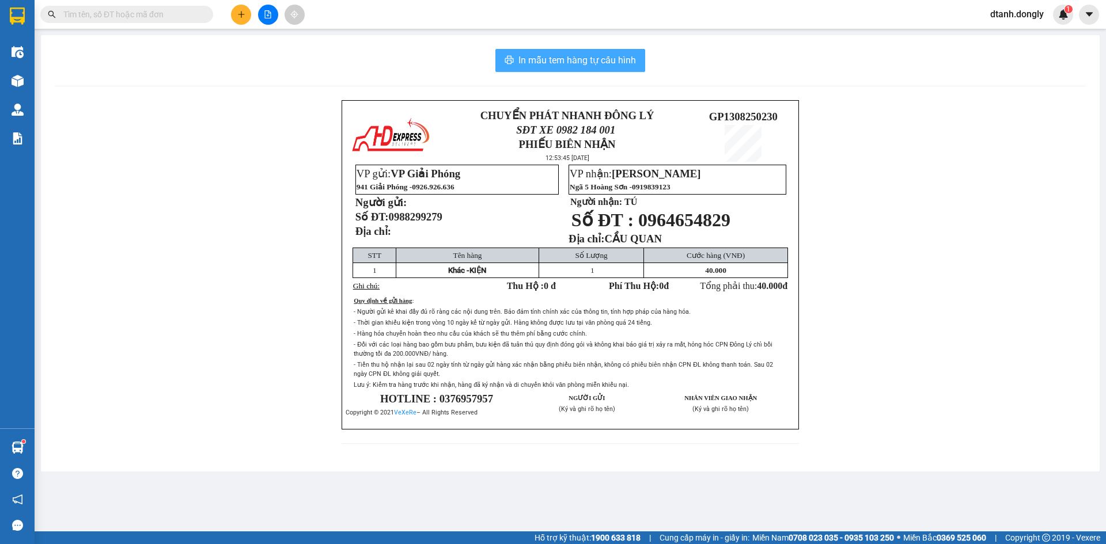
drag, startPoint x: 602, startPoint y: 57, endPoint x: 738, endPoint y: 190, distance: 190.6
click at [601, 57] on span "In mẫu tem hàng tự cấu hình" at bounding box center [576, 60] width 117 height 14
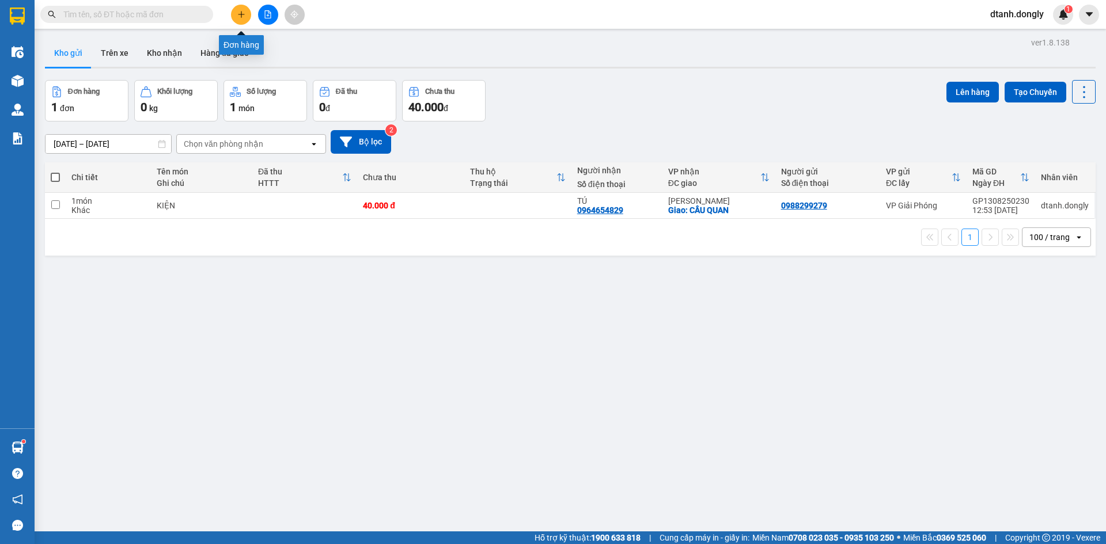
click at [245, 18] on button at bounding box center [241, 15] width 20 height 20
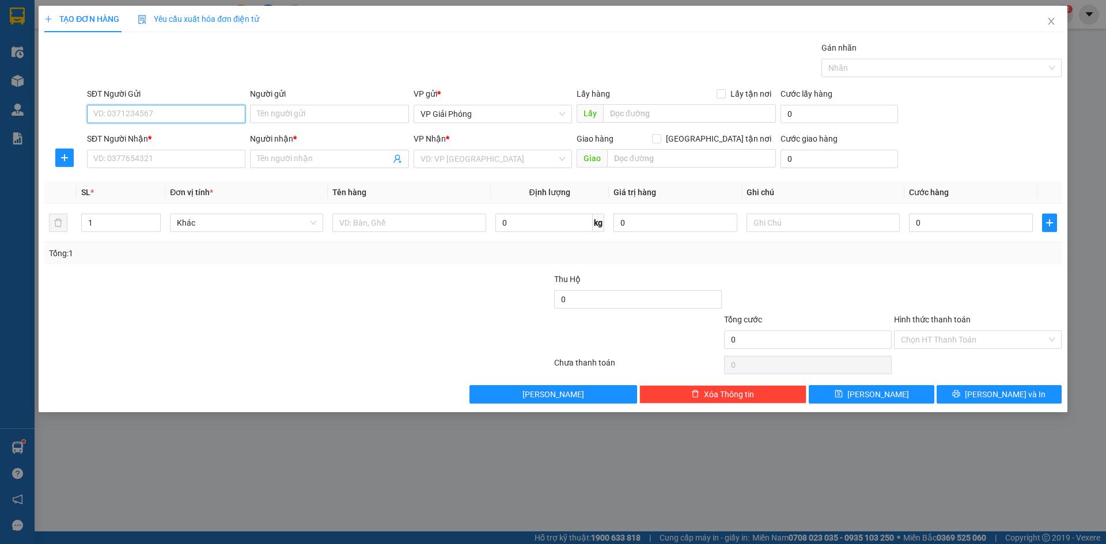
click at [176, 109] on input "SĐT Người Gửi" at bounding box center [166, 114] width 158 height 18
type input "0904687275"
click at [160, 161] on input "SĐT Người Nhận *" at bounding box center [166, 159] width 158 height 18
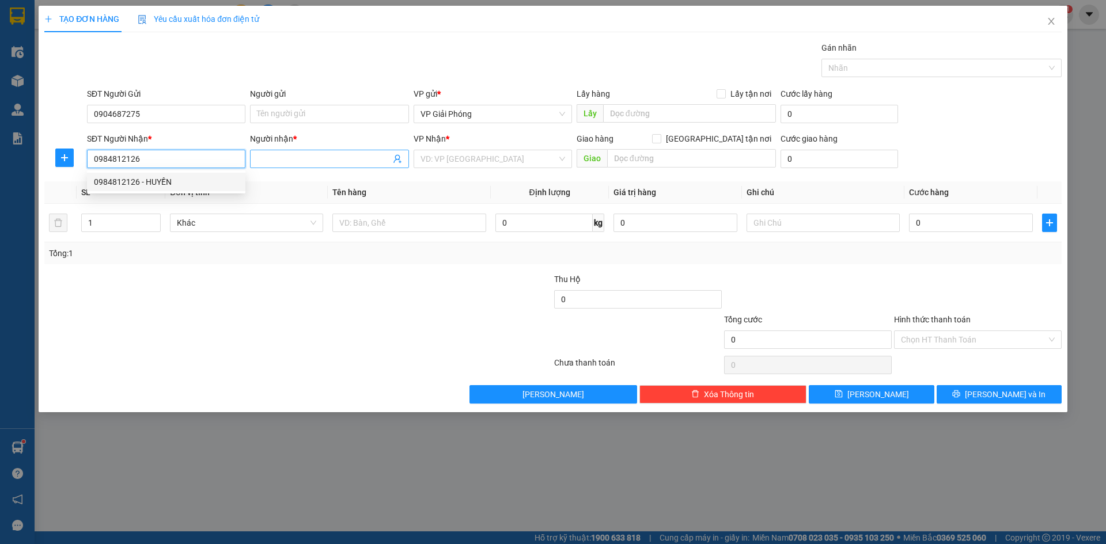
type input "0984812126"
click at [317, 163] on input "Người nhận *" at bounding box center [323, 159] width 133 height 13
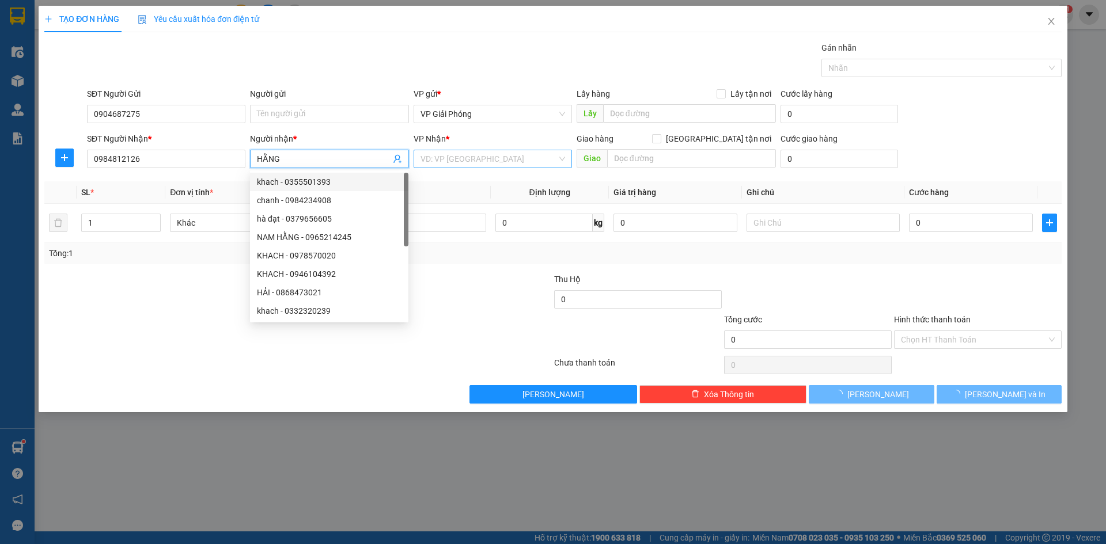
type input "HẰNG"
click at [495, 162] on input "search" at bounding box center [488, 158] width 137 height 17
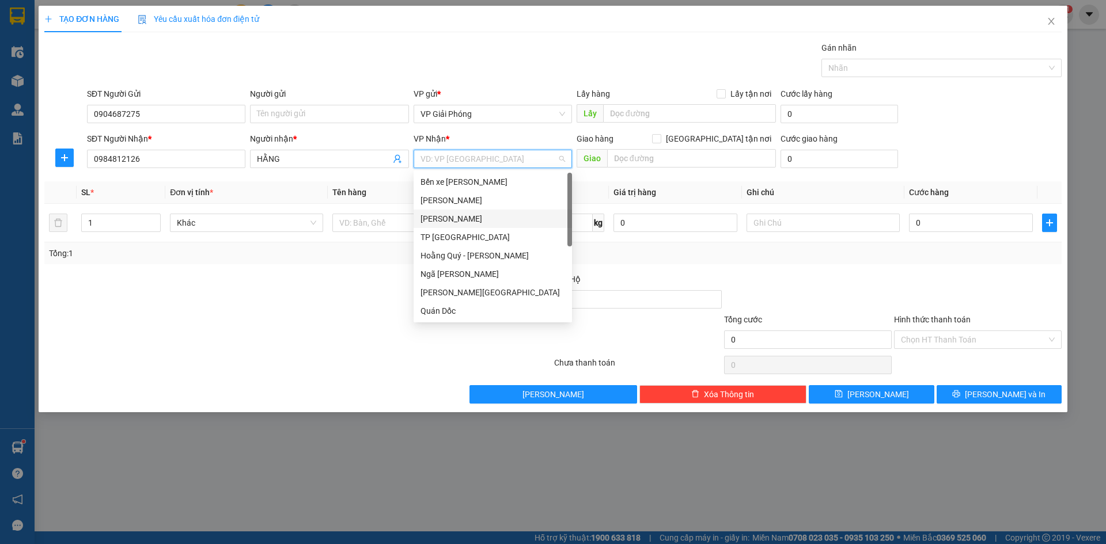
drag, startPoint x: 484, startPoint y: 222, endPoint x: 528, endPoint y: 202, distance: 48.4
click at [485, 222] on div "[PERSON_NAME]" at bounding box center [492, 219] width 145 height 13
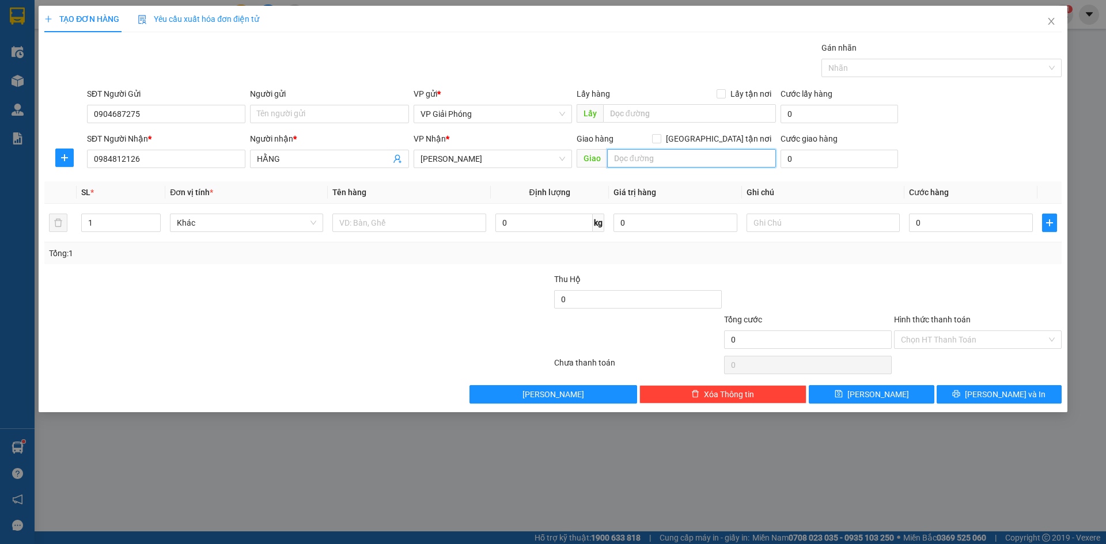
click at [648, 158] on input "text" at bounding box center [691, 158] width 169 height 18
type input "VP HS"
click at [660, 135] on input "[GEOGRAPHIC_DATA] tận nơi" at bounding box center [656, 138] width 8 height 8
checkbox input "true"
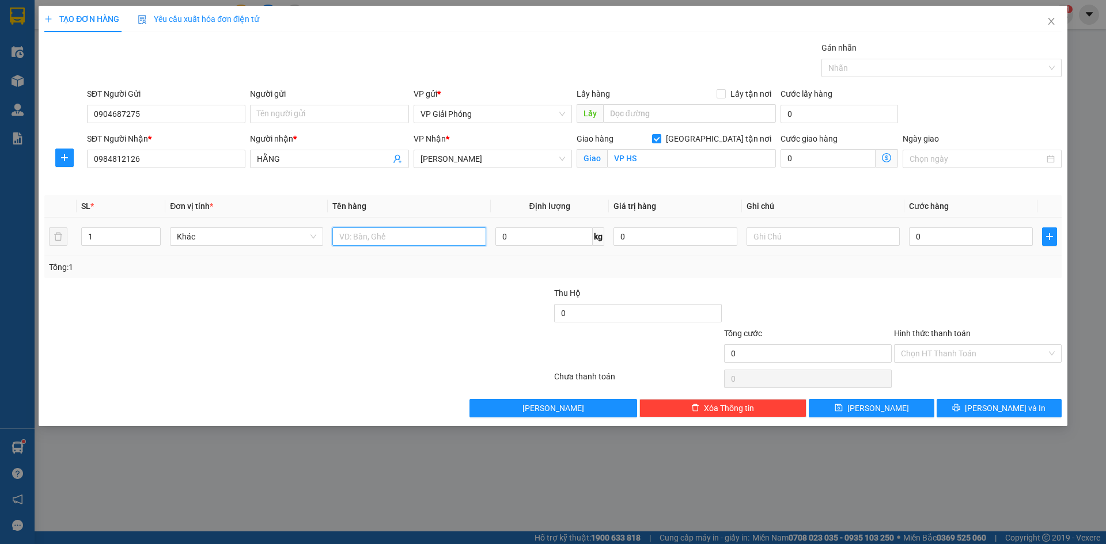
click at [410, 234] on input "text" at bounding box center [408, 237] width 153 height 18
type input "K"
type input "BỌC THUỐC"
click at [949, 241] on input "0" at bounding box center [971, 237] width 124 height 18
type input "3"
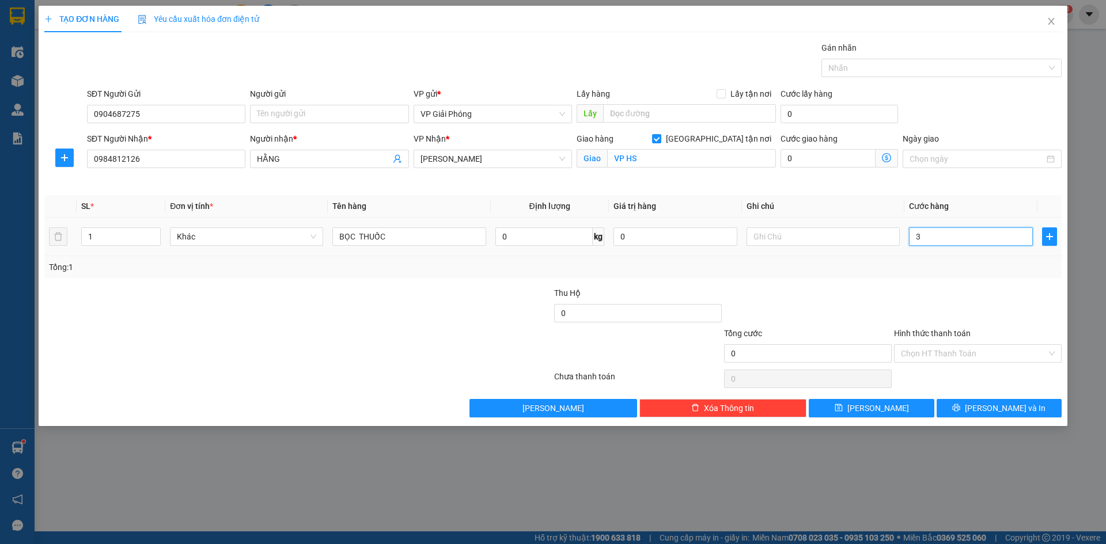
type input "3"
type input "30"
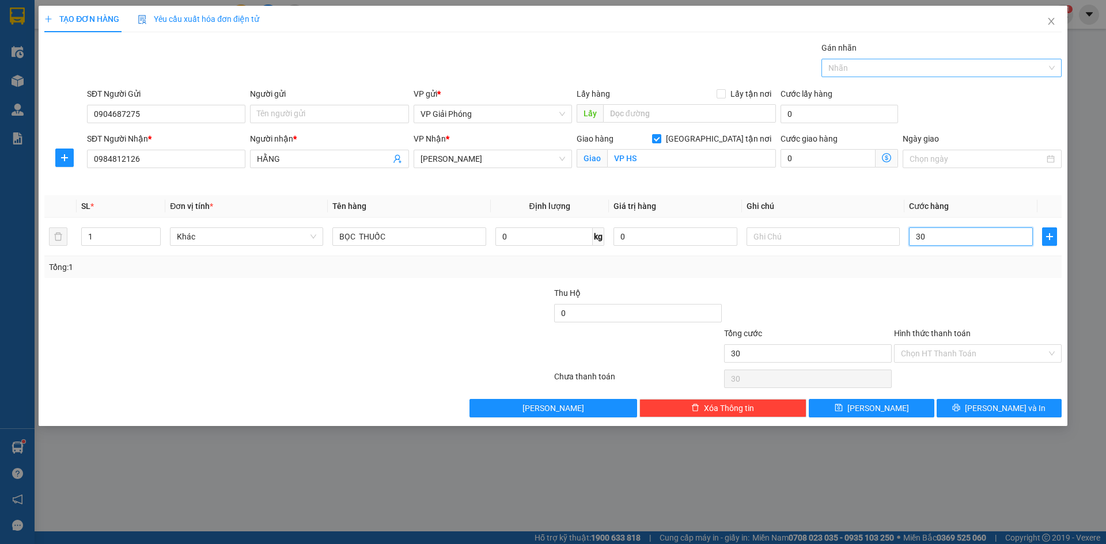
click at [865, 65] on div at bounding box center [935, 68] width 223 height 14
type input "30.000"
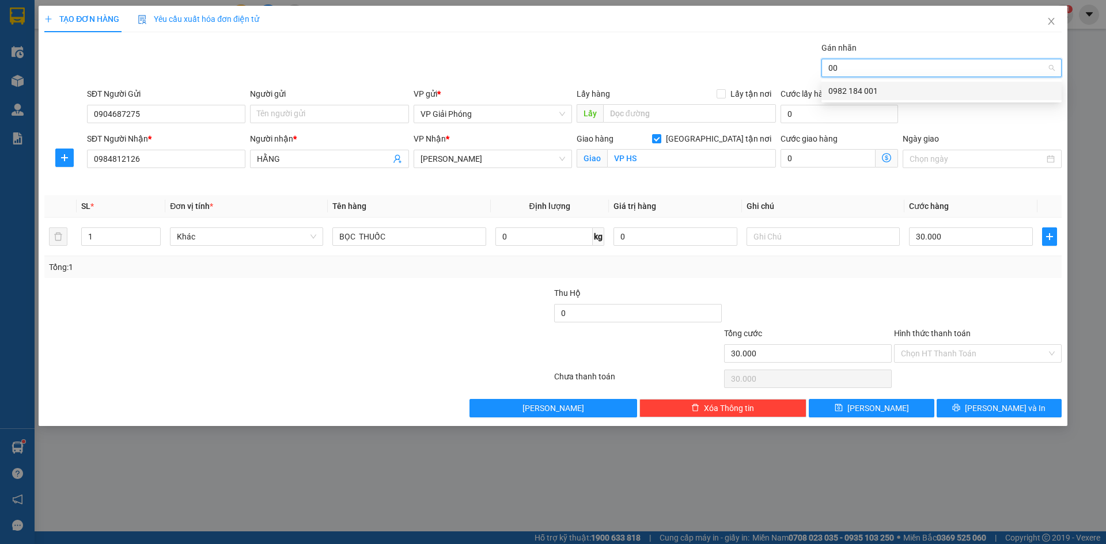
type input "001"
click at [870, 92] on div "0982 184 001" at bounding box center [941, 91] width 226 height 13
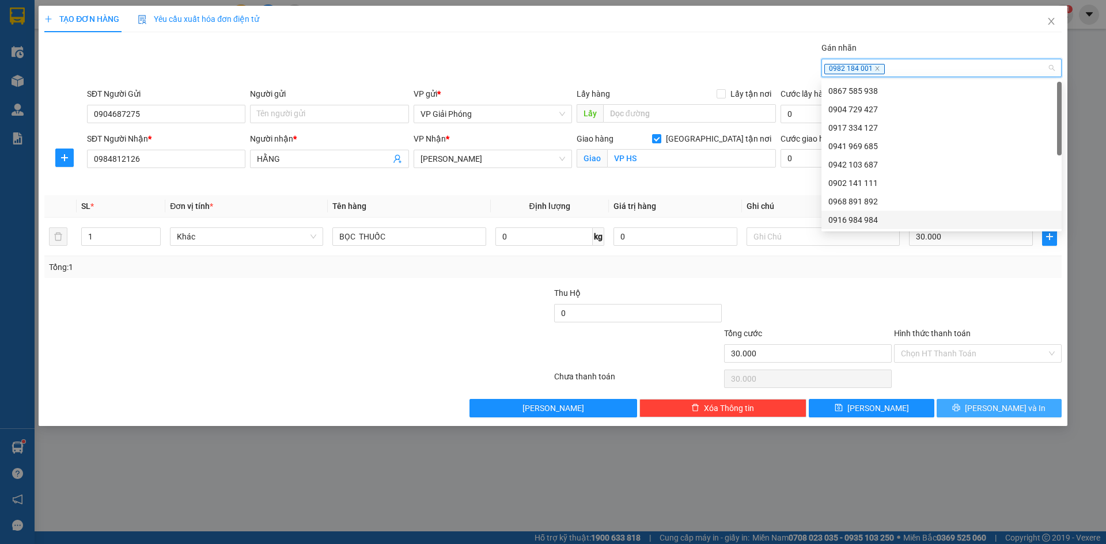
click at [1015, 409] on span "[PERSON_NAME] và In" at bounding box center [1005, 408] width 81 height 13
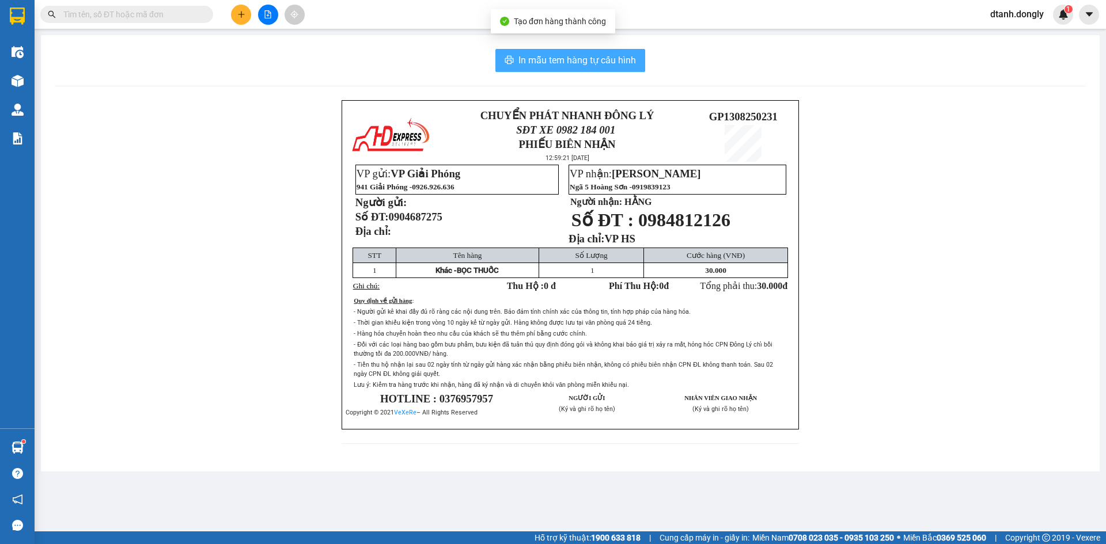
click at [598, 55] on span "In mẫu tem hàng tự cấu hình" at bounding box center [576, 60] width 117 height 14
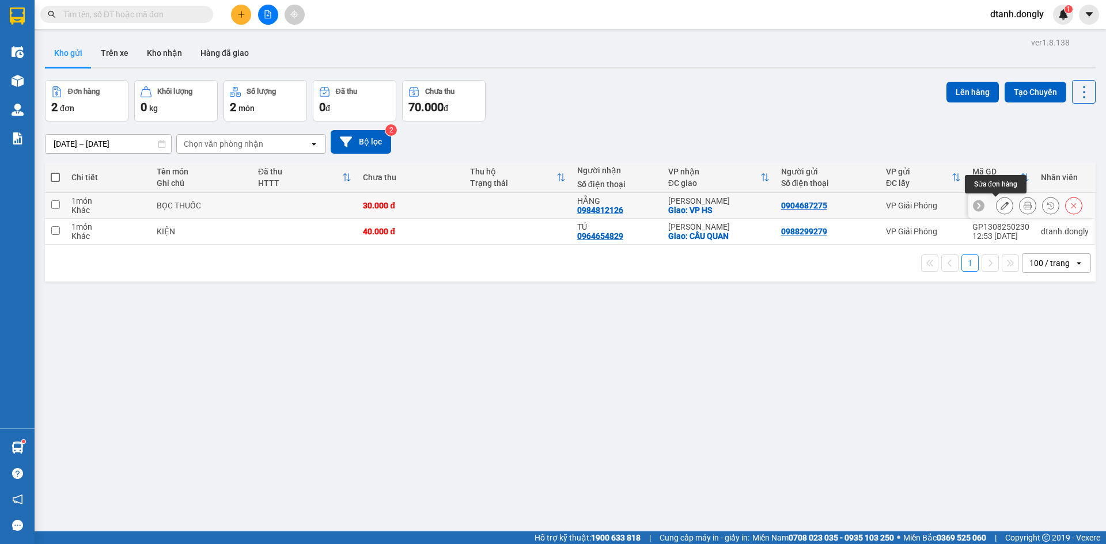
click at [1000, 203] on icon at bounding box center [1004, 206] width 8 height 8
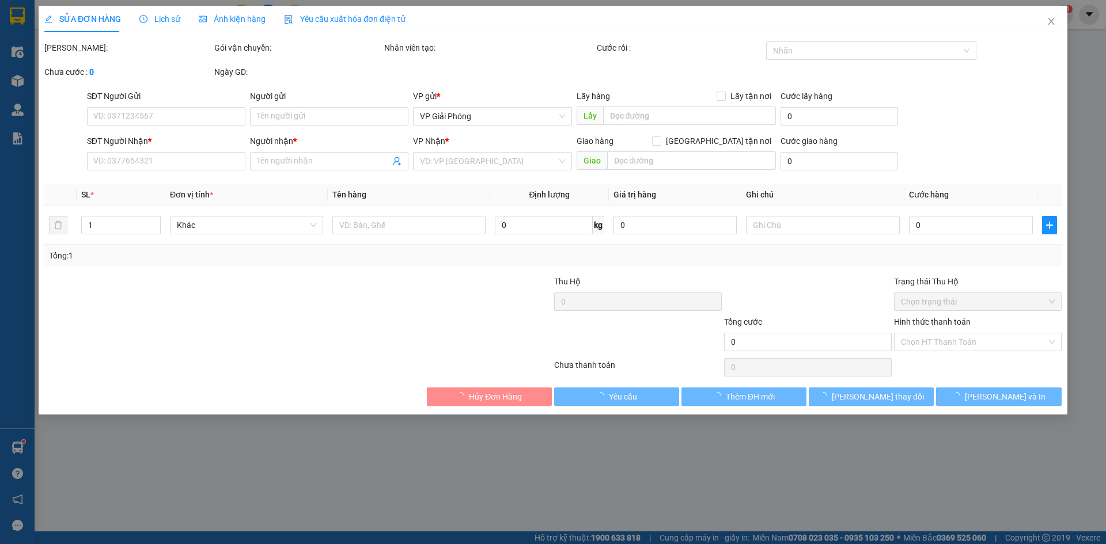
type input "0904687275"
type input "0984812126"
type input "HẰNG"
checkbox input "true"
type input "VP HS"
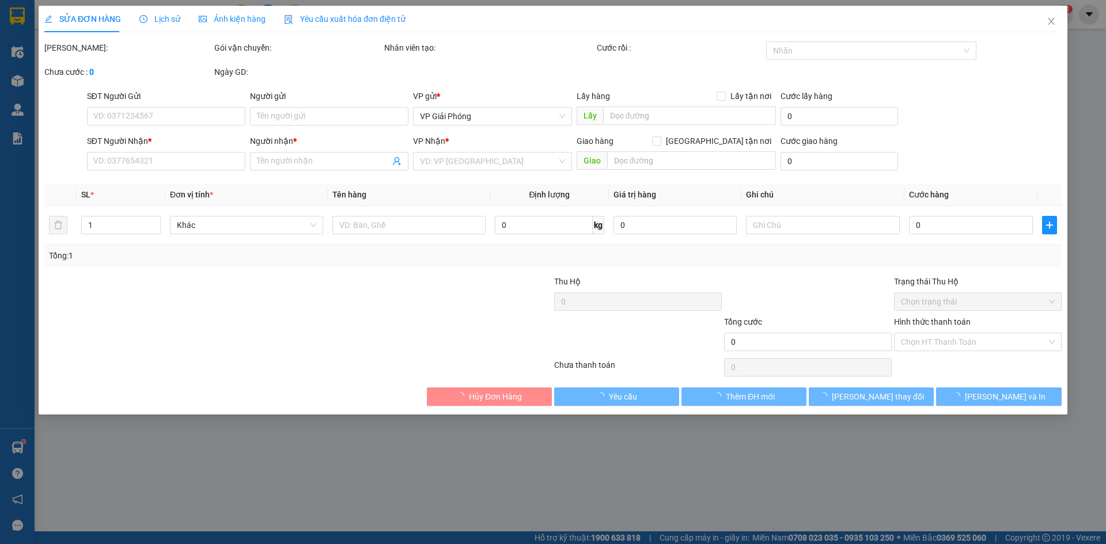
type input "30.000"
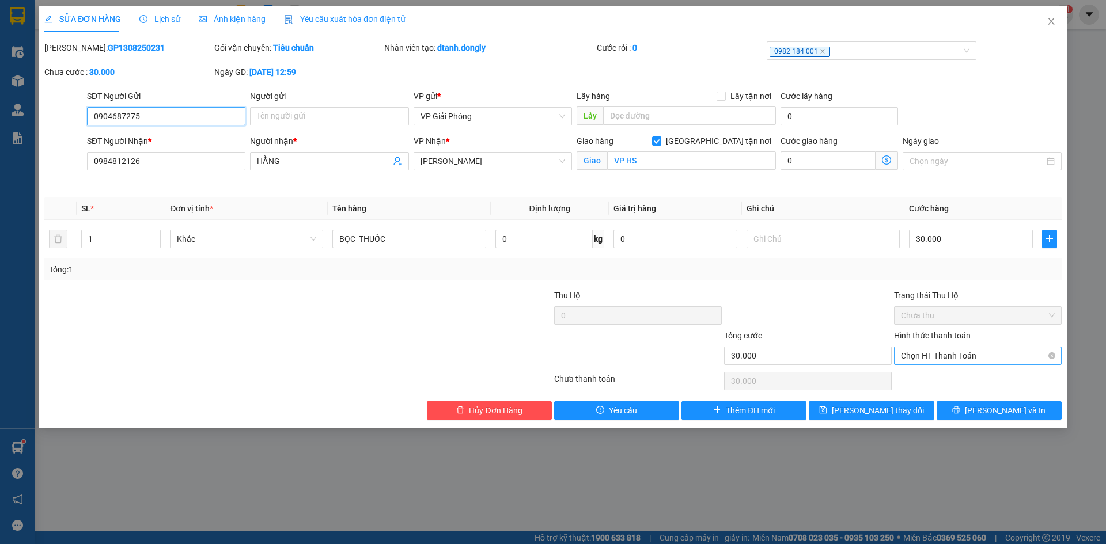
click at [983, 351] on span "Chọn HT Thanh Toán" at bounding box center [978, 355] width 154 height 17
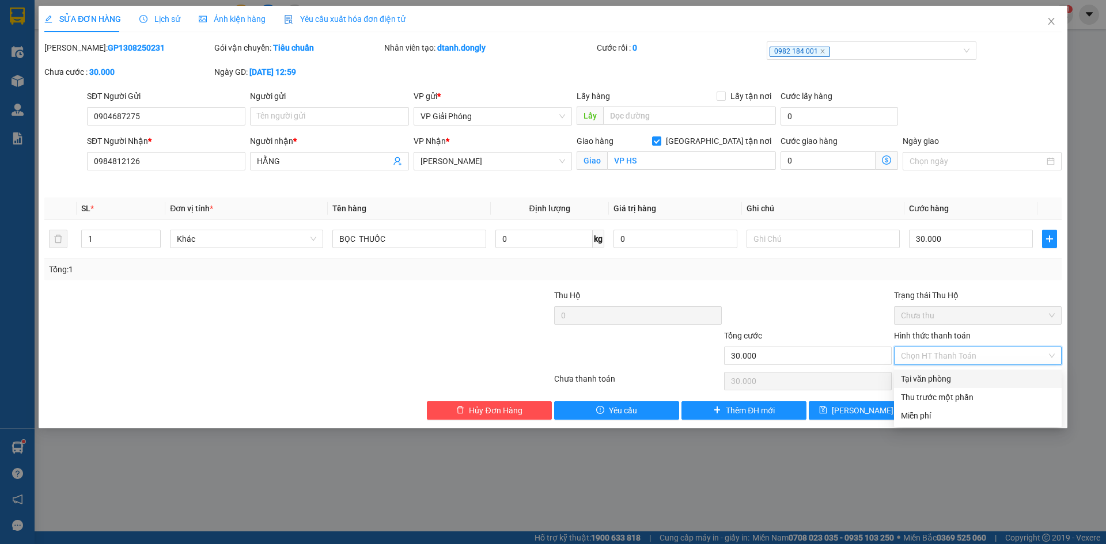
click at [981, 376] on div "Tại văn phòng" at bounding box center [978, 379] width 154 height 13
type input "0"
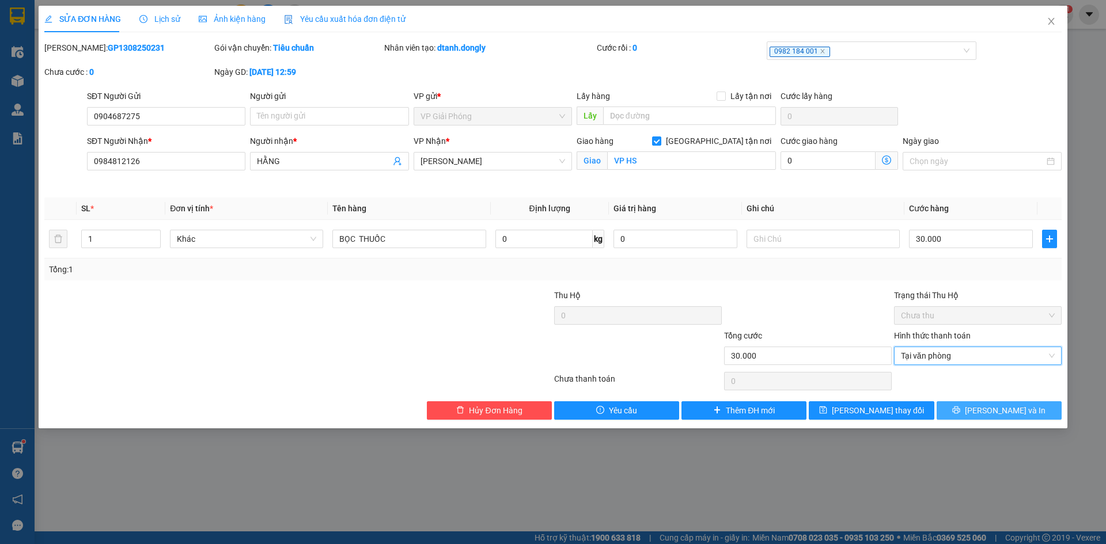
click at [992, 407] on span "[PERSON_NAME] và In" at bounding box center [1005, 410] width 81 height 13
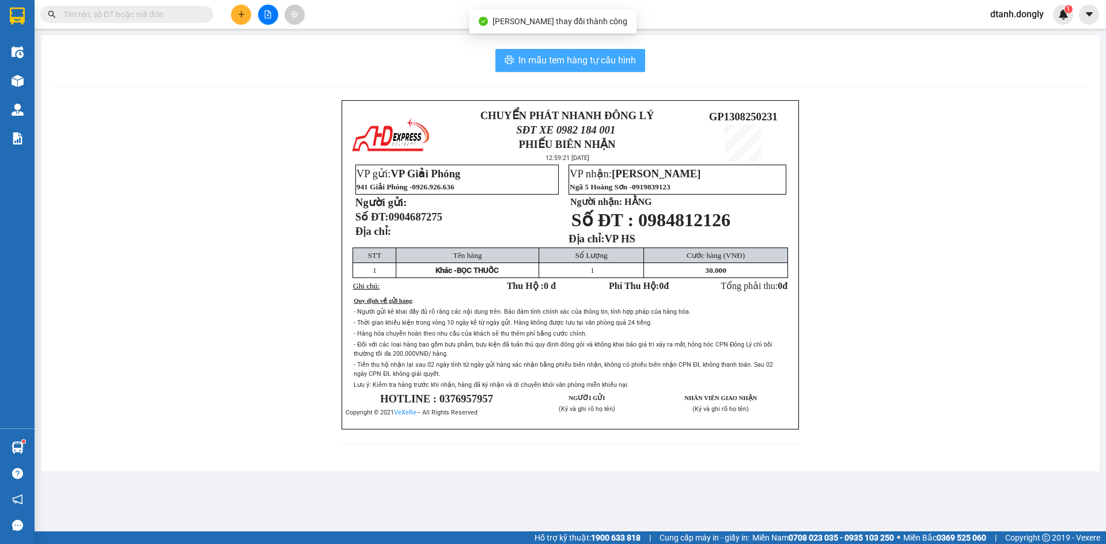
click at [598, 52] on button "In mẫu tem hàng tự cấu hình" at bounding box center [570, 60] width 150 height 23
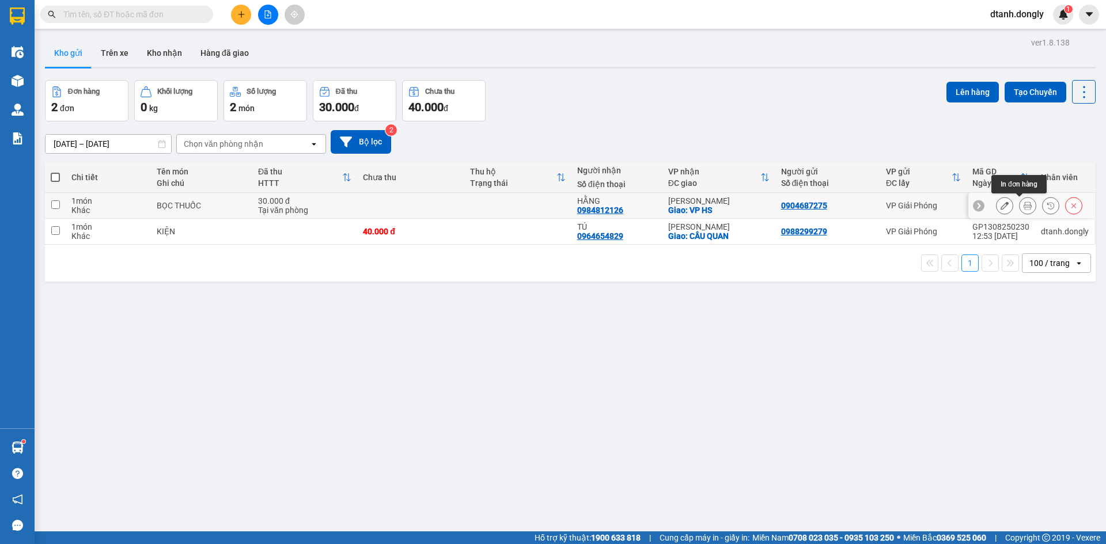
click at [1023, 204] on icon at bounding box center [1027, 206] width 8 height 8
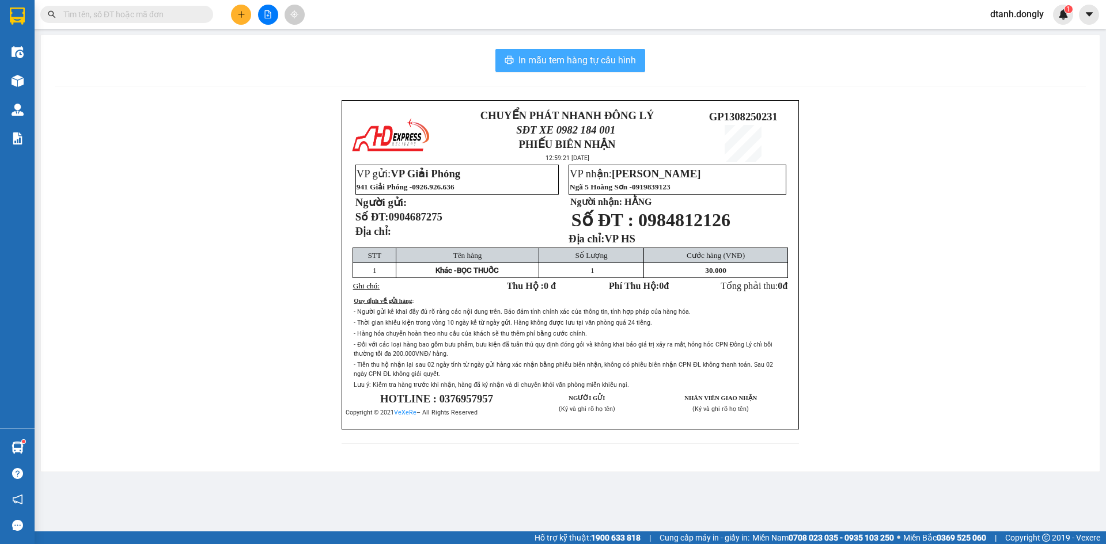
click at [572, 59] on span "In mẫu tem hàng tự cấu hình" at bounding box center [576, 60] width 117 height 14
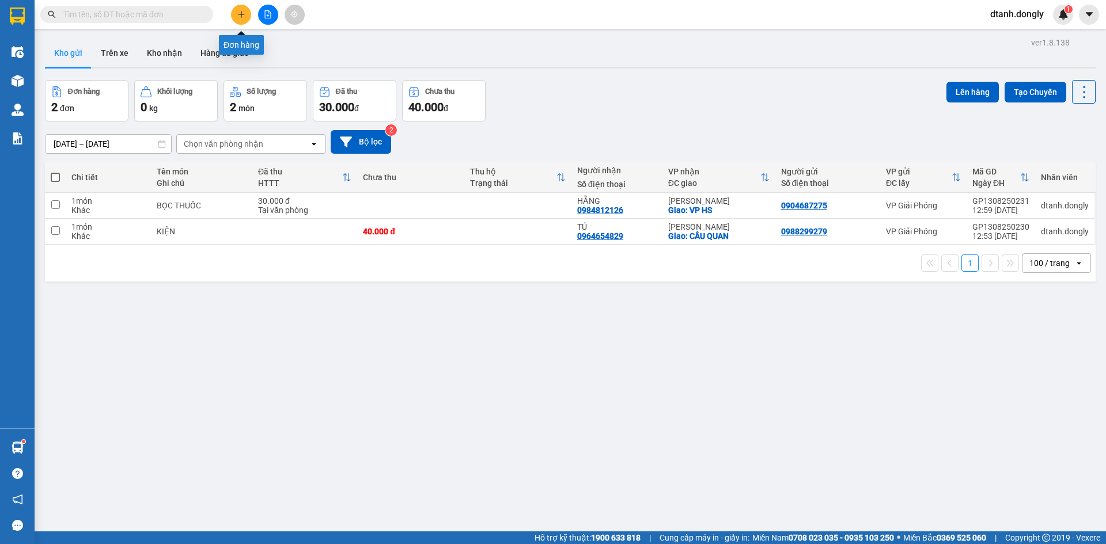
click at [246, 18] on button at bounding box center [241, 15] width 20 height 20
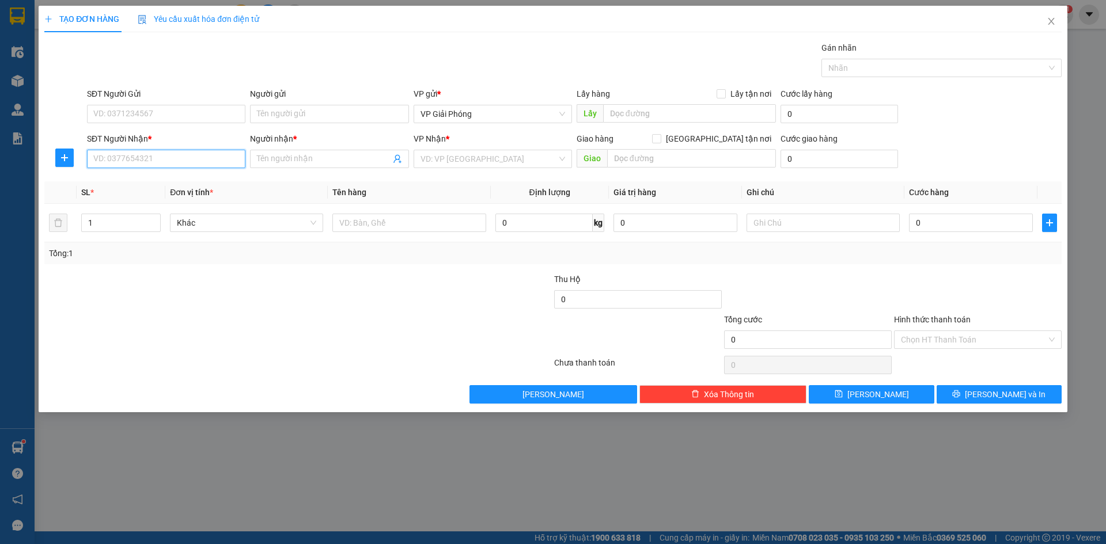
click at [219, 161] on input "SĐT Người Nhận *" at bounding box center [166, 159] width 158 height 18
type input "0912081559"
click at [160, 113] on input "SĐT Người Gửi" at bounding box center [166, 114] width 158 height 18
click at [195, 117] on input "SĐT Người Gửi" at bounding box center [166, 114] width 158 height 18
type input "0888862788"
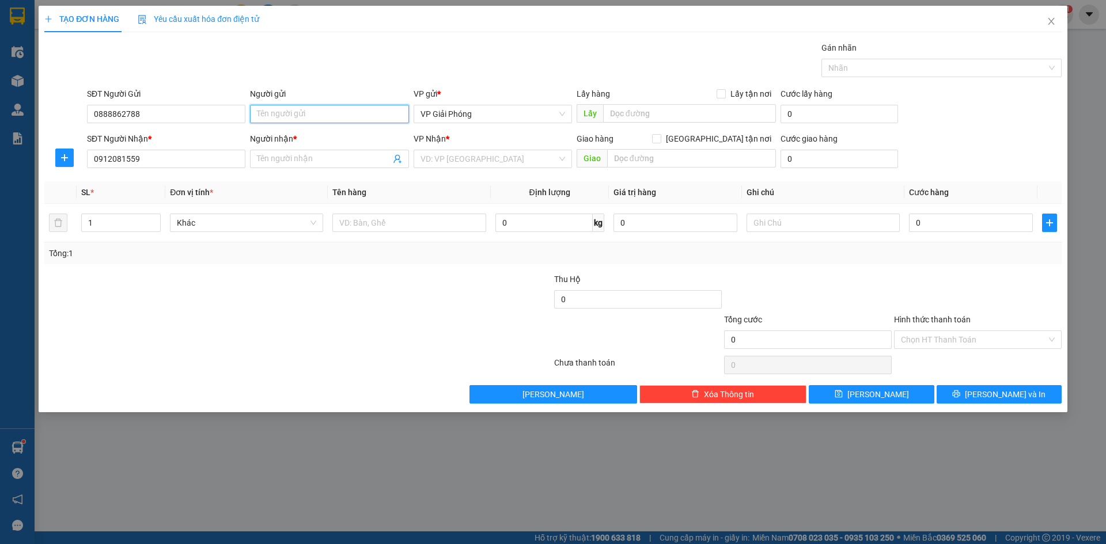
click at [295, 117] on input "Người gửi" at bounding box center [329, 114] width 158 height 18
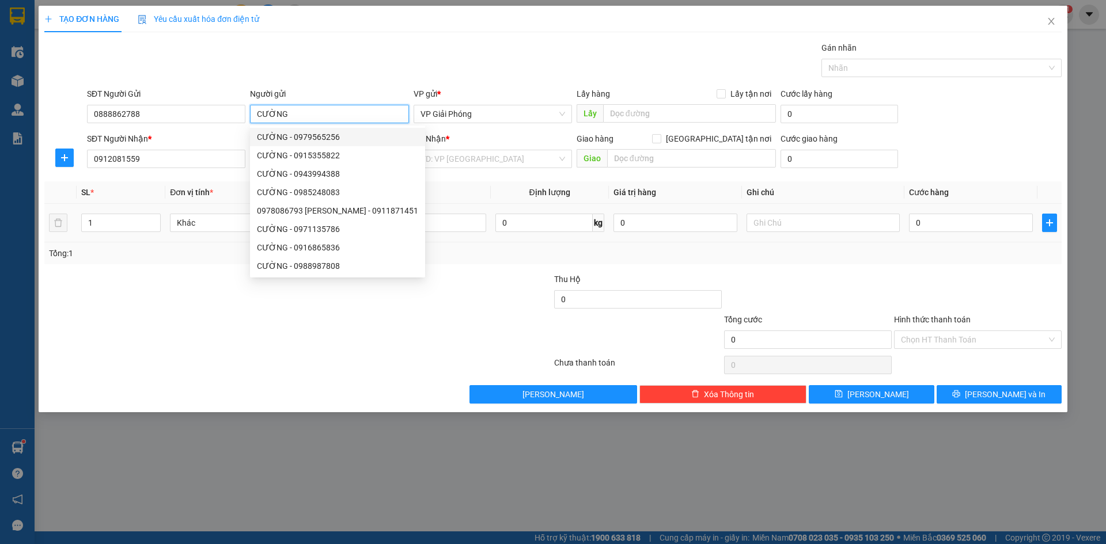
type input "CƯỜNG"
click at [239, 204] on td "Khác" at bounding box center [246, 223] width 162 height 39
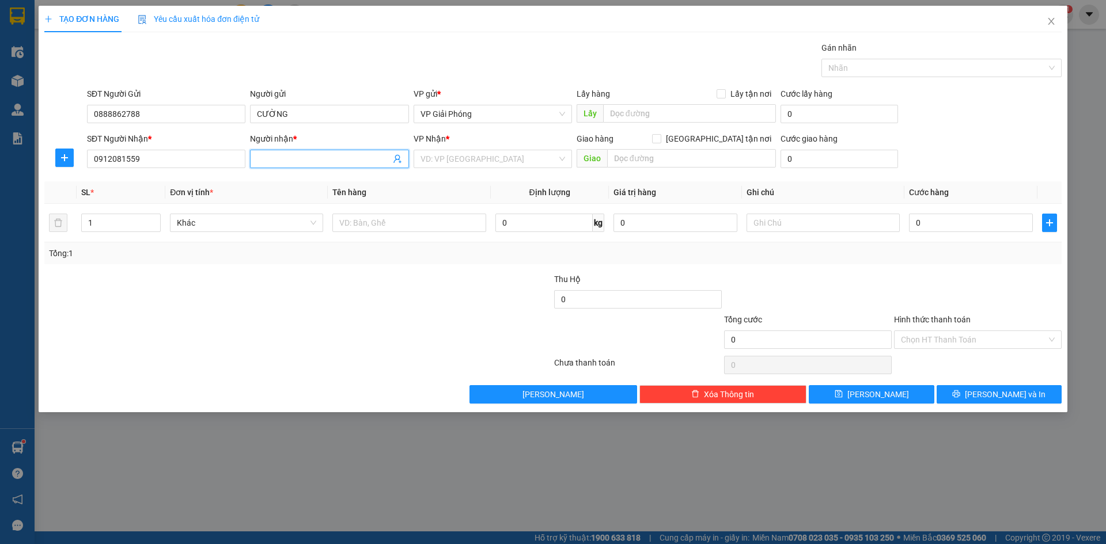
click at [276, 157] on input "Người nhận *" at bounding box center [323, 159] width 133 height 13
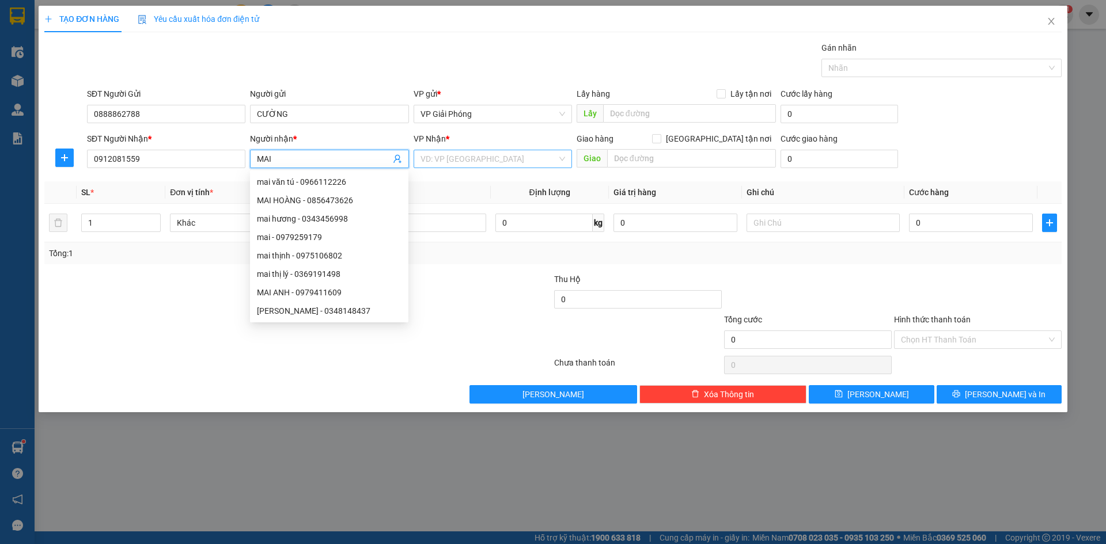
click at [551, 160] on input "search" at bounding box center [488, 158] width 137 height 17
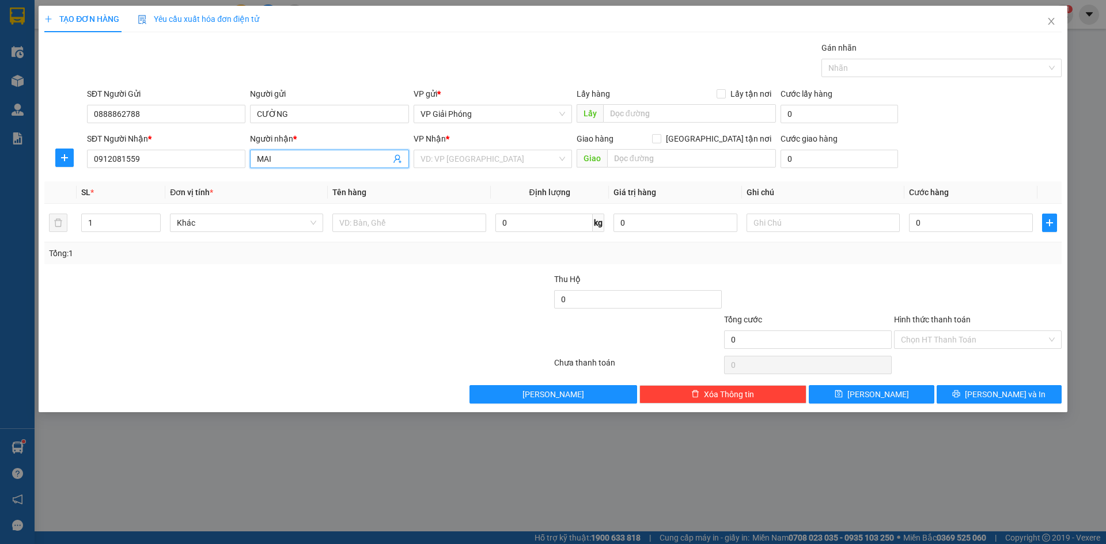
click at [300, 160] on input "MAI" at bounding box center [323, 159] width 133 height 13
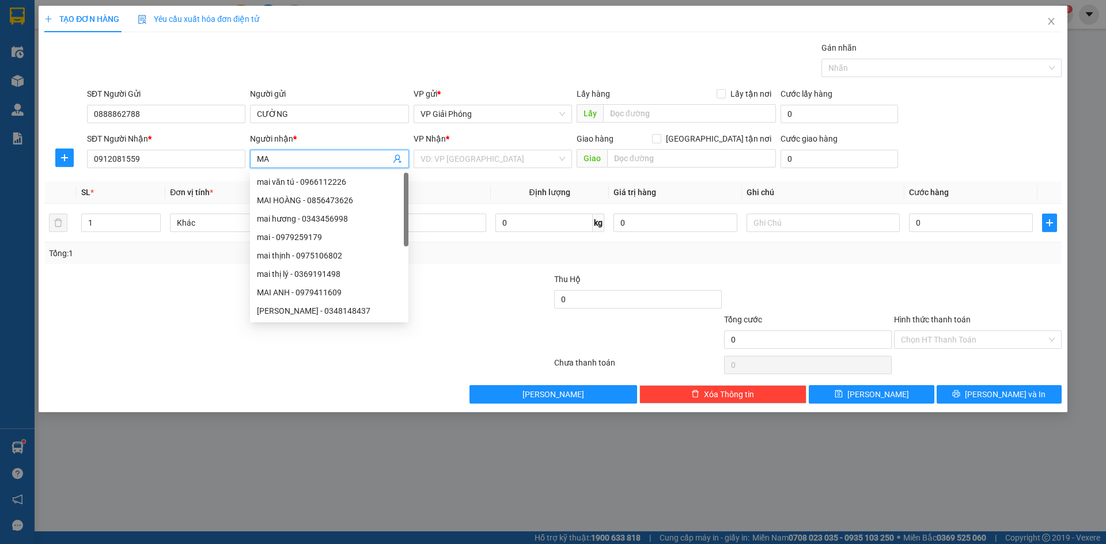
type input "M"
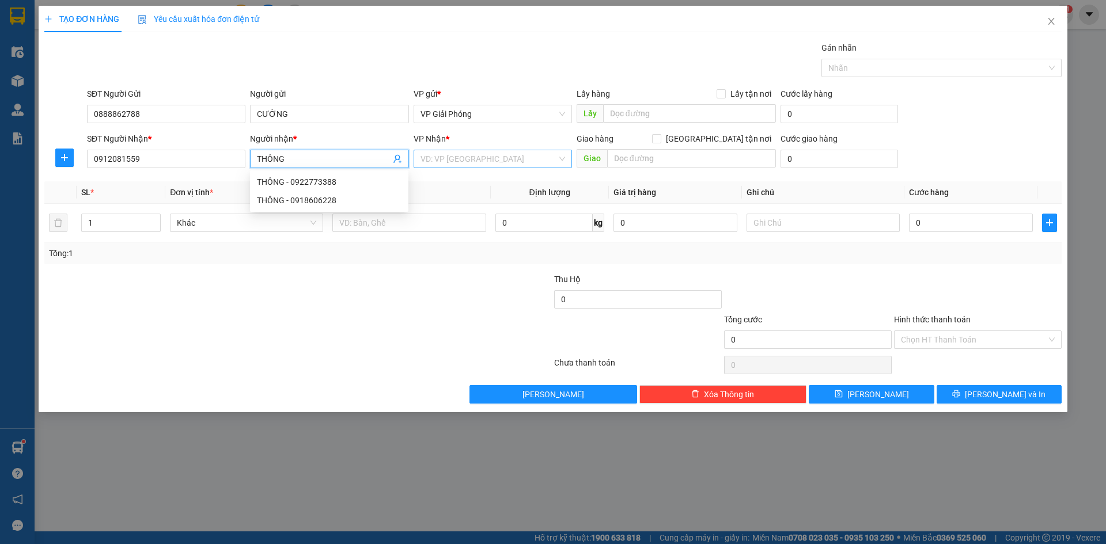
type input "THÔNG"
click at [458, 164] on input "search" at bounding box center [488, 158] width 137 height 17
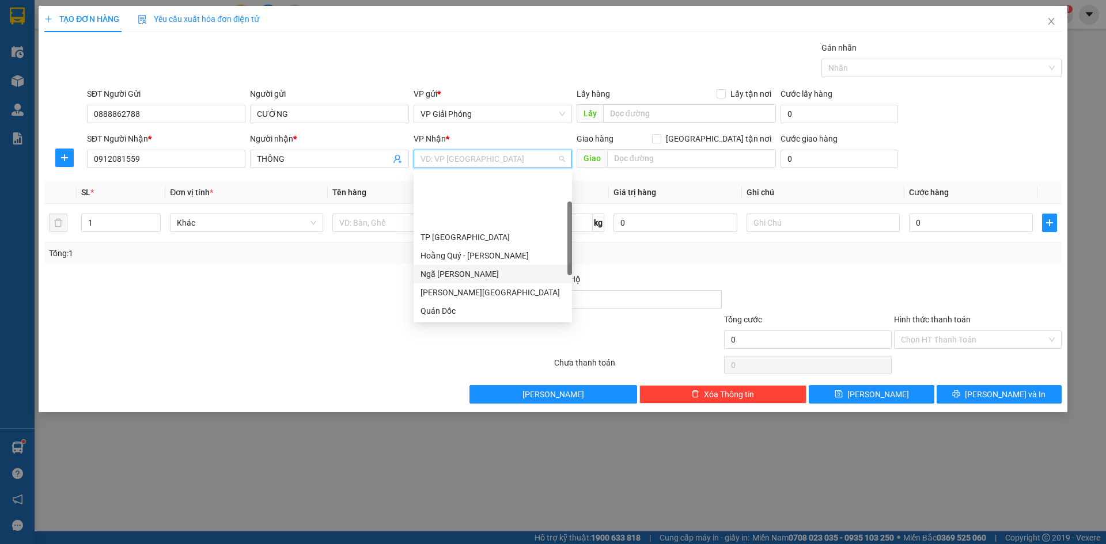
scroll to position [115, 0]
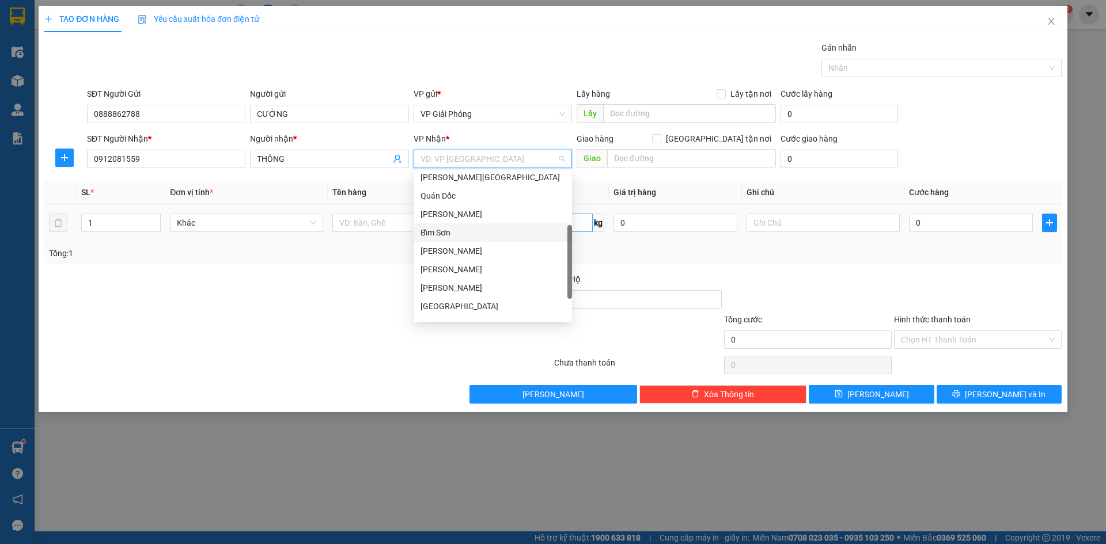
drag, startPoint x: 485, startPoint y: 234, endPoint x: 555, endPoint y: 216, distance: 72.5
click at [486, 233] on div "Bỉm Sơn" at bounding box center [492, 232] width 145 height 13
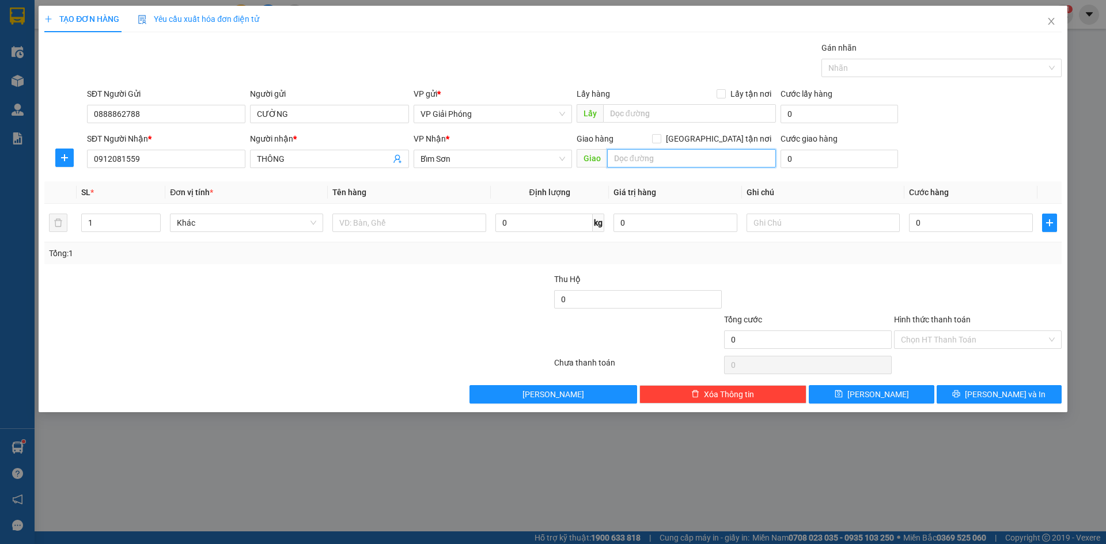
click at [642, 157] on input "text" at bounding box center [691, 158] width 169 height 18
type input "BỈM SƠN"
click at [660, 137] on input "[GEOGRAPHIC_DATA] tận nơi" at bounding box center [656, 138] width 8 height 8
checkbox input "true"
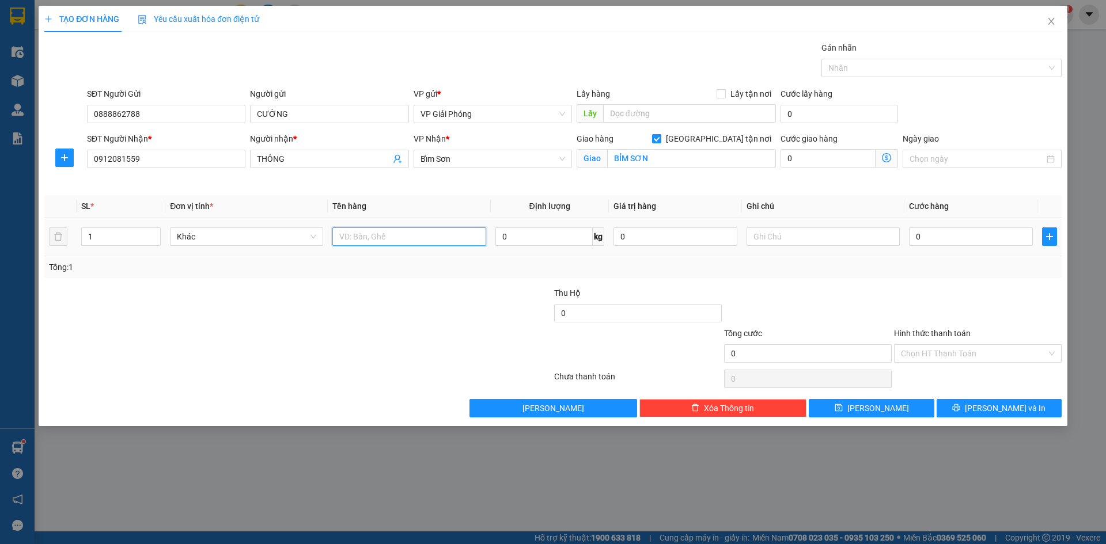
click at [357, 237] on input "text" at bounding box center [408, 237] width 153 height 18
type input "CÂY"
click at [930, 242] on input "0" at bounding box center [971, 237] width 124 height 18
type input "5"
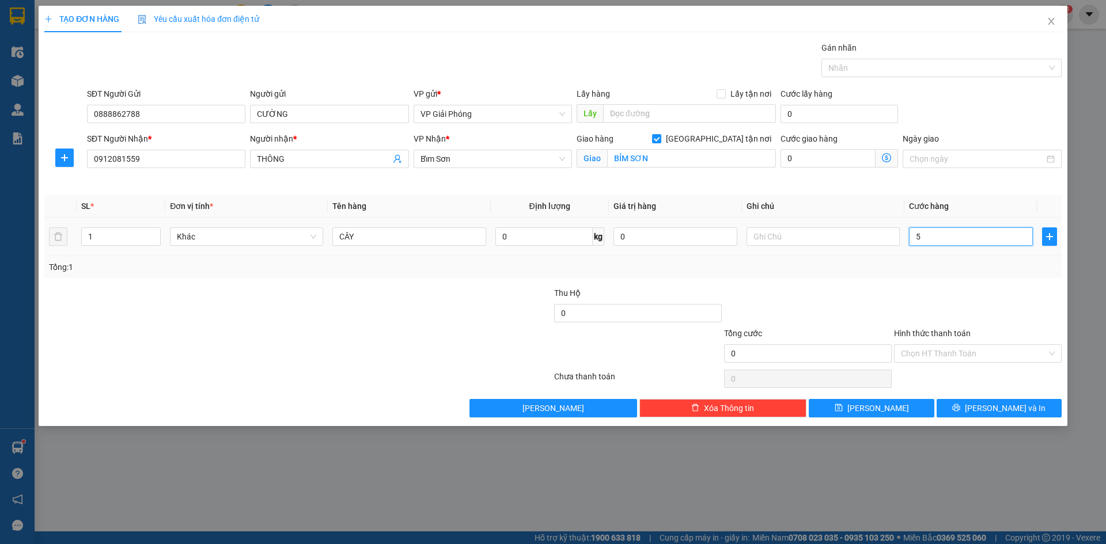
type input "5"
type input "50"
click at [857, 69] on div at bounding box center [935, 68] width 223 height 14
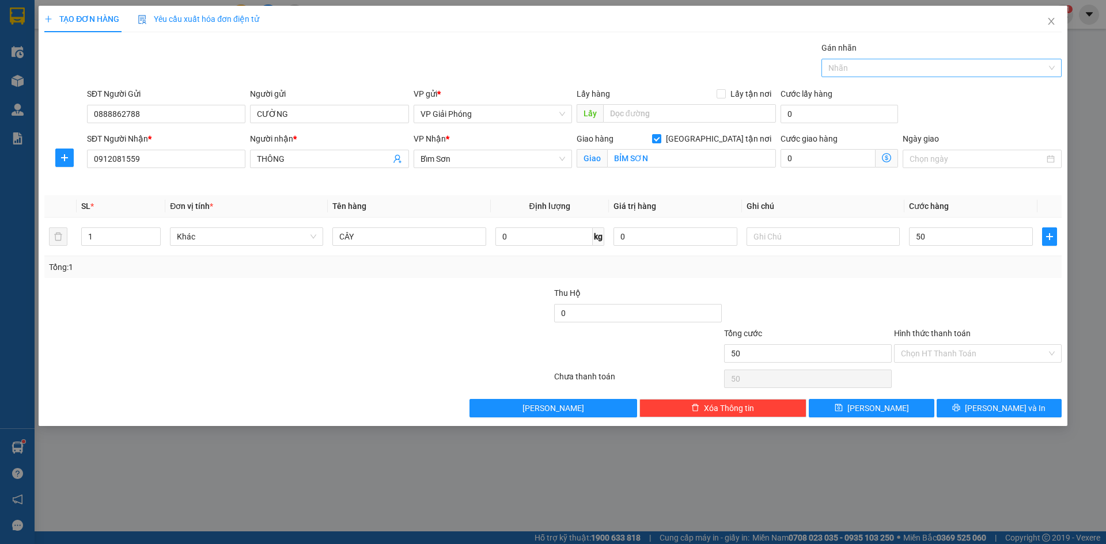
type input "50.000"
type input "001"
drag, startPoint x: 887, startPoint y: 85, endPoint x: 889, endPoint y: 96, distance: 10.6
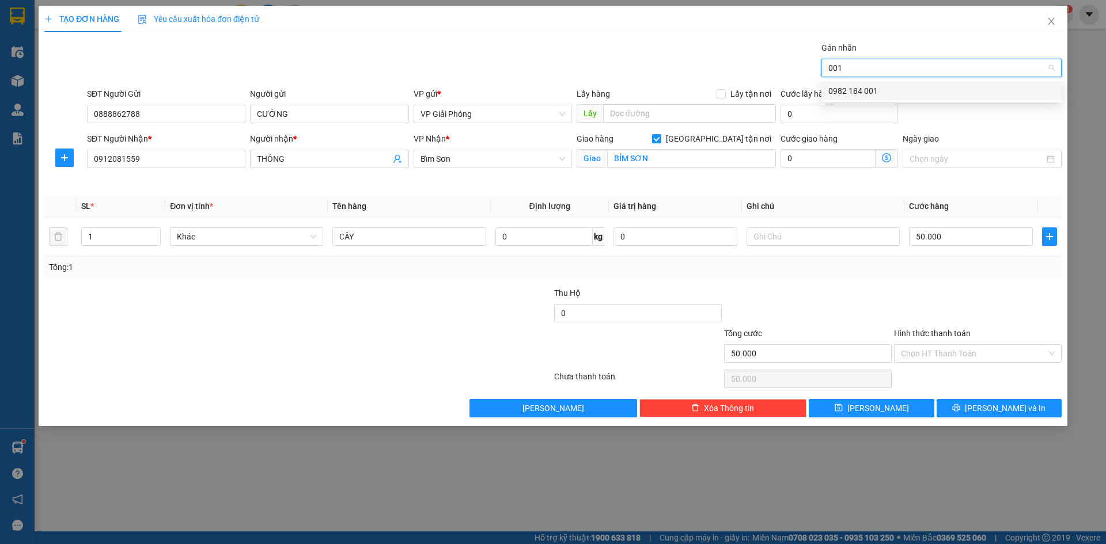
click at [889, 96] on div "0982 184 001" at bounding box center [941, 91] width 226 height 13
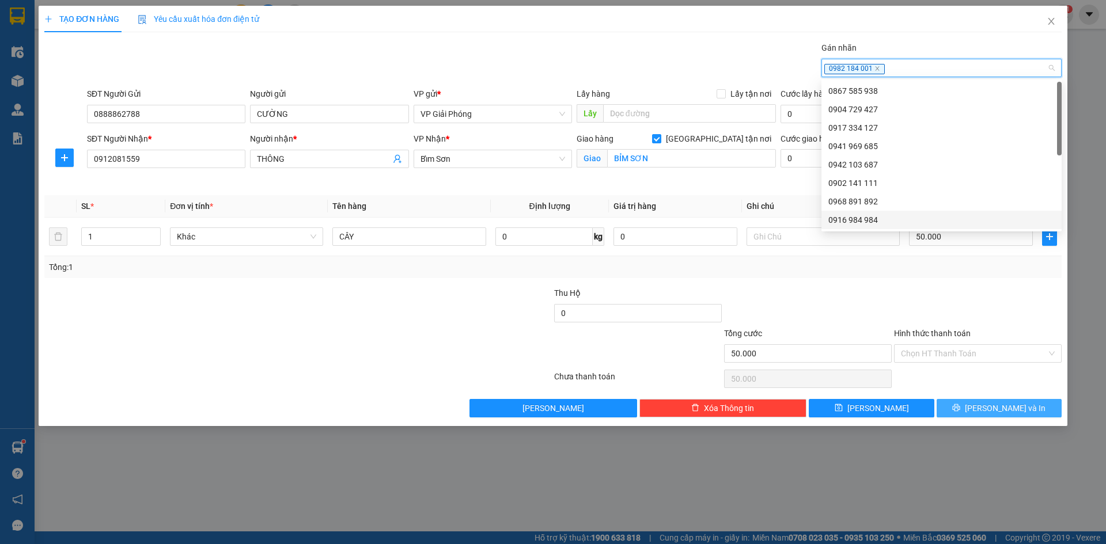
drag, startPoint x: 1014, startPoint y: 409, endPoint x: 913, endPoint y: 369, distance: 108.6
click at [1007, 406] on span "[PERSON_NAME] và In" at bounding box center [1005, 408] width 81 height 13
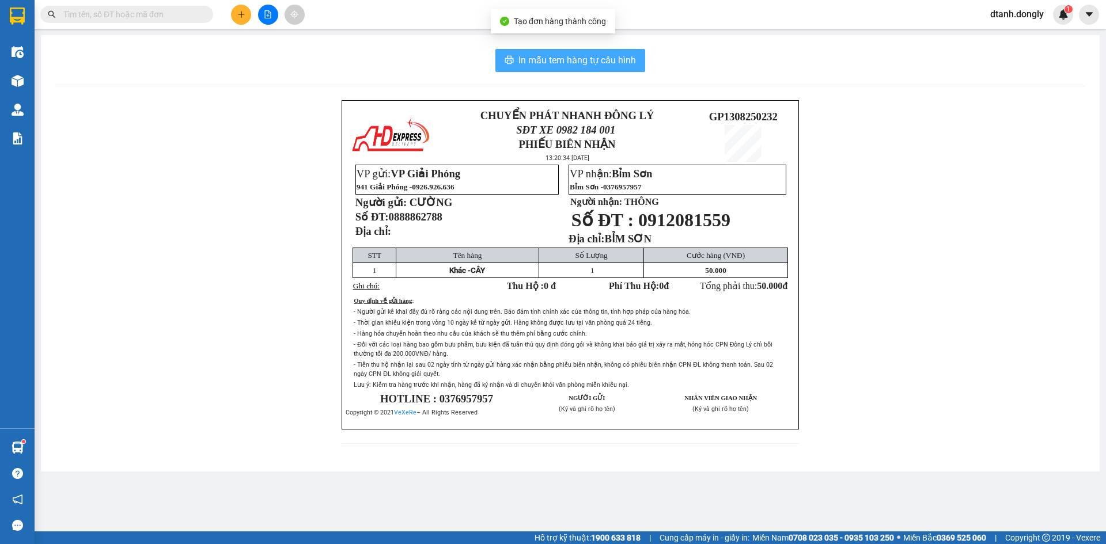
click at [544, 58] on span "In mẫu tem hàng tự cấu hình" at bounding box center [576, 60] width 117 height 14
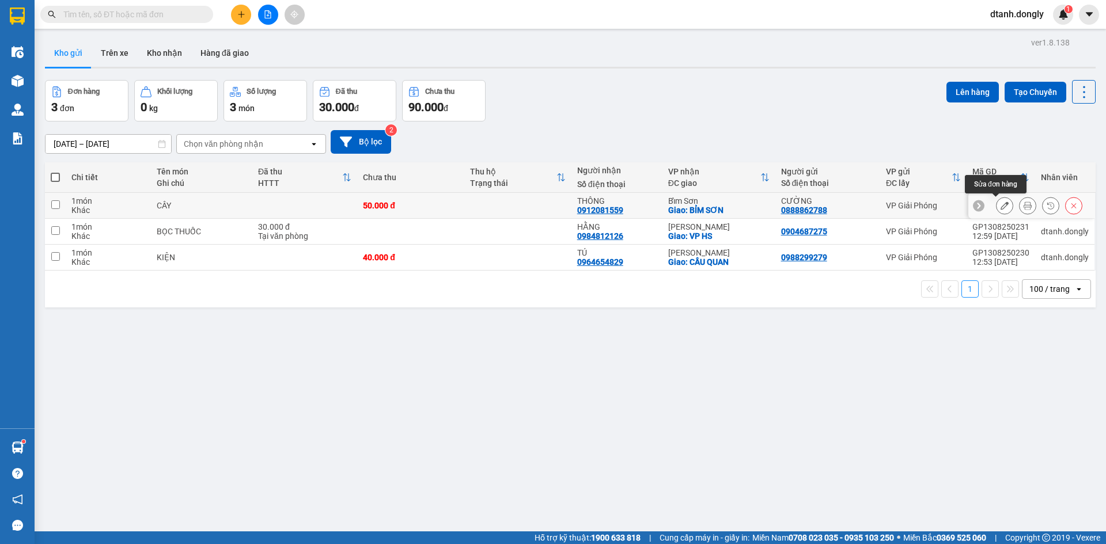
click at [1000, 204] on icon at bounding box center [1004, 206] width 8 height 8
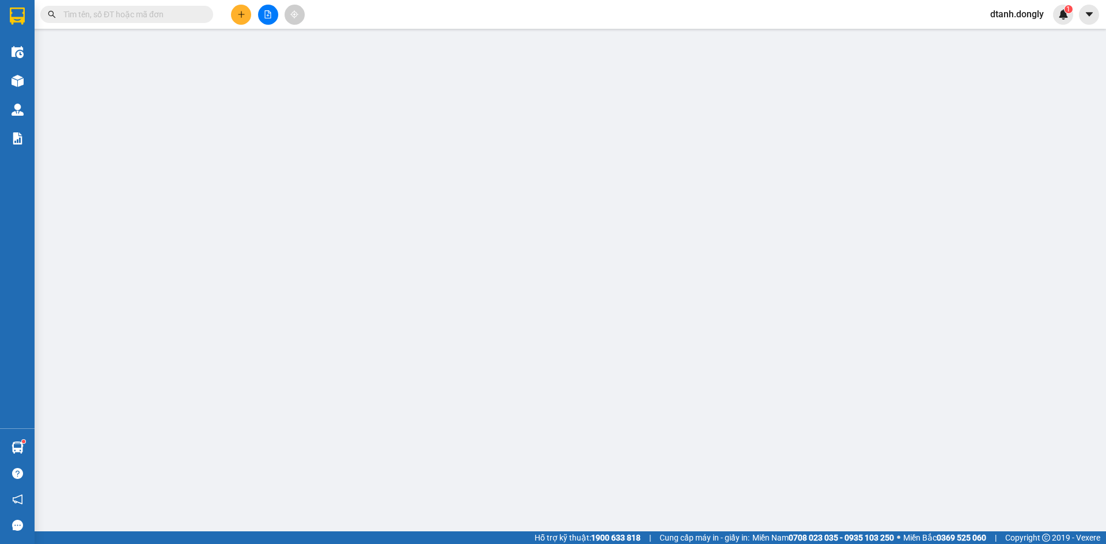
type input "0888862788"
type input "CƯỜNG"
type input "0912081559"
type input "THÔNG"
checkbox input "true"
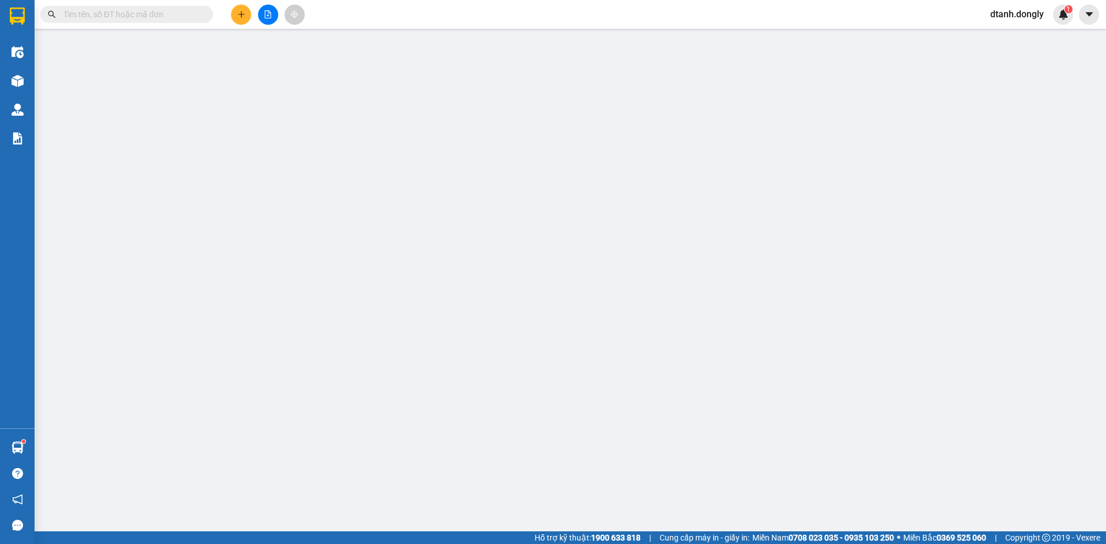
type input "BỈM SƠN"
type input "50.000"
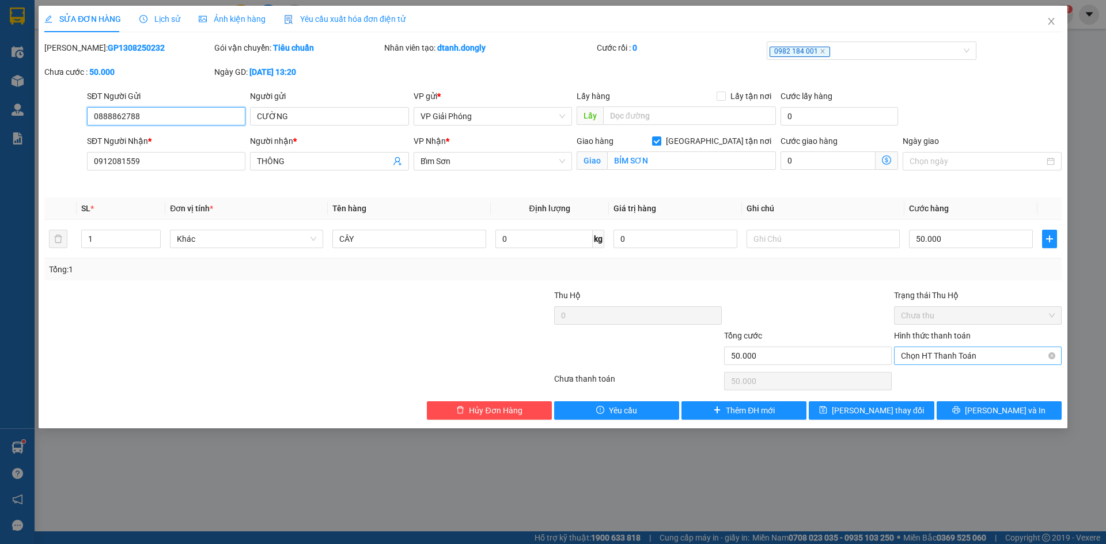
drag, startPoint x: 968, startPoint y: 354, endPoint x: 969, endPoint y: 365, distance: 11.1
click at [968, 355] on span "Chọn HT Thanh Toán" at bounding box center [978, 355] width 154 height 17
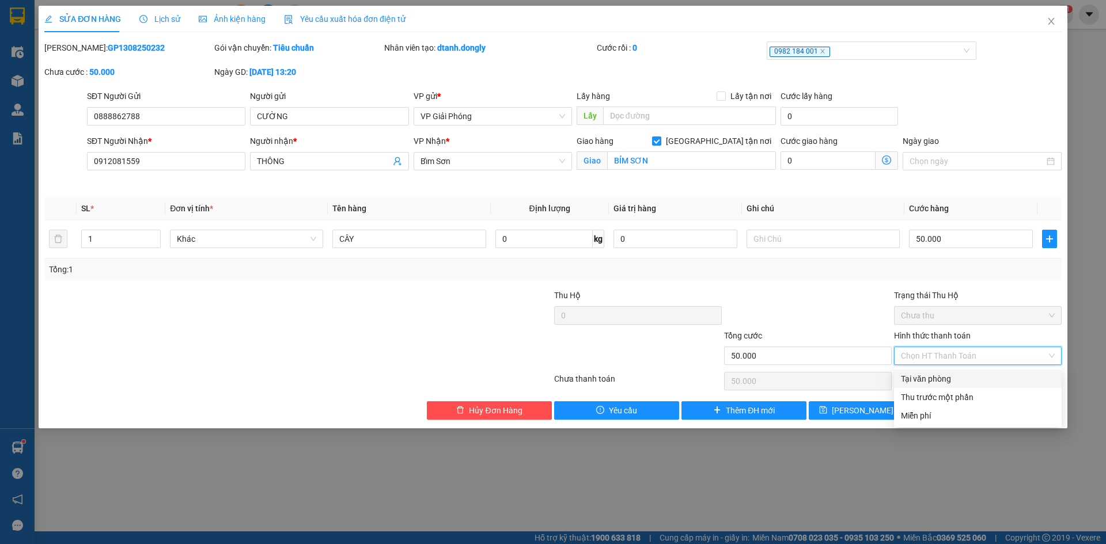
click at [976, 381] on div "Tại văn phòng" at bounding box center [978, 379] width 154 height 13
type input "0"
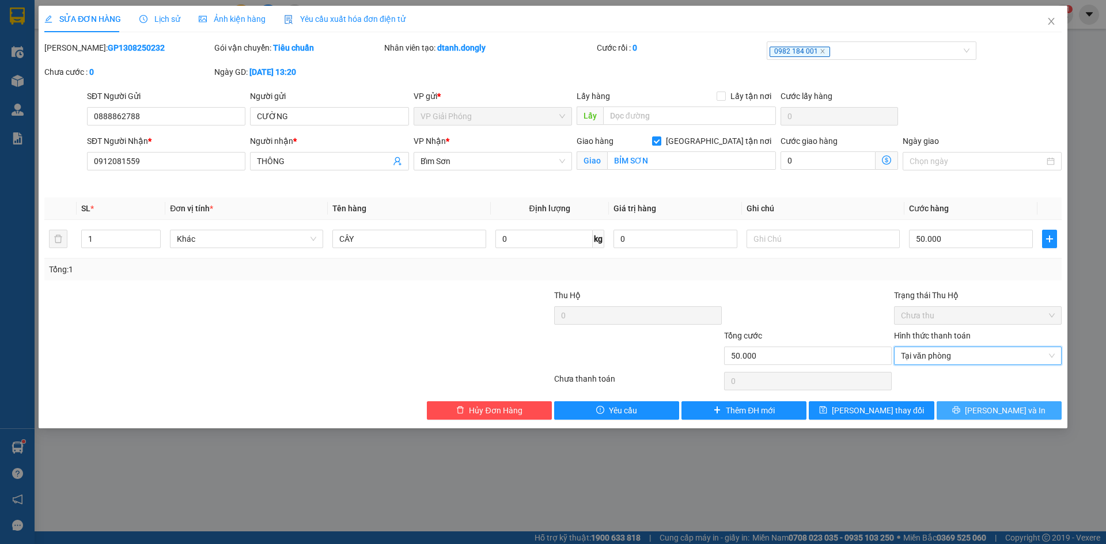
drag, startPoint x: 989, startPoint y: 405, endPoint x: 986, endPoint y: 400, distance: 5.9
click at [989, 405] on span "[PERSON_NAME] và In" at bounding box center [1005, 410] width 81 height 13
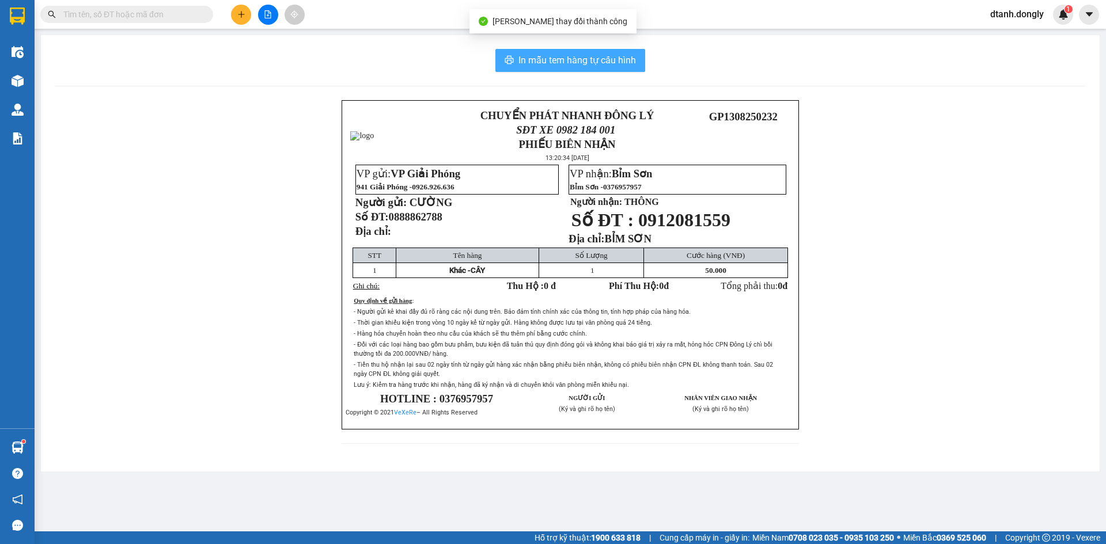
click at [594, 61] on span "In mẫu tem hàng tự cấu hình" at bounding box center [576, 60] width 117 height 14
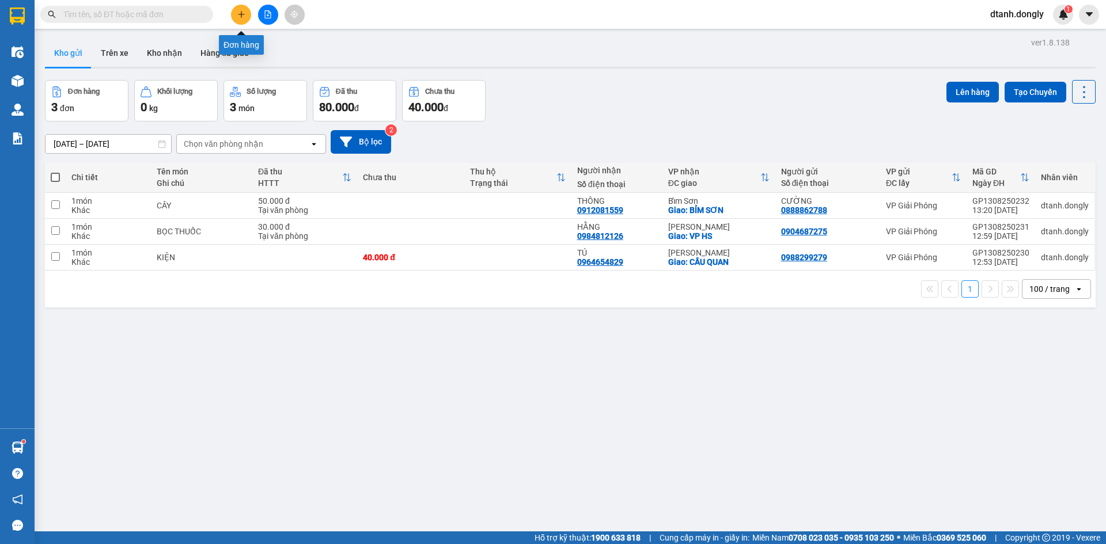
click at [239, 16] on icon "plus" at bounding box center [241, 14] width 8 height 8
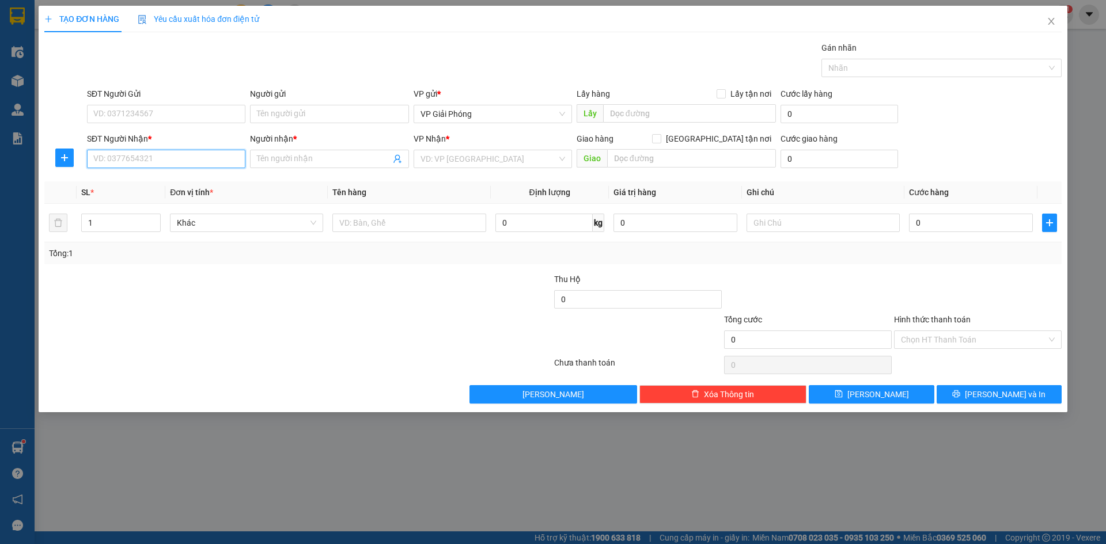
click at [165, 164] on input "SĐT Người Nhận *" at bounding box center [166, 159] width 158 height 18
click at [182, 156] on input "SĐT Người Nhận *" at bounding box center [166, 159] width 158 height 18
type input "0346528652"
drag, startPoint x: 150, startPoint y: 182, endPoint x: 188, endPoint y: 182, distance: 37.4
click at [151, 182] on div "0346528652 - LINH" at bounding box center [166, 182] width 145 height 13
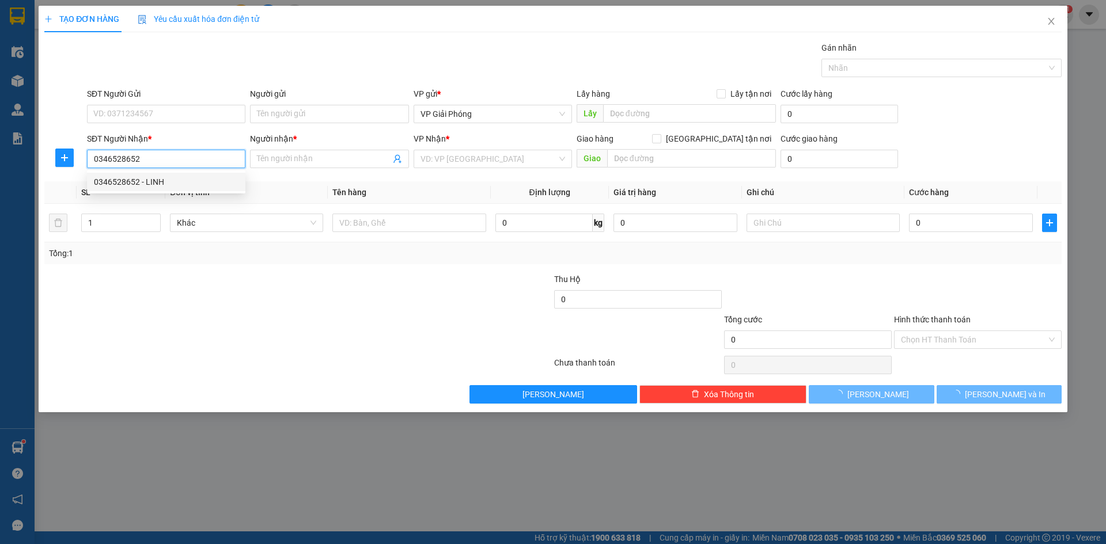
type input "LINH"
checkbox input "true"
type input "VẠN THIỆN"
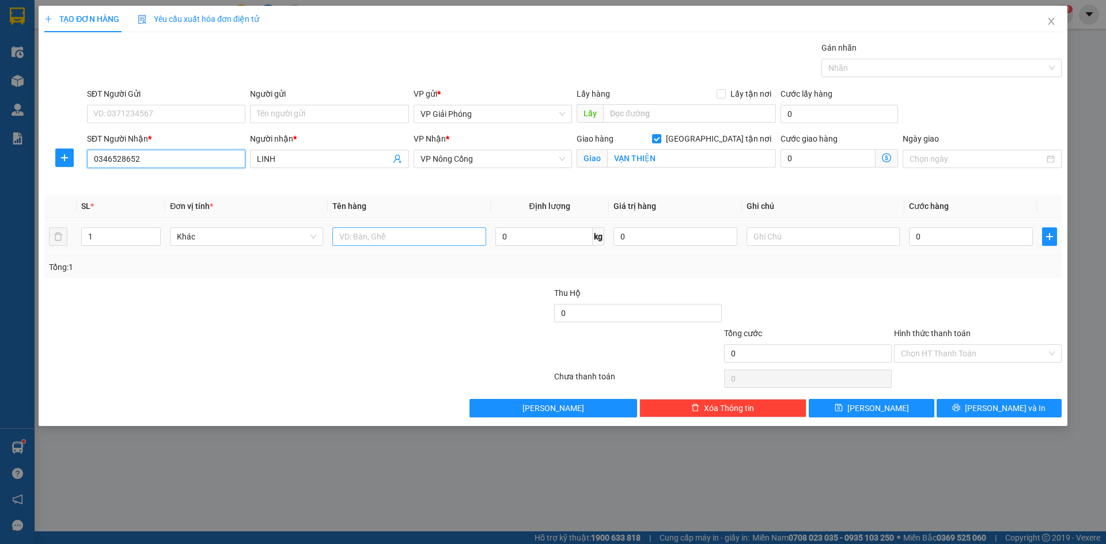
type input "0346528652"
click at [391, 243] on input "text" at bounding box center [408, 237] width 153 height 18
type input "KIỆN"
click at [962, 242] on input "0" at bounding box center [971, 237] width 124 height 18
type input "4"
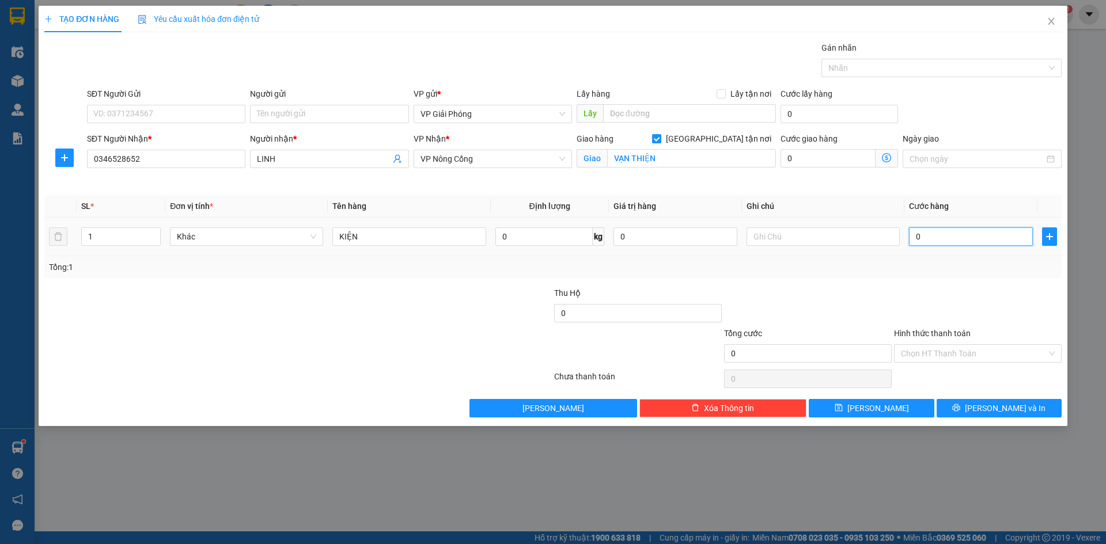
type input "4"
type input "40"
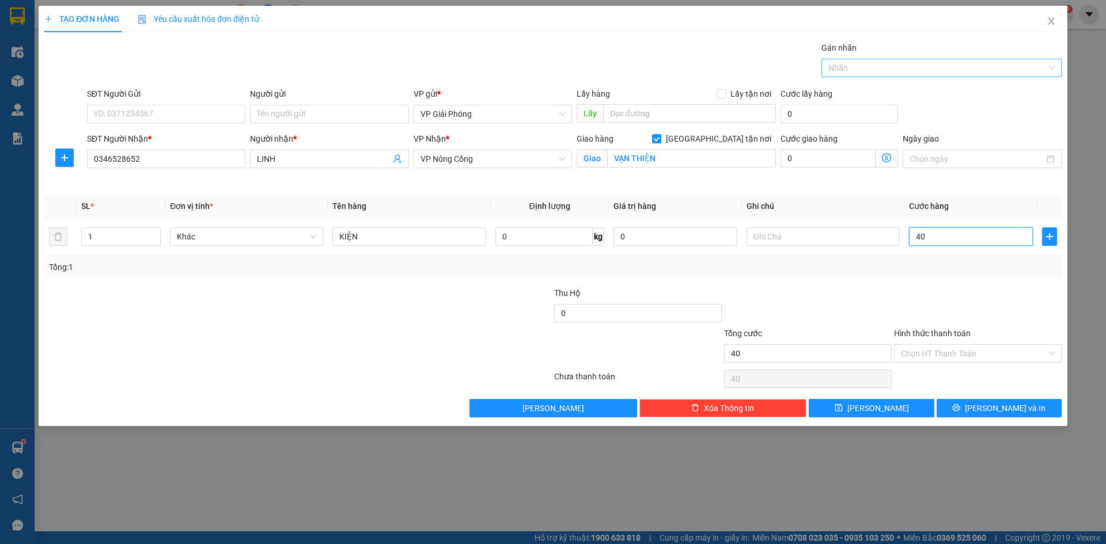
click at [892, 70] on div at bounding box center [935, 68] width 223 height 14
type input "40.000"
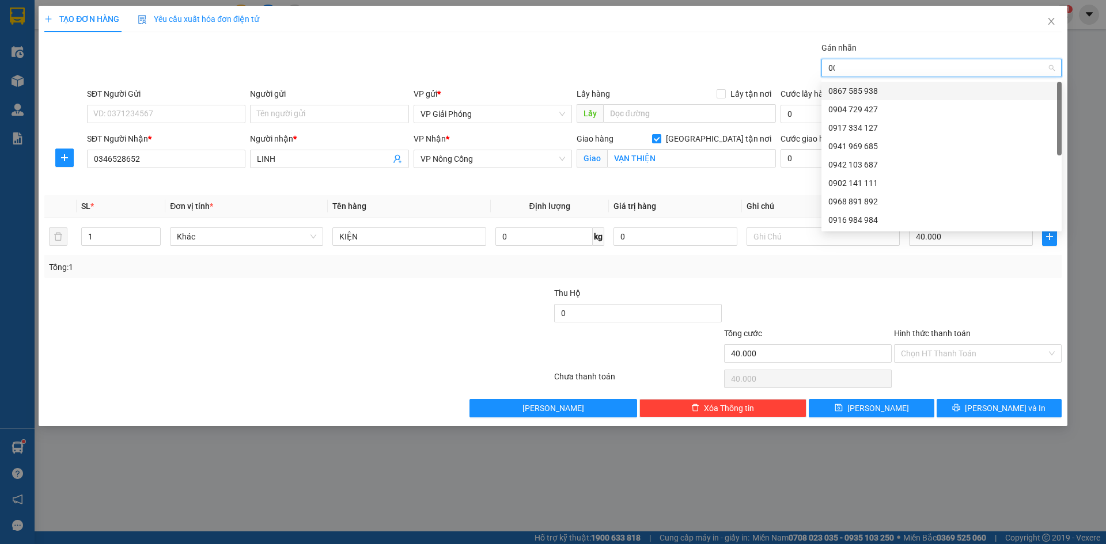
type input "001"
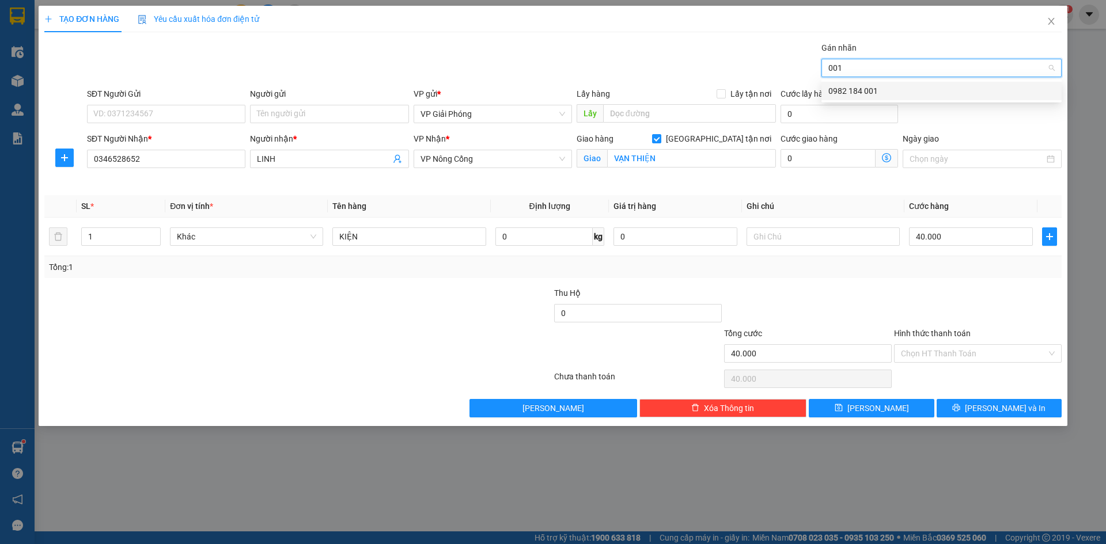
click at [863, 91] on div "0982 184 001" at bounding box center [941, 91] width 226 height 13
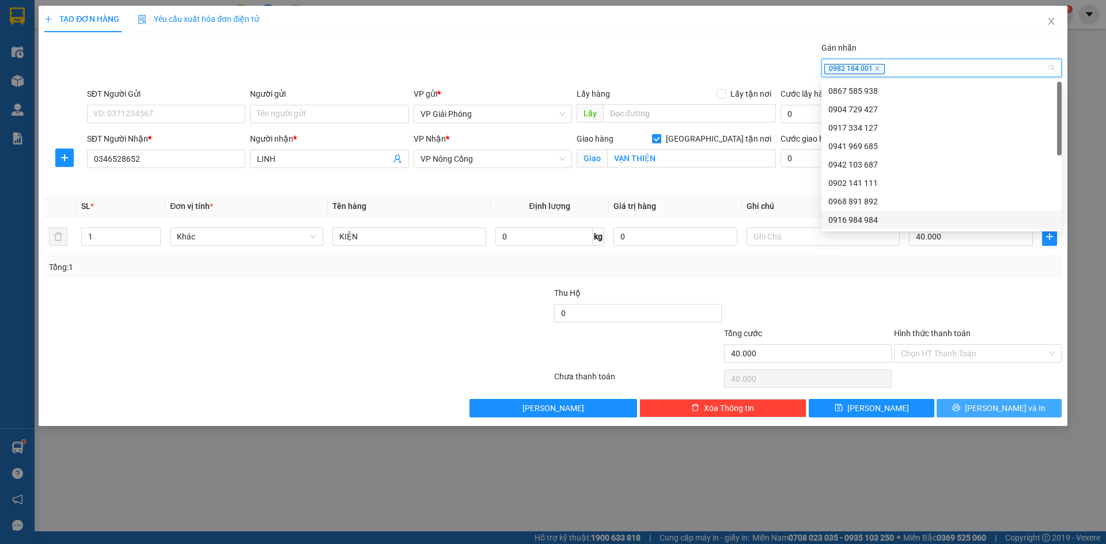
click at [972, 405] on button "[PERSON_NAME] và In" at bounding box center [999, 408] width 125 height 18
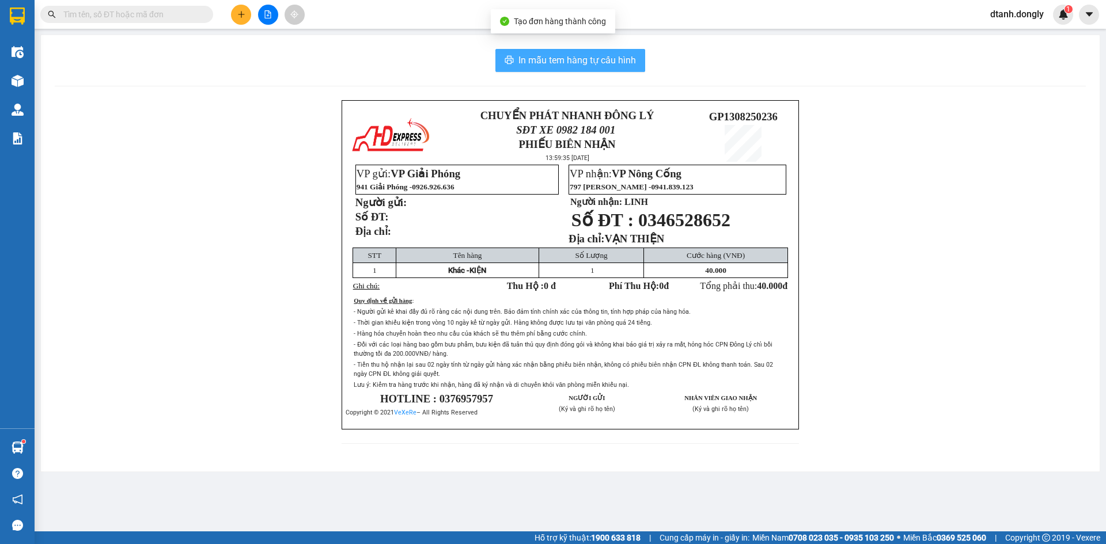
click at [604, 57] on span "In mẫu tem hàng tự cấu hình" at bounding box center [576, 60] width 117 height 14
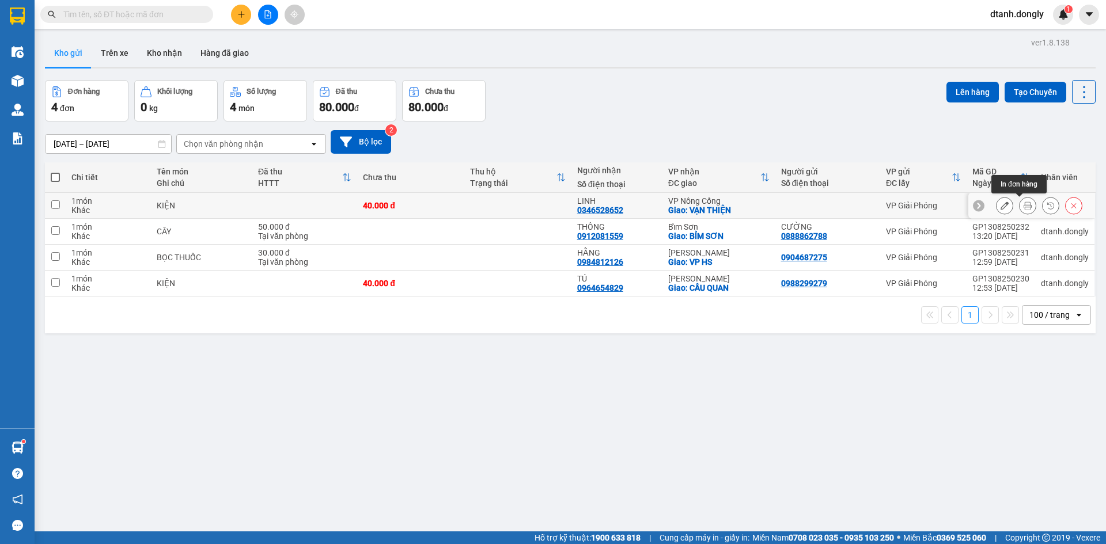
click at [1023, 203] on icon at bounding box center [1027, 206] width 8 height 8
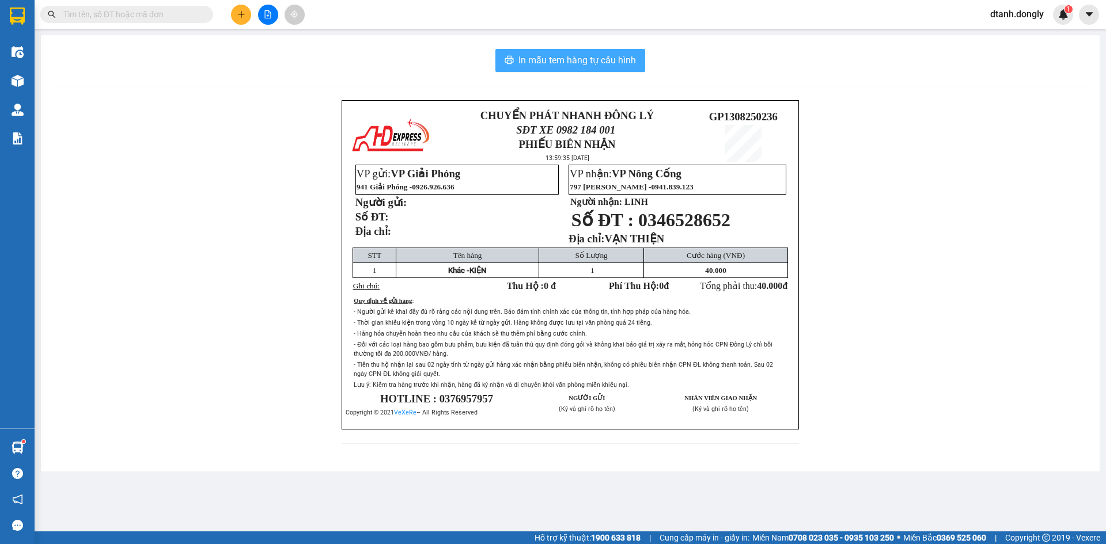
click at [606, 62] on span "In mẫu tem hàng tự cấu hình" at bounding box center [576, 60] width 117 height 14
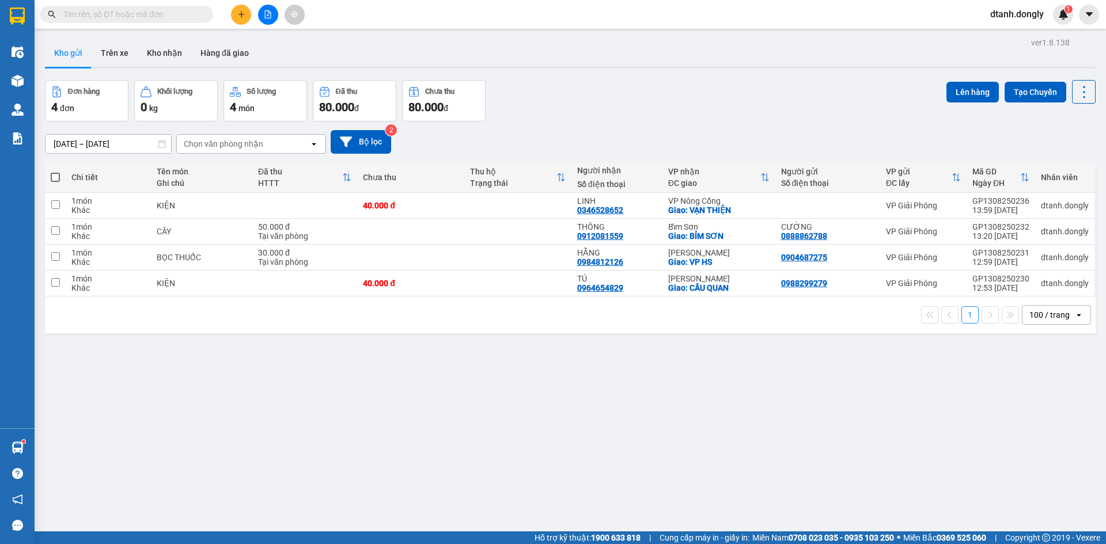
click at [240, 25] on div "Kết quả tìm kiếm ( 0 ) Bộ lọc No Data dtanh.dongly 1" at bounding box center [553, 14] width 1106 height 29
click at [236, 19] on button at bounding box center [241, 15] width 20 height 20
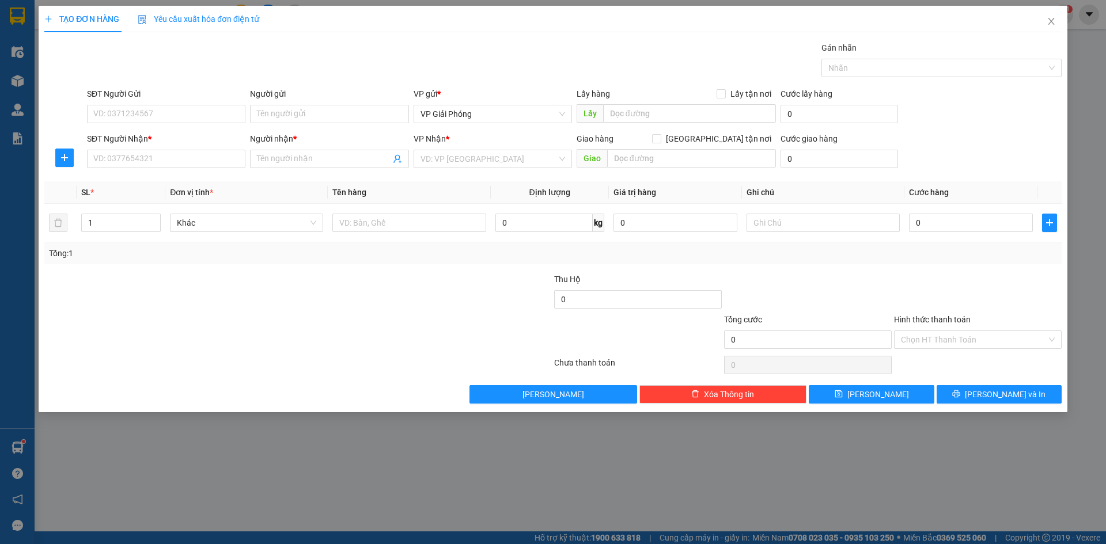
click at [172, 168] on div "SĐT Người Nhận * VD: 0377654321" at bounding box center [166, 152] width 158 height 40
click at [172, 165] on input "SĐT Người Nhận *" at bounding box center [166, 159] width 158 height 18
type input "0382848452"
drag, startPoint x: 161, startPoint y: 180, endPoint x: 187, endPoint y: 177, distance: 26.1
click at [161, 181] on div "0382848452 - ĐẠI" at bounding box center [166, 182] width 145 height 13
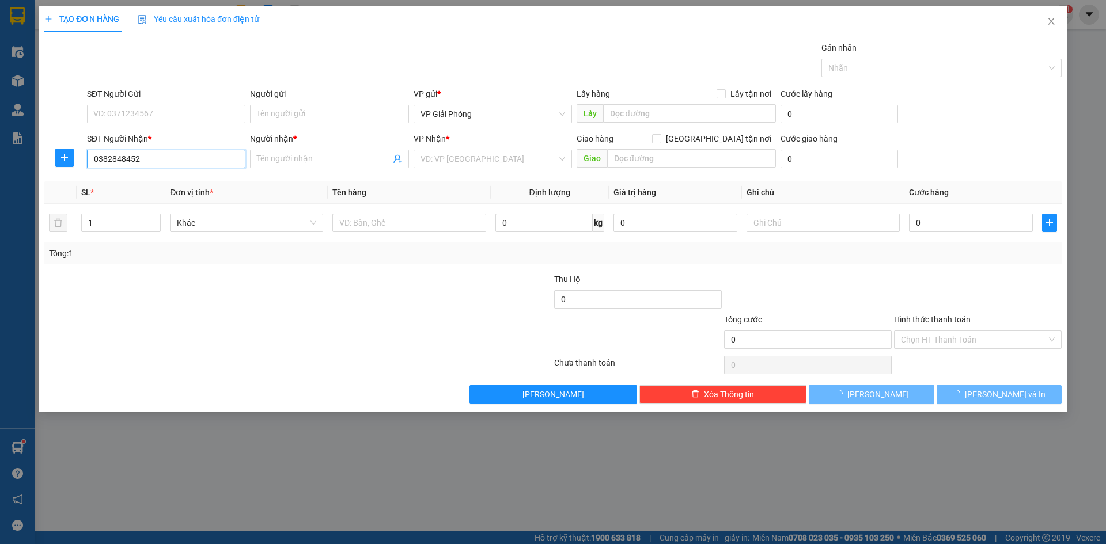
type input "ĐẠI"
checkbox input "true"
type input "TT NÔNG CỐNG"
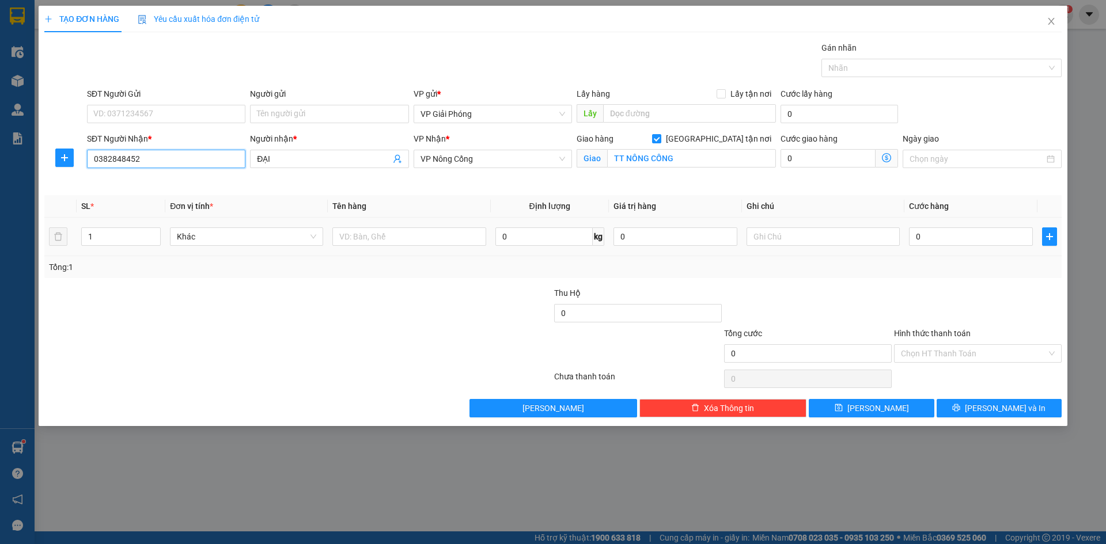
type input "0382848452"
click at [329, 234] on tr "1 Khác 0 kg 0 0" at bounding box center [552, 237] width 1017 height 39
click at [347, 237] on input "text" at bounding box center [408, 237] width 153 height 18
type input "KIỆN"
click at [930, 221] on td "0" at bounding box center [970, 237] width 133 height 39
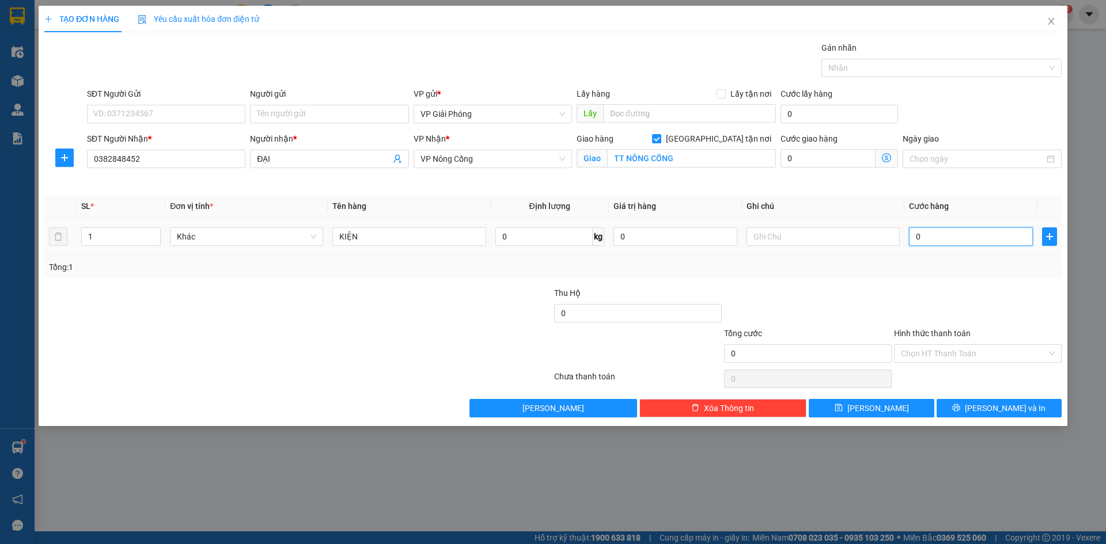
click at [931, 239] on input "0" at bounding box center [971, 237] width 124 height 18
type input "5"
type input "50"
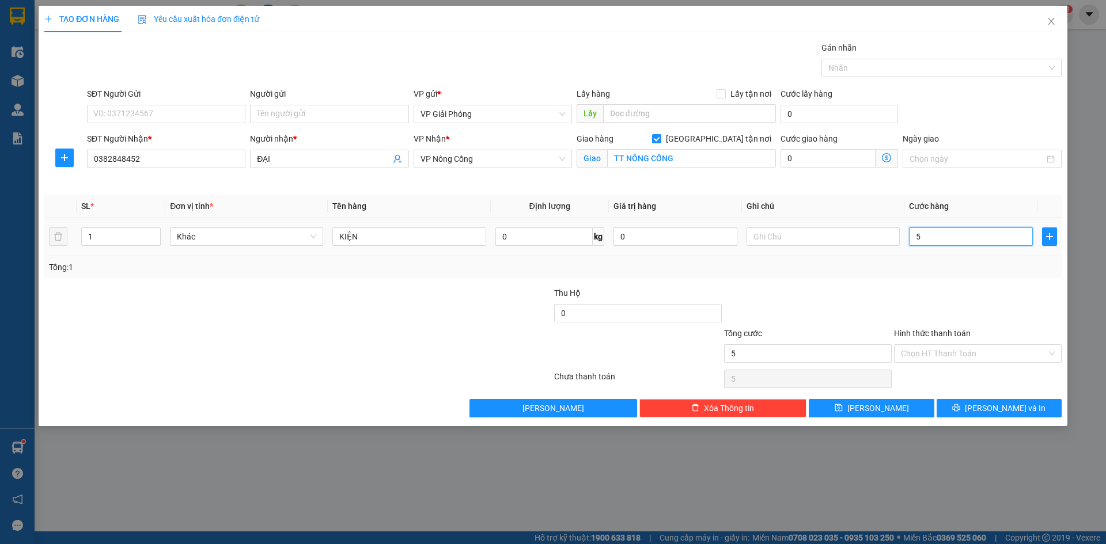
type input "50"
click at [876, 69] on div at bounding box center [935, 68] width 223 height 14
type input "50.000"
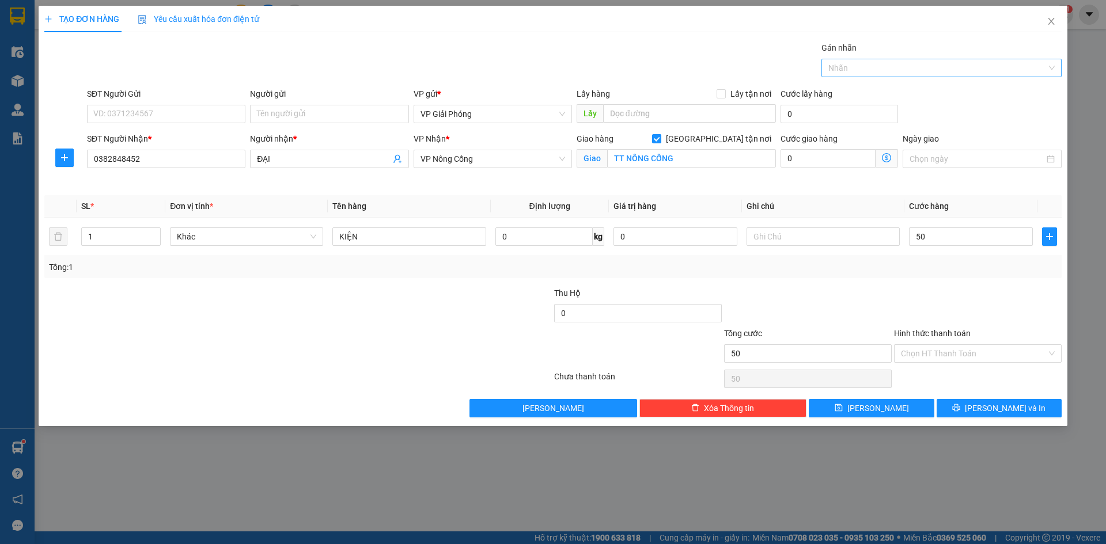
type input "50.000"
type input "001"
click at [885, 94] on div "0982 184 001" at bounding box center [941, 91] width 226 height 13
click at [1003, 414] on span "[PERSON_NAME] và In" at bounding box center [1005, 408] width 81 height 13
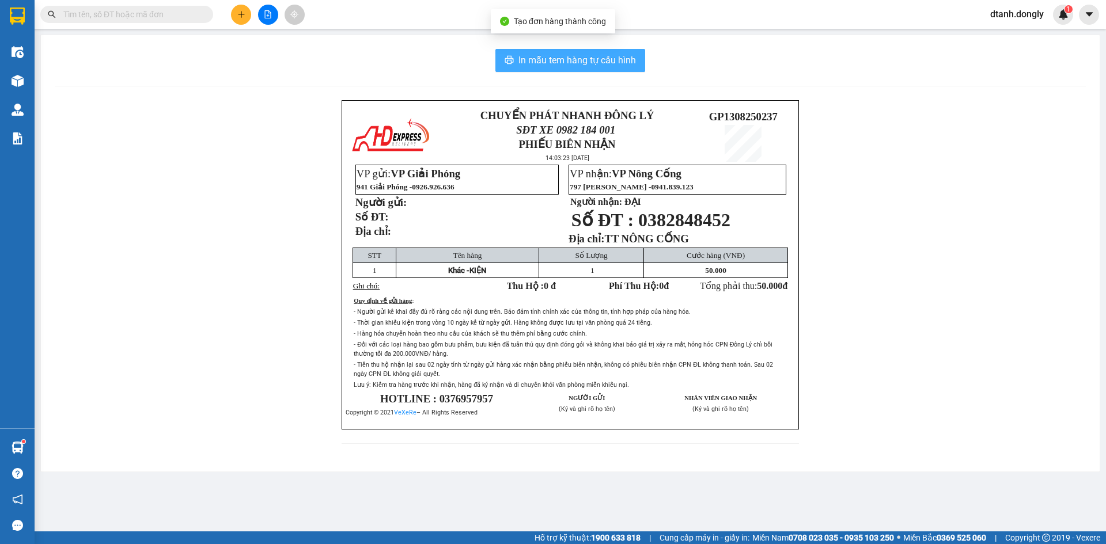
drag, startPoint x: 555, startPoint y: 57, endPoint x: 615, endPoint y: 79, distance: 63.8
click at [556, 58] on span "In mẫu tem hàng tự cấu hình" at bounding box center [576, 60] width 117 height 14
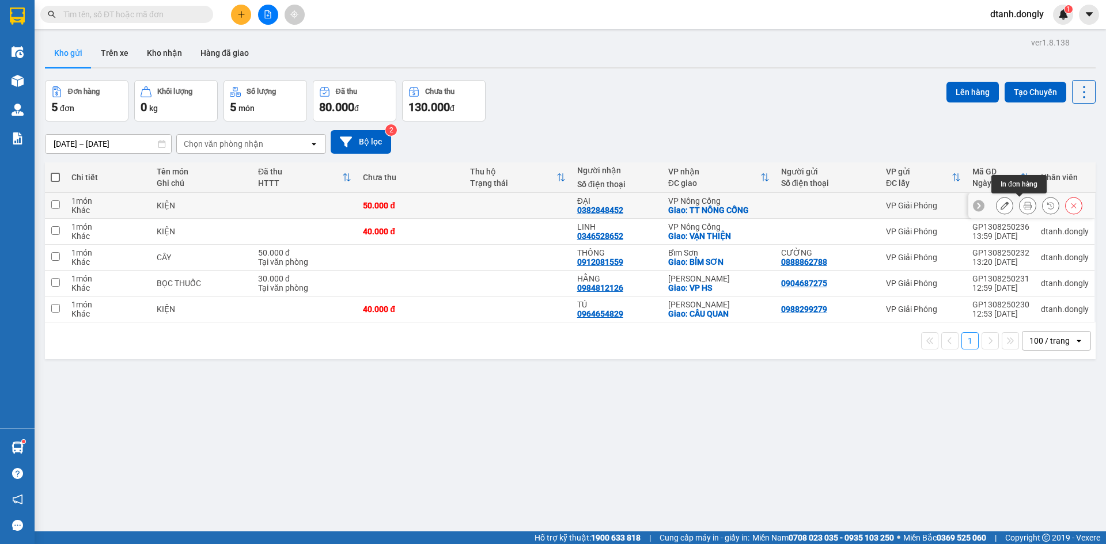
click at [1019, 199] on button at bounding box center [1027, 206] width 16 height 20
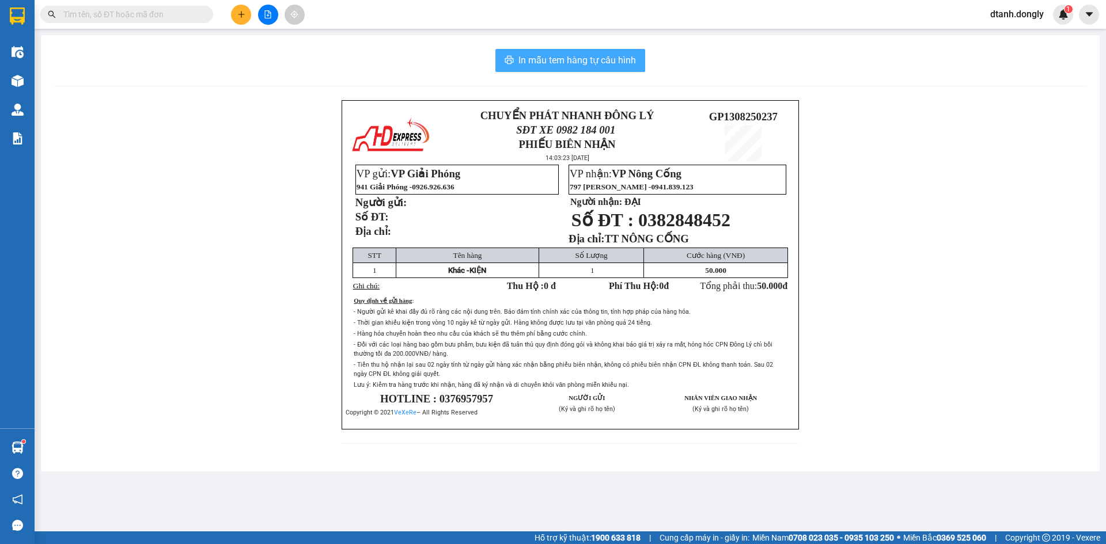
click at [609, 67] on span "In mẫu tem hàng tự cấu hình" at bounding box center [576, 60] width 117 height 14
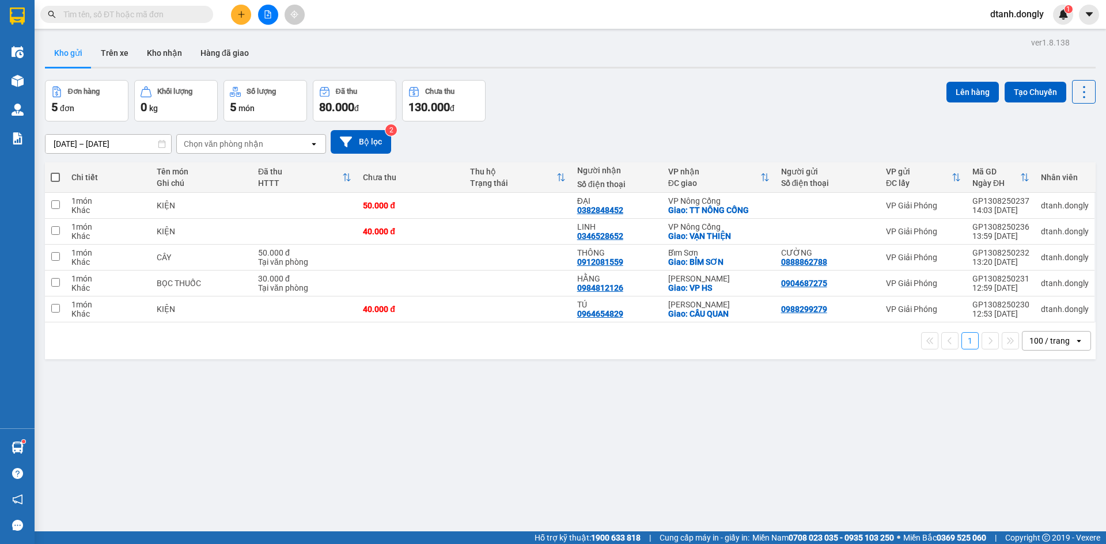
click at [55, 176] on span at bounding box center [55, 177] width 9 height 9
click at [55, 172] on input "checkbox" at bounding box center [55, 172] width 0 height 0
checkbox input "true"
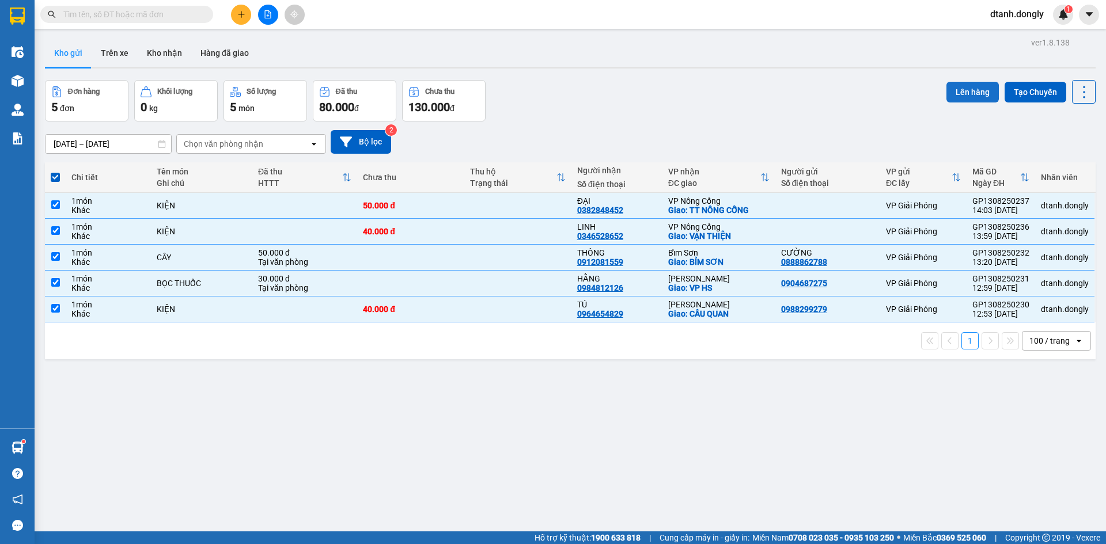
click at [952, 89] on button "Lên hàng" at bounding box center [972, 92] width 52 height 21
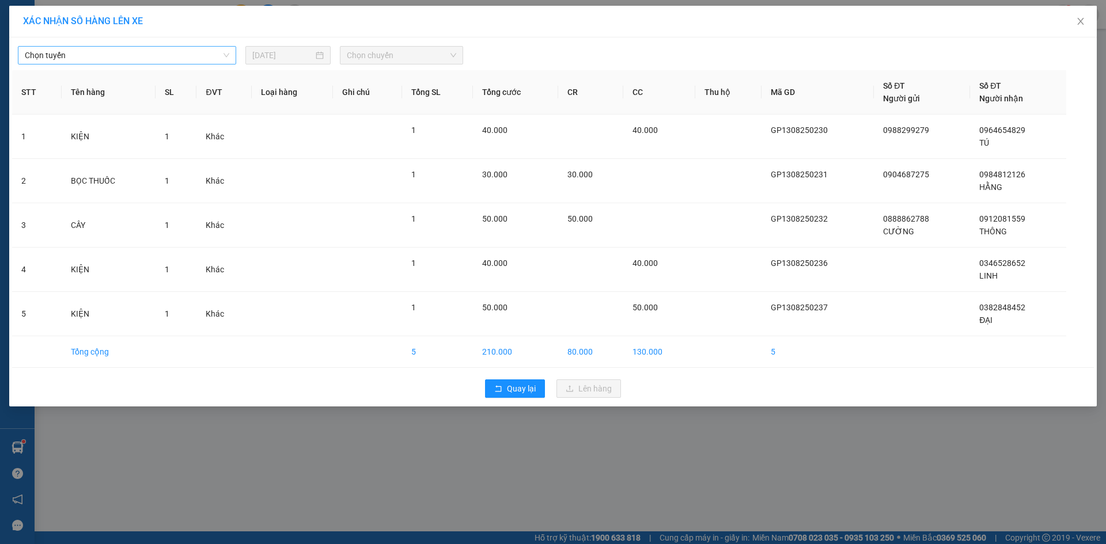
click at [206, 55] on span "Chọn tuyến" at bounding box center [127, 55] width 204 height 17
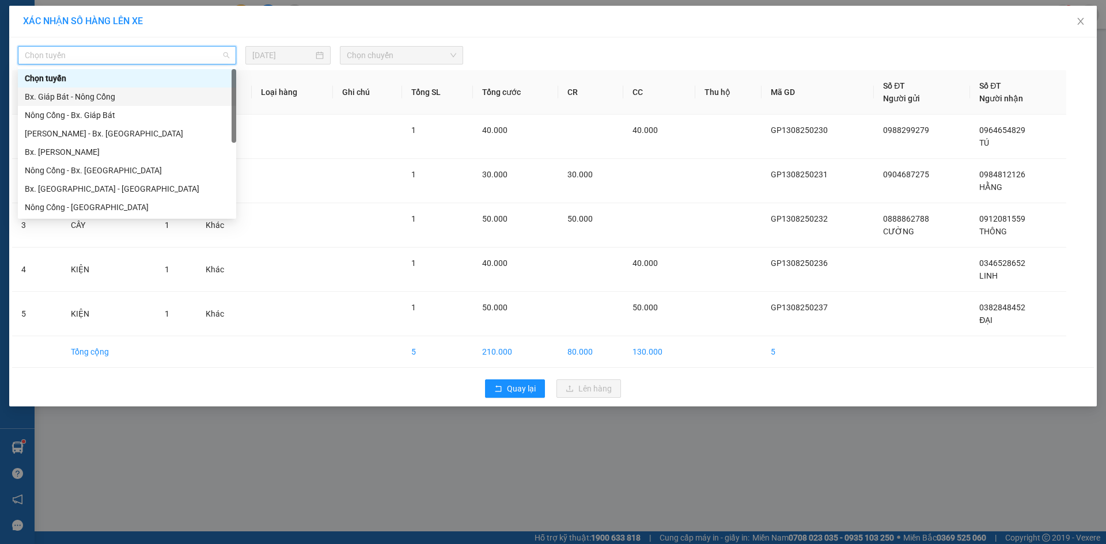
click at [176, 101] on div "Bx. Giáp Bát - Nông Cống" at bounding box center [127, 96] width 204 height 13
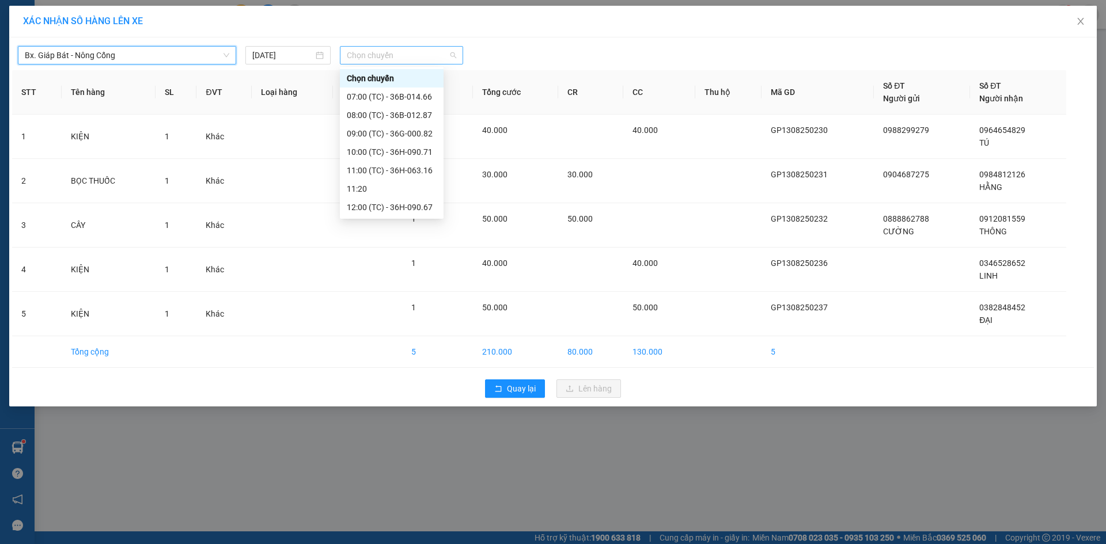
click at [429, 59] on span "Chọn chuyến" at bounding box center [401, 55] width 109 height 17
click at [415, 166] on div "14:40 (TC) - 36B-014.66" at bounding box center [392, 166] width 90 height 13
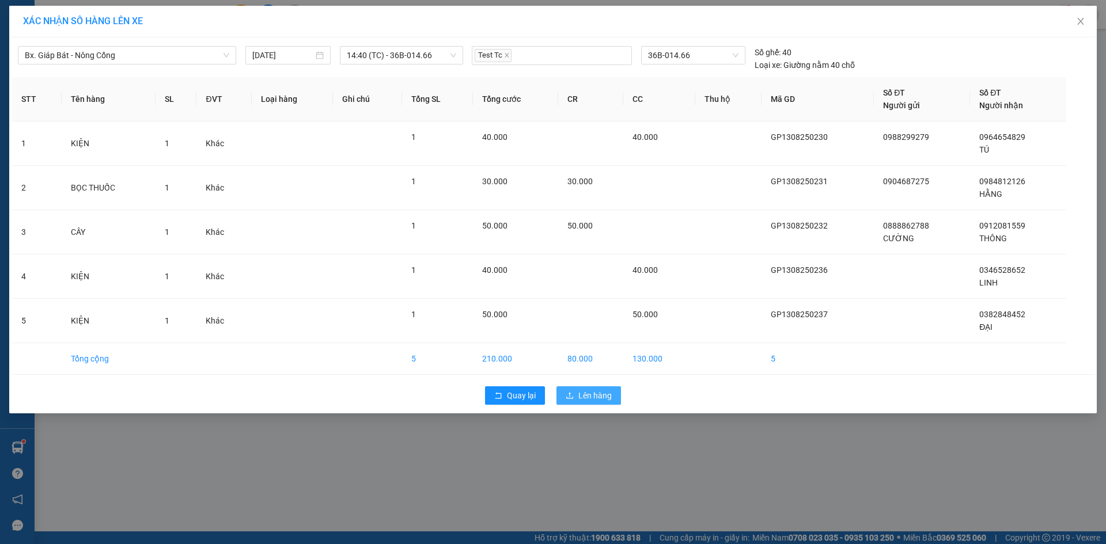
click at [578, 392] on button "Lên hàng" at bounding box center [588, 395] width 65 height 18
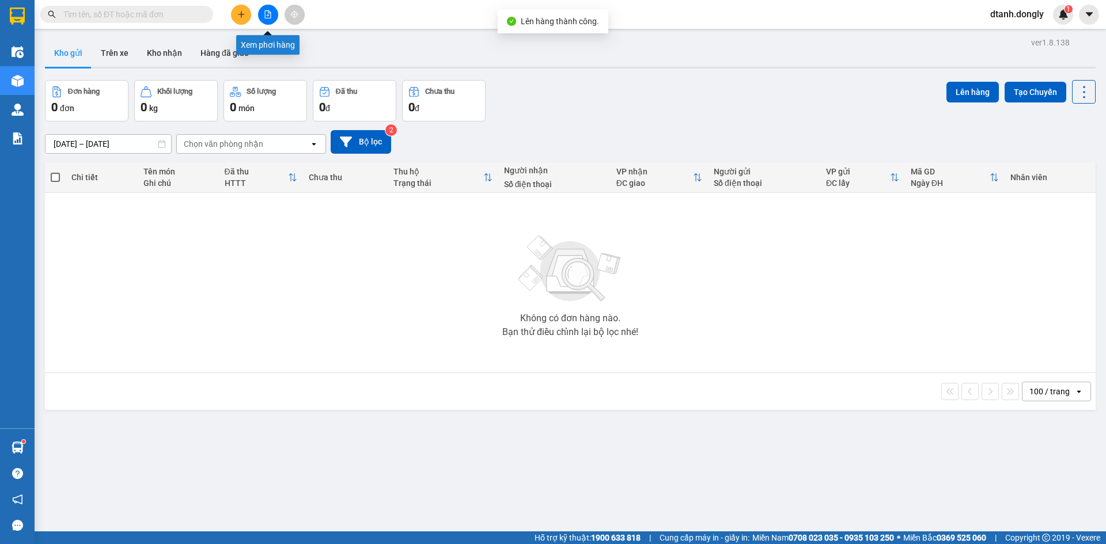
click at [267, 12] on icon "file-add" at bounding box center [268, 14] width 8 height 8
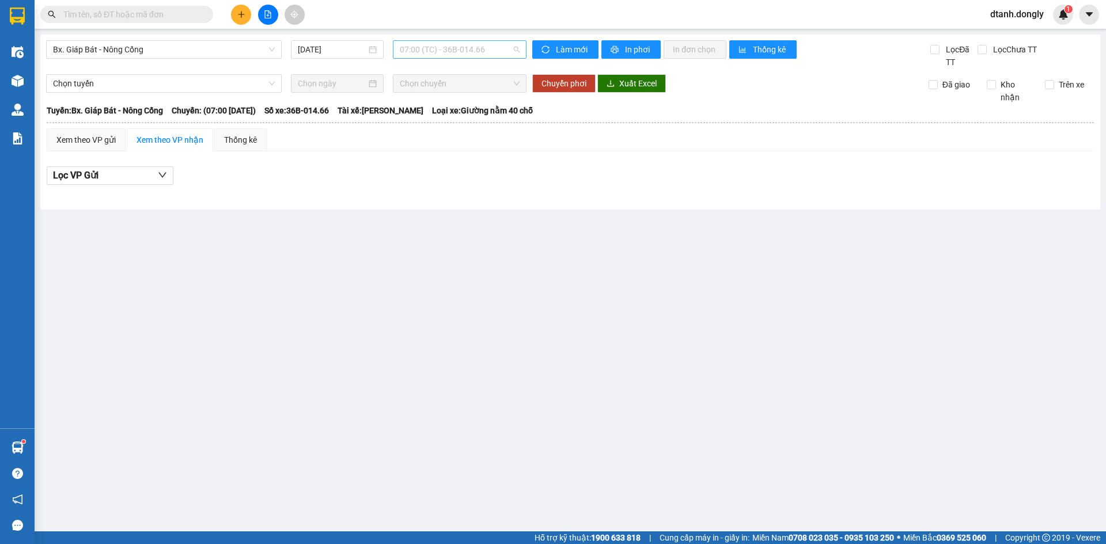
click at [425, 55] on span "07:00 (TC) - 36B-014.66" at bounding box center [460, 49] width 120 height 17
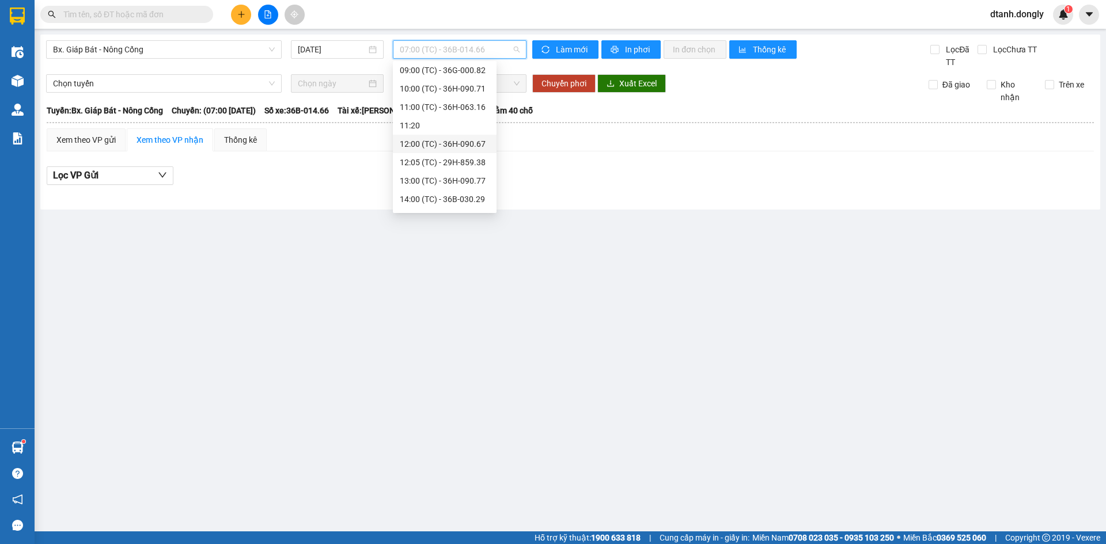
scroll to position [173, 0]
click at [450, 104] on div "14:40 (TC) - 36B-014.66" at bounding box center [445, 102] width 90 height 13
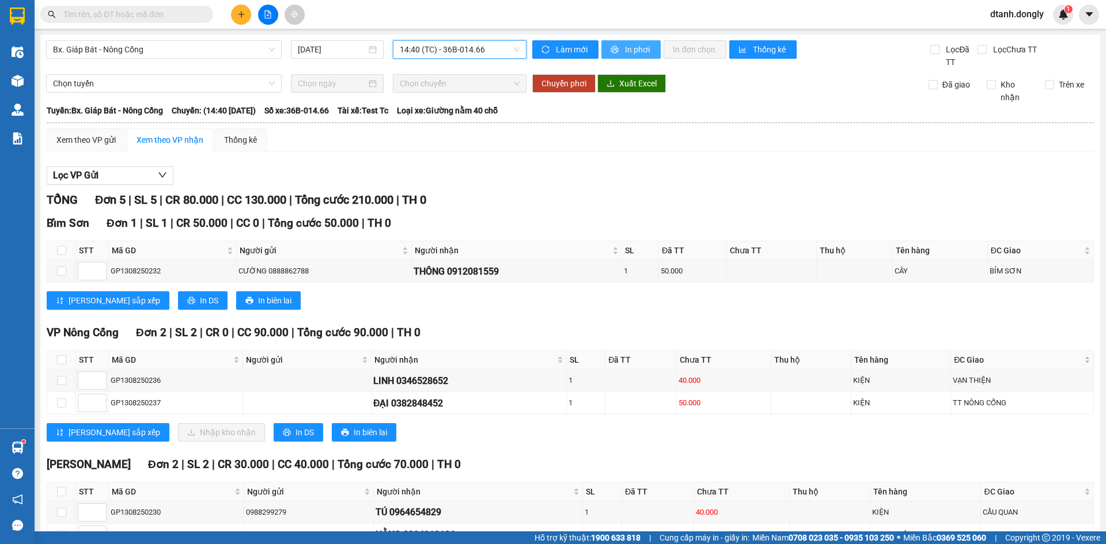
click at [617, 50] on button "In phơi" at bounding box center [630, 49] width 59 height 18
click at [245, 15] on button at bounding box center [241, 15] width 20 height 20
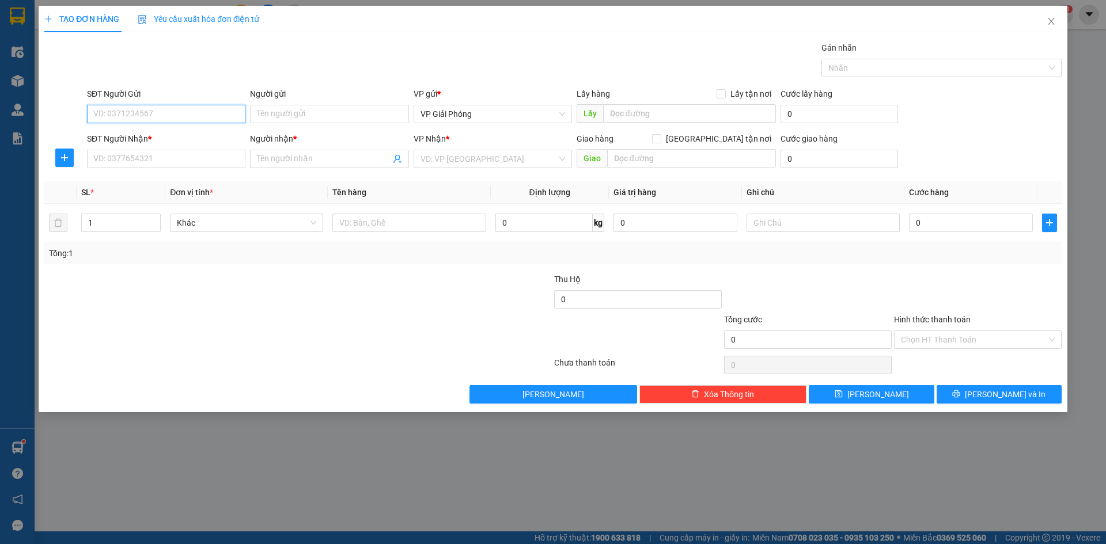
click at [196, 115] on input "SĐT Người Gửi" at bounding box center [166, 114] width 158 height 18
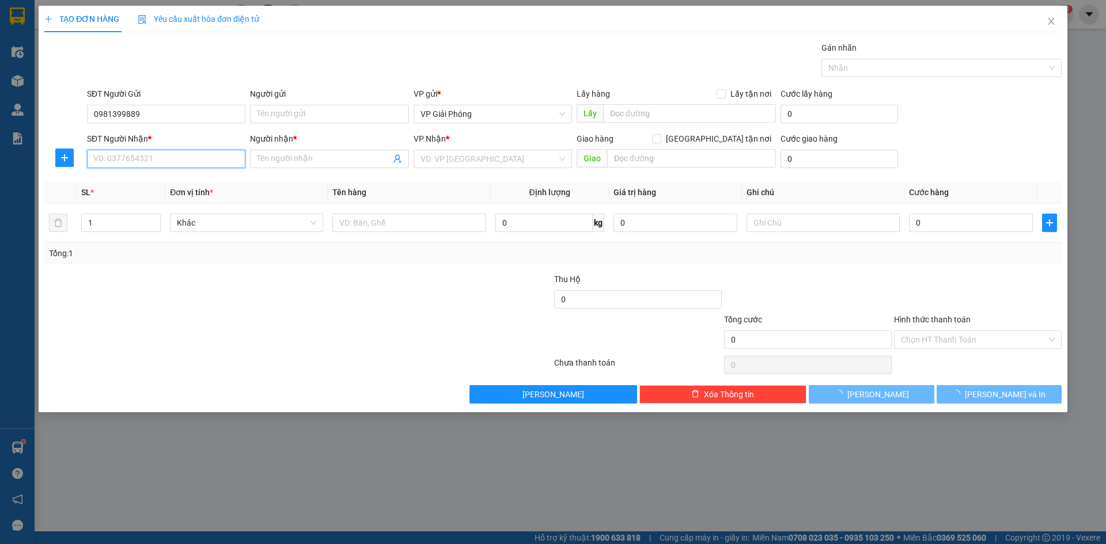
click at [186, 154] on input "SĐT Người Nhận *" at bounding box center [166, 159] width 158 height 18
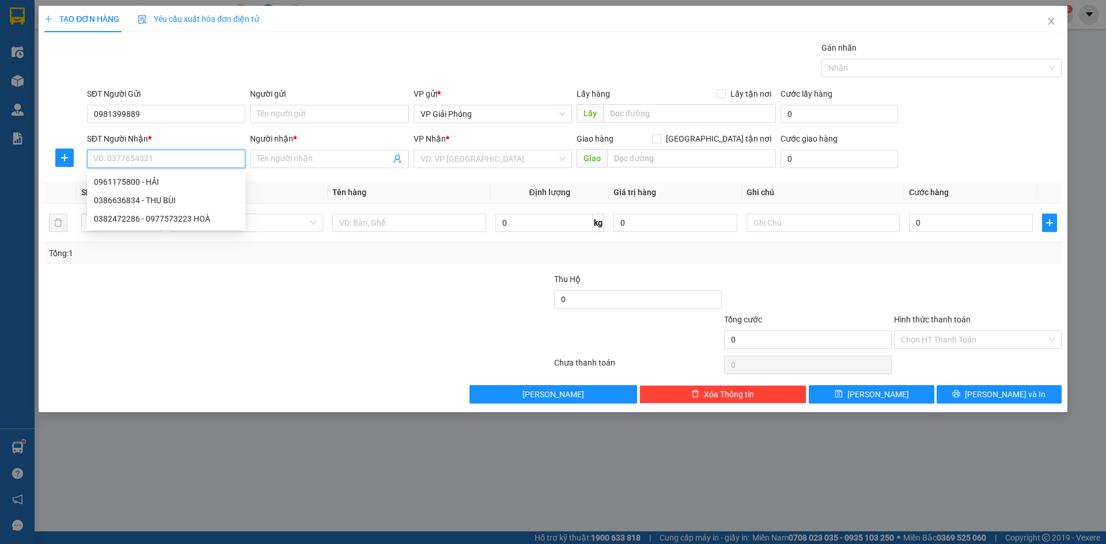
click at [183, 159] on input "SĐT Người Nhận *" at bounding box center [166, 159] width 158 height 18
click at [170, 181] on div "0961175800 - HẢI" at bounding box center [166, 182] width 145 height 13
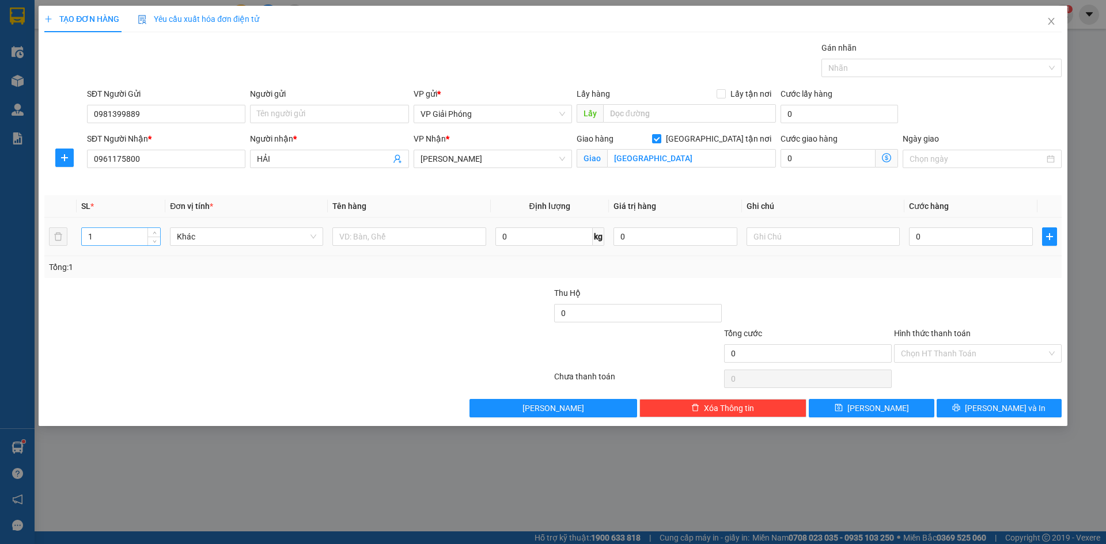
click at [117, 239] on input "1" at bounding box center [121, 236] width 78 height 17
click at [441, 233] on input "text" at bounding box center [408, 237] width 153 height 18
click at [444, 237] on input "text" at bounding box center [408, 237] width 153 height 18
click at [961, 239] on input "0" at bounding box center [971, 237] width 124 height 18
click at [864, 68] on div at bounding box center [935, 68] width 223 height 14
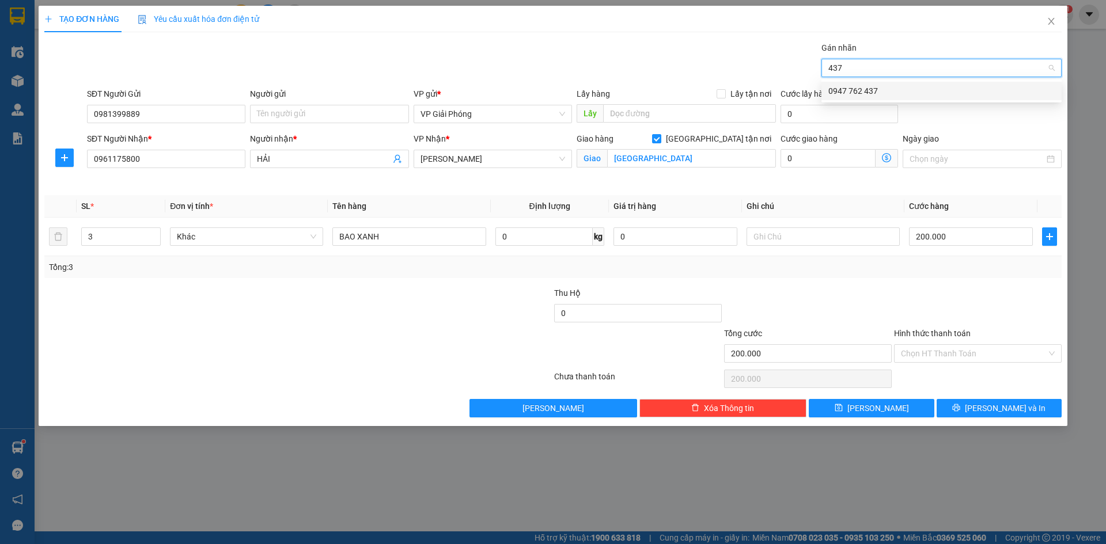
click at [874, 91] on div "0947 762 437" at bounding box center [941, 91] width 226 height 13
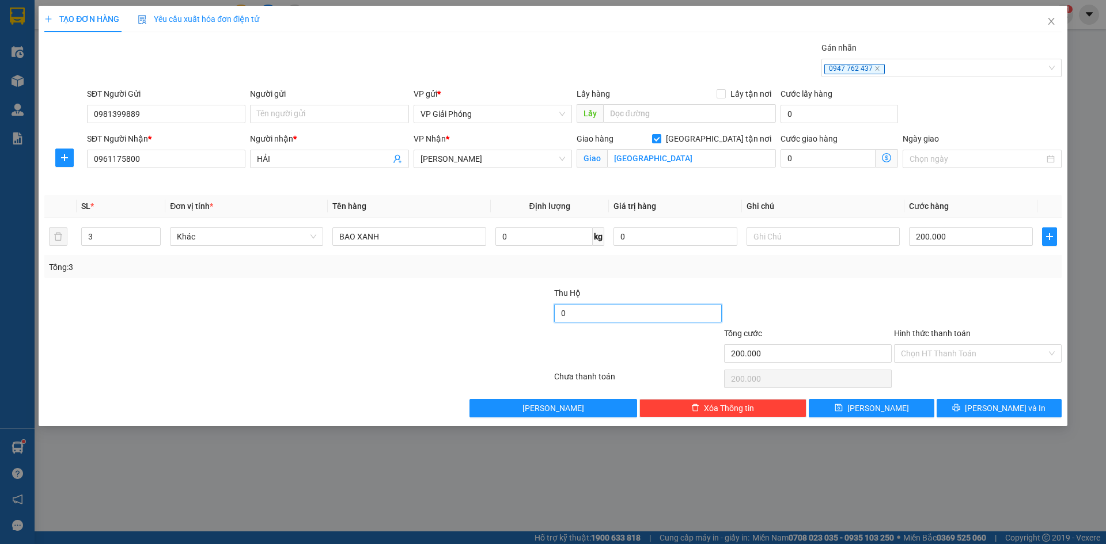
click at [633, 315] on input "0" at bounding box center [638, 313] width 168 height 18
click at [987, 404] on button "[PERSON_NAME] và In" at bounding box center [999, 408] width 125 height 18
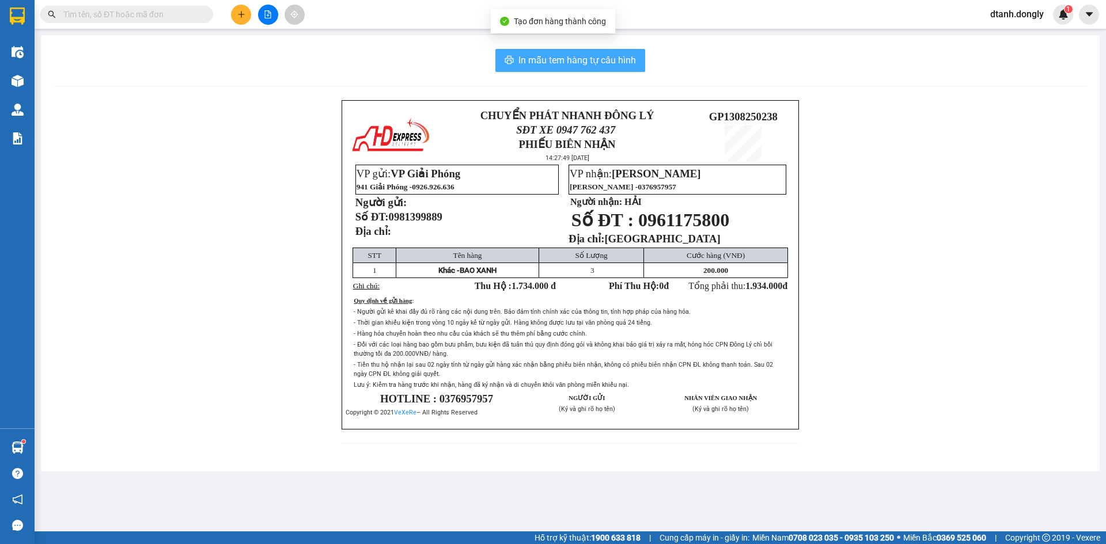
click at [582, 62] on span "In mẫu tem hàng tự cấu hình" at bounding box center [576, 60] width 117 height 14
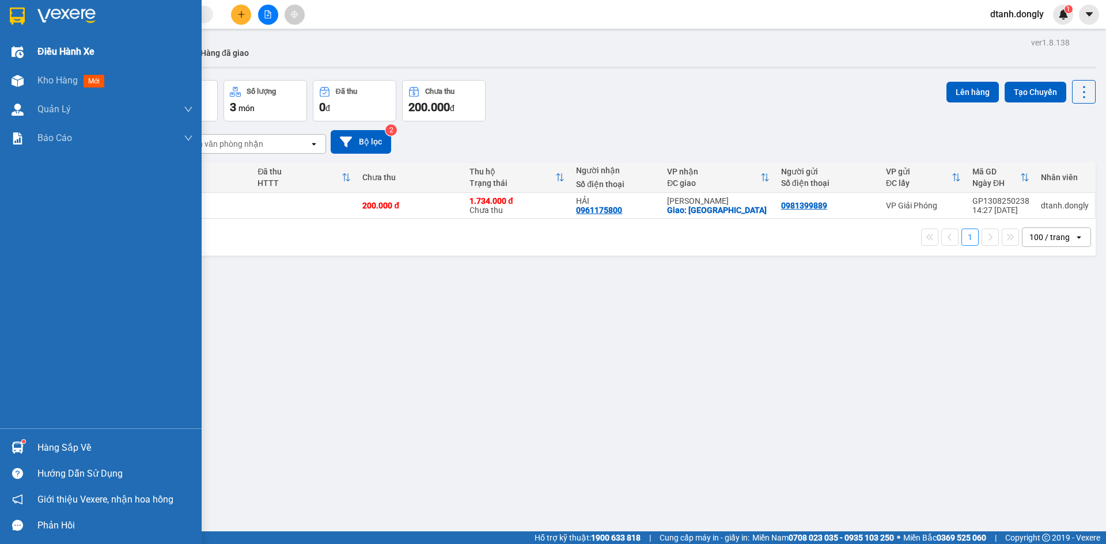
click at [62, 52] on span "Điều hành xe" at bounding box center [65, 51] width 57 height 14
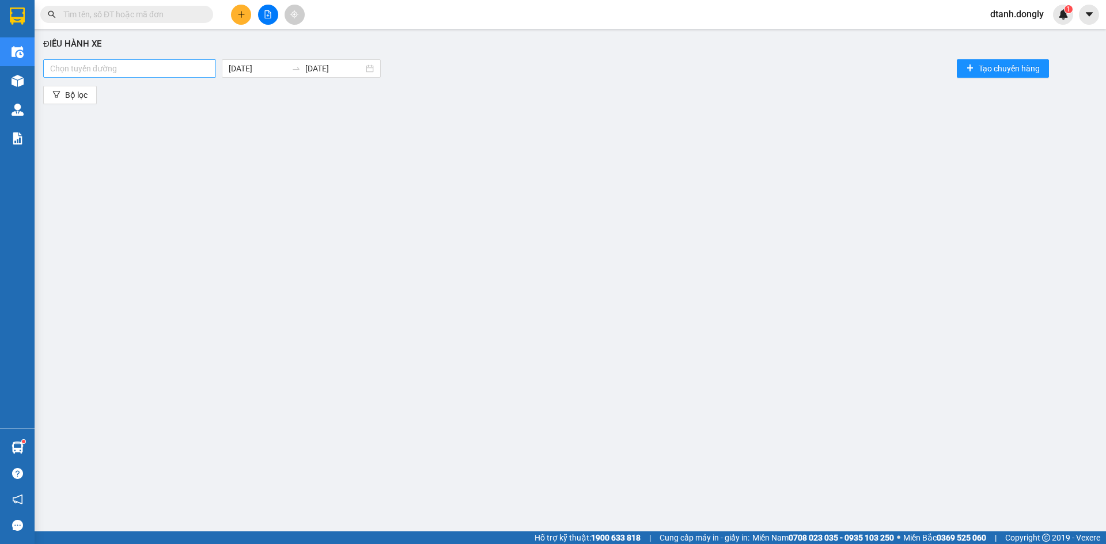
drag, startPoint x: 206, startPoint y: 58, endPoint x: 198, endPoint y: 77, distance: 21.2
click at [204, 58] on div "Chọn tuyến đường [DATE] [DATE] Tạo chuyến hàng" at bounding box center [570, 68] width 1054 height 23
click at [198, 78] on div "Chọn tuyến đường [DATE] [DATE] Tạo chuyến hàng" at bounding box center [570, 68] width 1054 height 23
click at [204, 71] on div at bounding box center [129, 69] width 167 height 14
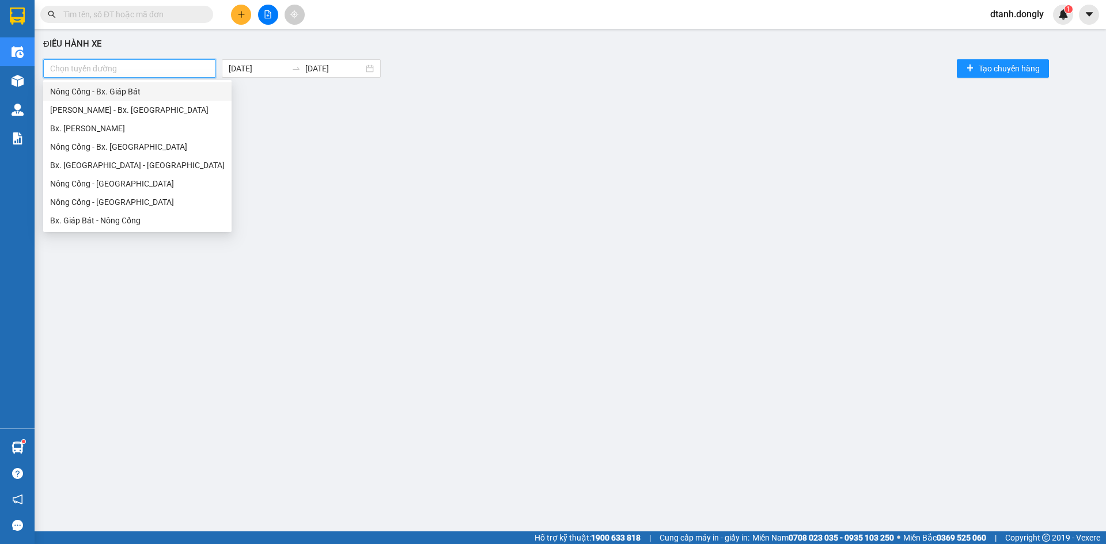
click at [193, 90] on div "Nông Cống - Bx. Giáp Bát" at bounding box center [137, 91] width 175 height 13
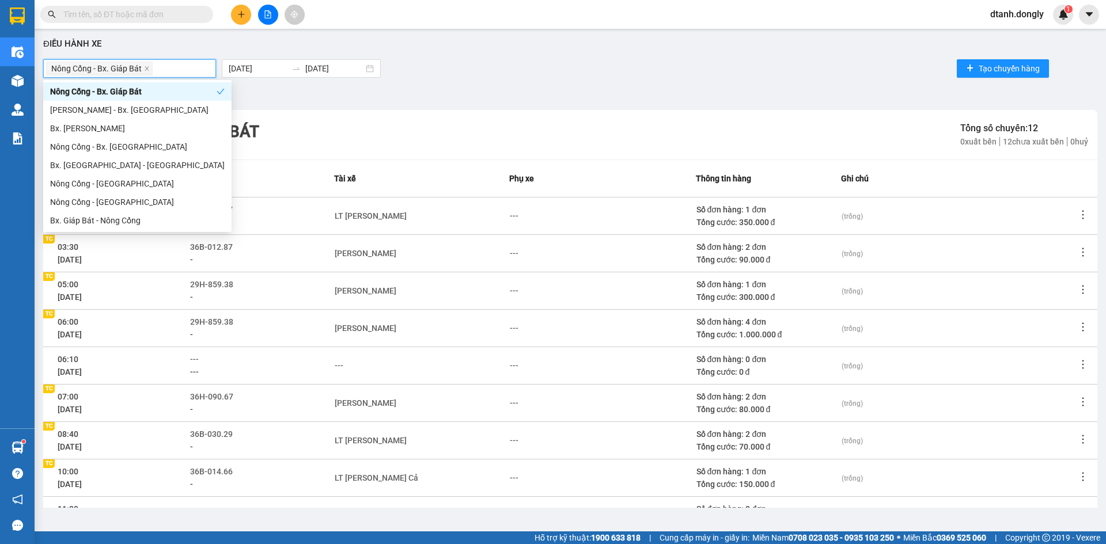
scroll to position [111, 0]
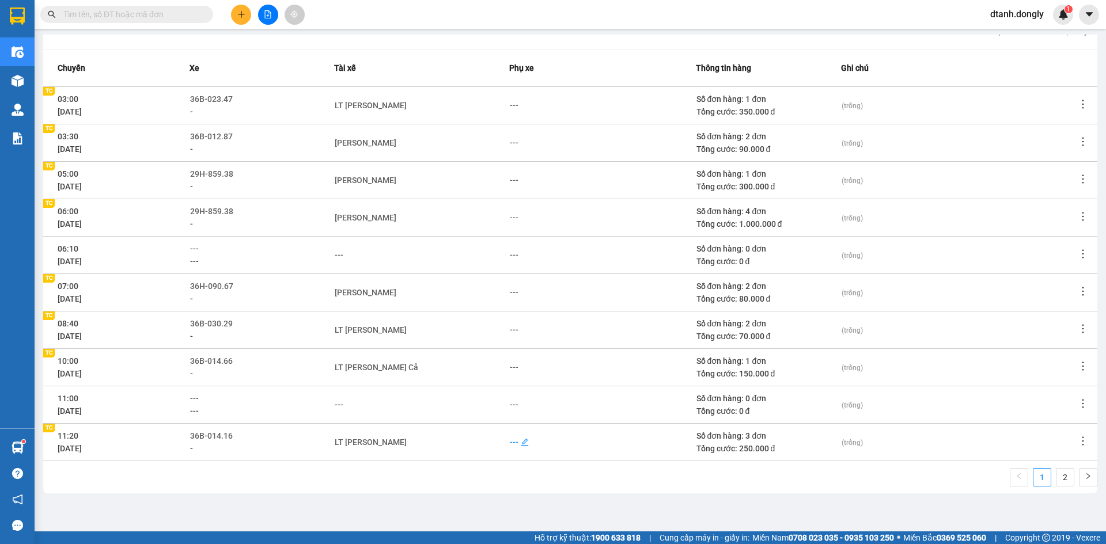
click at [511, 441] on div "---" at bounding box center [514, 442] width 9 height 13
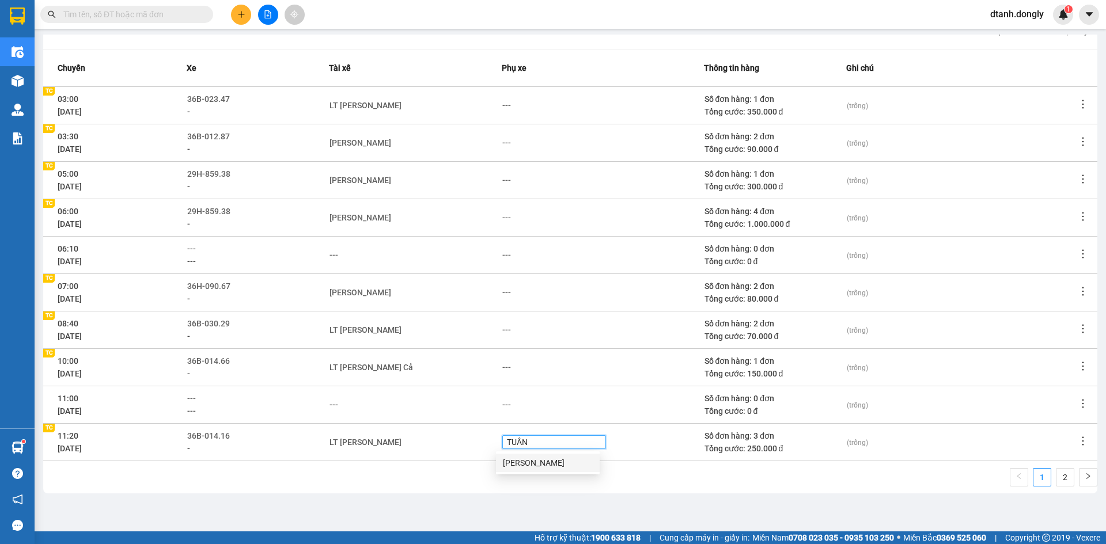
click at [548, 465] on div "[PERSON_NAME]" at bounding box center [548, 463] width 90 height 13
click at [455, 486] on div "1 2" at bounding box center [570, 480] width 1054 height 25
click at [506, 367] on div "---" at bounding box center [509, 367] width 9 height 13
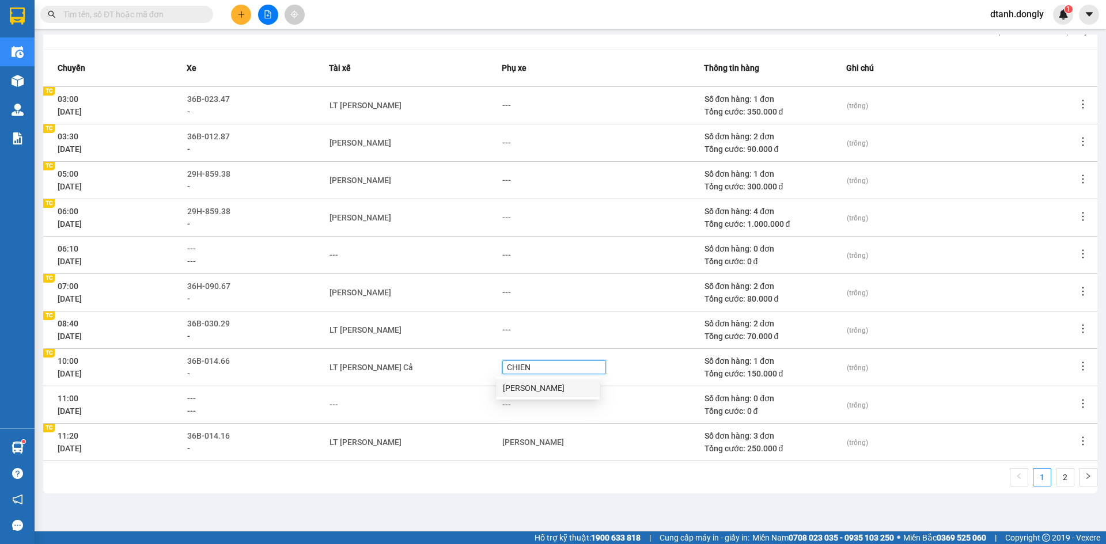
click at [522, 386] on div "[PERSON_NAME]" at bounding box center [548, 388] width 90 height 13
click at [568, 371] on span "[PERSON_NAME]" at bounding box center [544, 367] width 78 height 13
click at [554, 366] on div "[PERSON_NAME]" at bounding box center [536, 367] width 62 height 13
drag, startPoint x: 567, startPoint y: 369, endPoint x: 558, endPoint y: 368, distance: 8.7
click at [573, 369] on icon "close" at bounding box center [576, 368] width 6 height 6
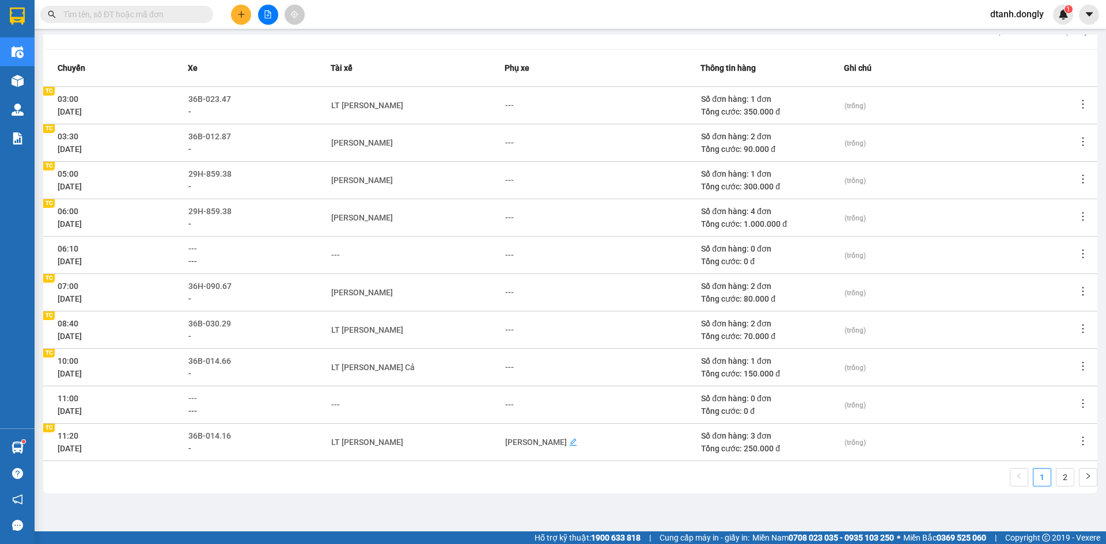
drag, startPoint x: 540, startPoint y: 444, endPoint x: 515, endPoint y: 457, distance: 28.1
click at [513, 459] on td "[PERSON_NAME]" at bounding box center [603, 441] width 196 height 37
click at [547, 445] on div "[PERSON_NAME]" at bounding box center [536, 442] width 62 height 13
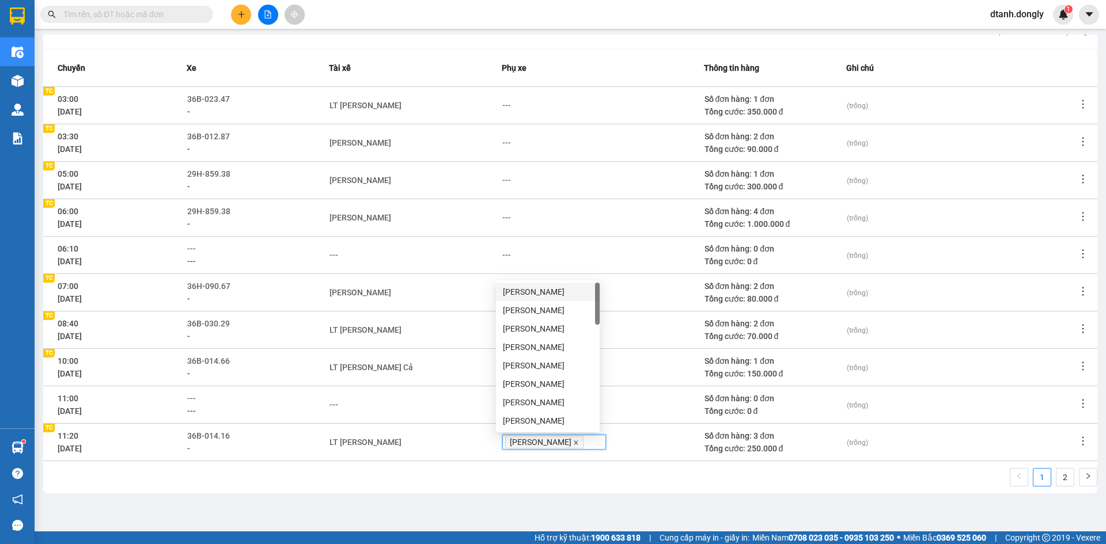
click at [573, 441] on icon "close" at bounding box center [576, 443] width 6 height 6
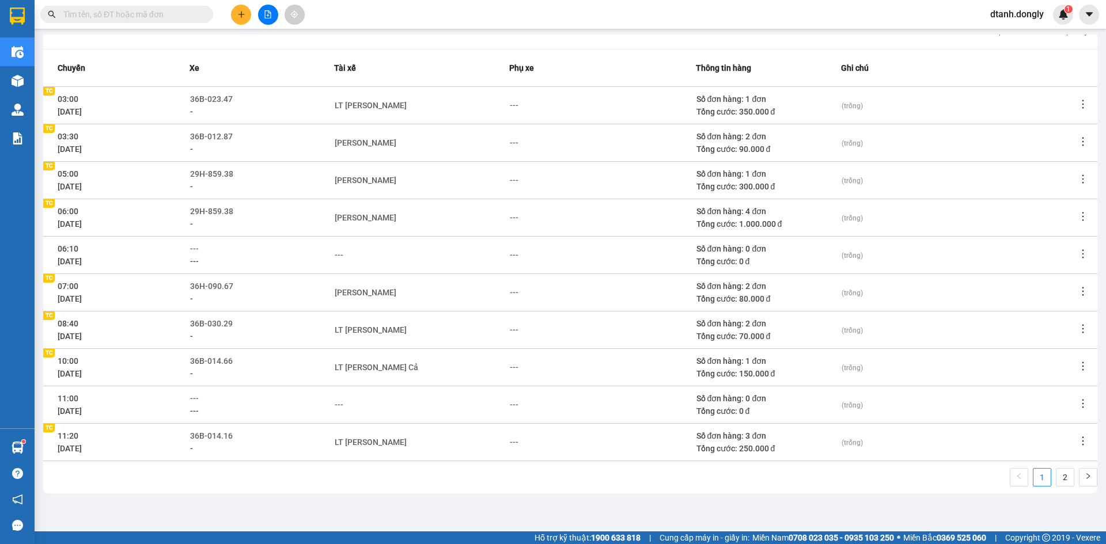
scroll to position [0, 0]
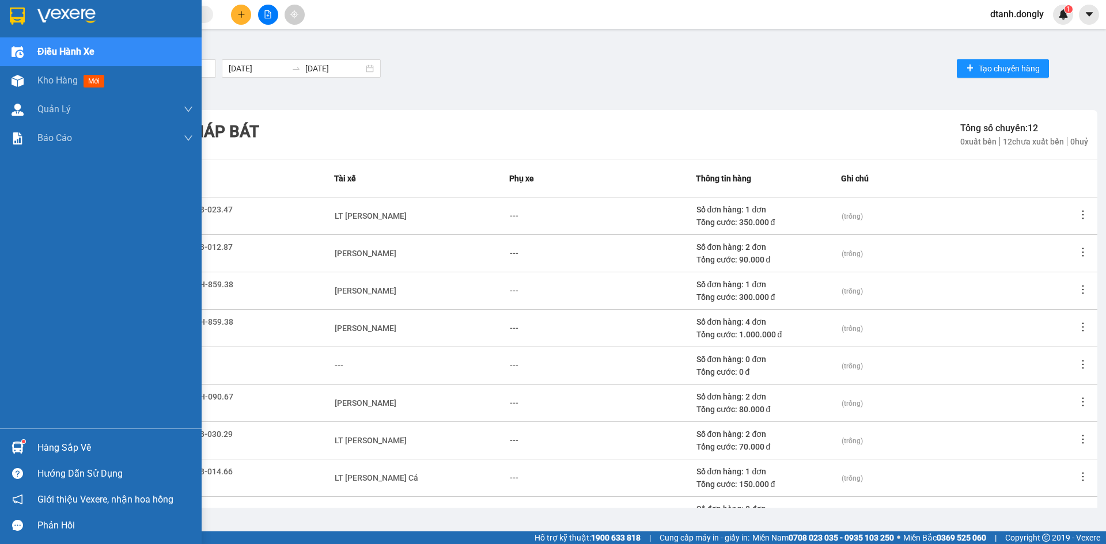
click at [76, 44] on span "Điều hành xe" at bounding box center [65, 51] width 57 height 14
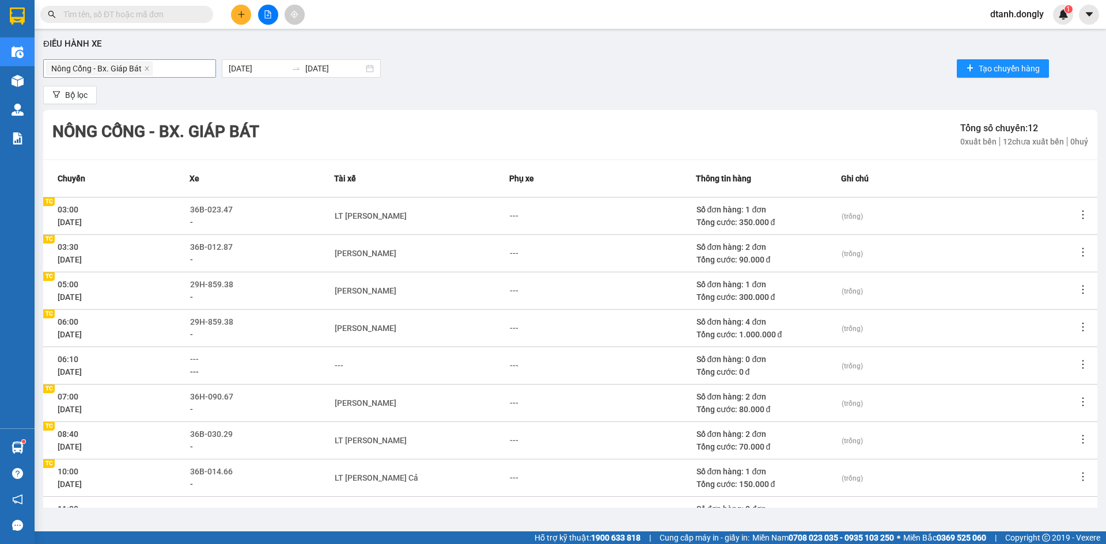
click at [192, 72] on div "Nông Cống - Bx. Giáp Bát" at bounding box center [129, 68] width 167 height 16
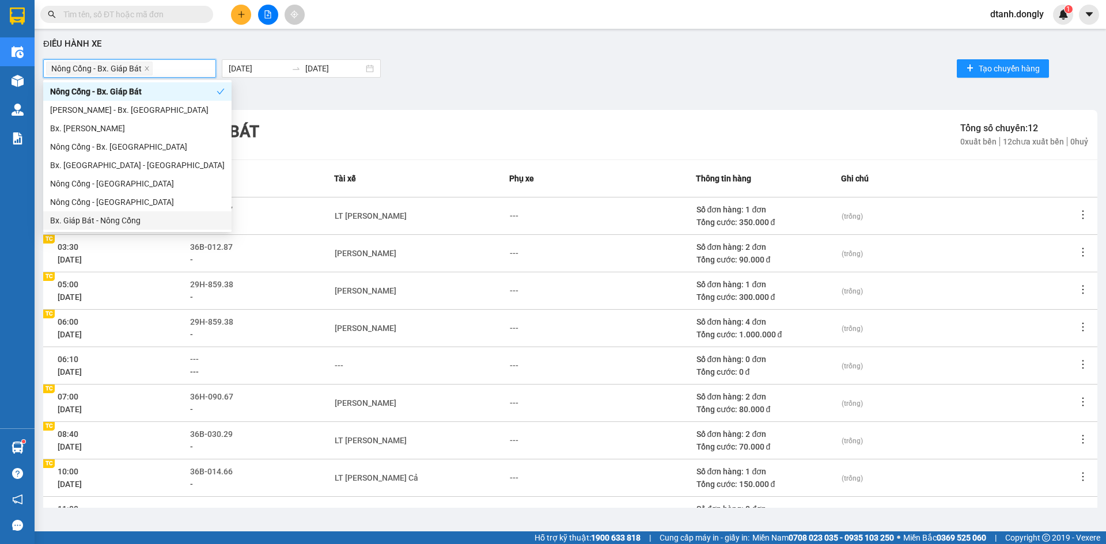
click at [158, 222] on div "Bx. Giáp Bát - Nông Cống" at bounding box center [137, 220] width 175 height 13
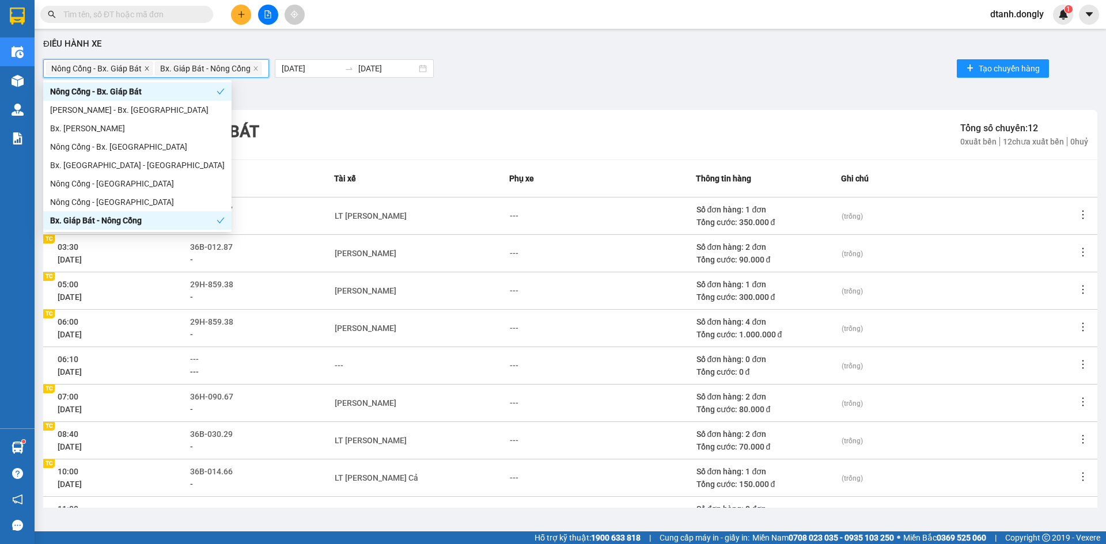
click at [147, 68] on icon "close" at bounding box center [147, 68] width 4 height 4
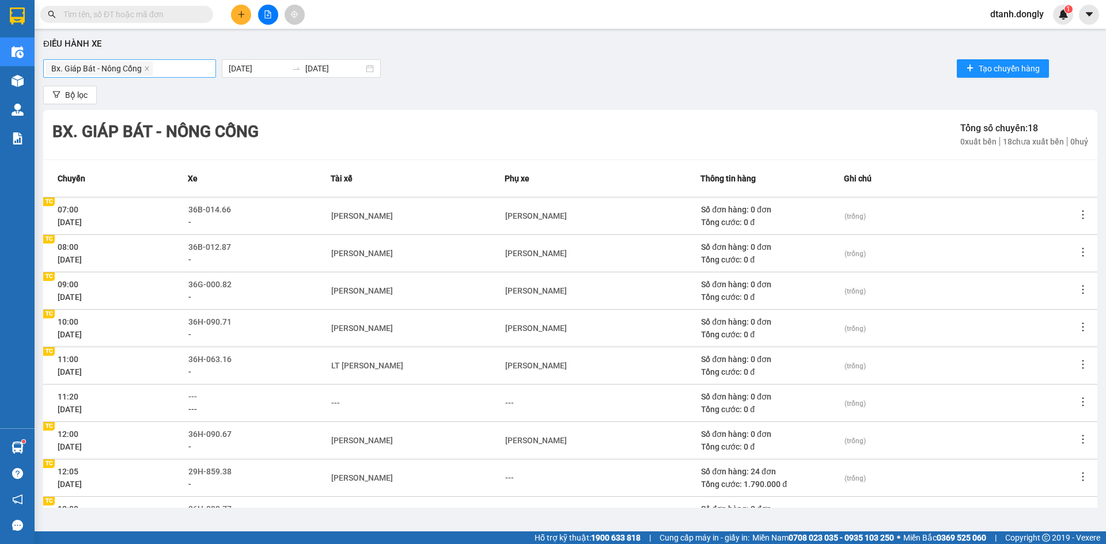
click at [285, 93] on div "Bộ lọc" at bounding box center [570, 95] width 1054 height 18
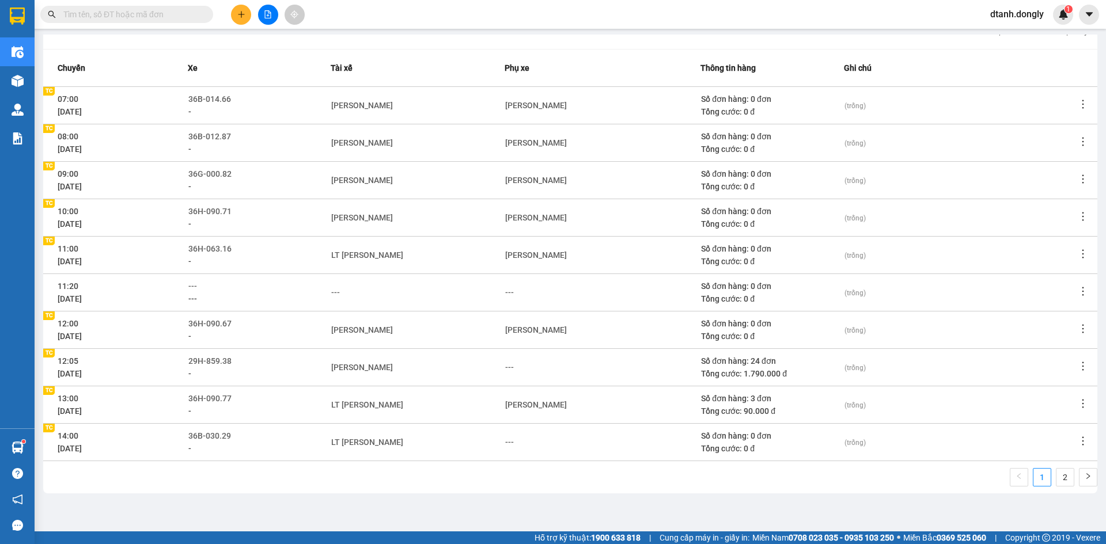
click at [392, 442] on div "LT [PERSON_NAME]" at bounding box center [417, 442] width 172 height 13
click at [405, 442] on icon "edit" at bounding box center [409, 442] width 8 height 8
click at [388, 443] on div "LT [PERSON_NAME]" at bounding box center [367, 442] width 72 height 13
drag, startPoint x: 398, startPoint y: 466, endPoint x: 516, endPoint y: 501, distance: 123.2
click at [400, 466] on div "LT [PERSON_NAME]" at bounding box center [383, 468] width 90 height 13
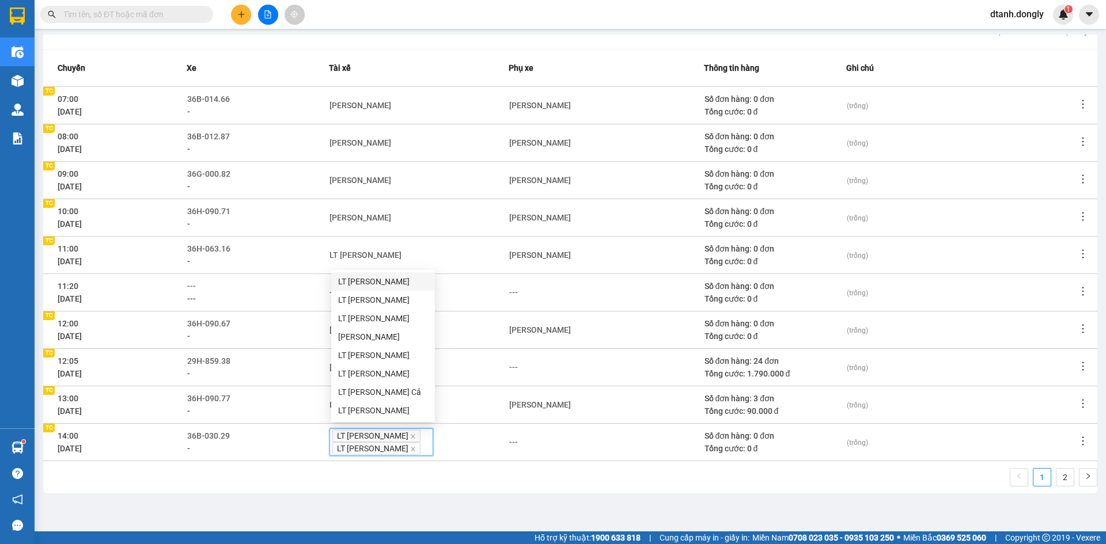
click at [540, 494] on div "1 2" at bounding box center [570, 480] width 1054 height 25
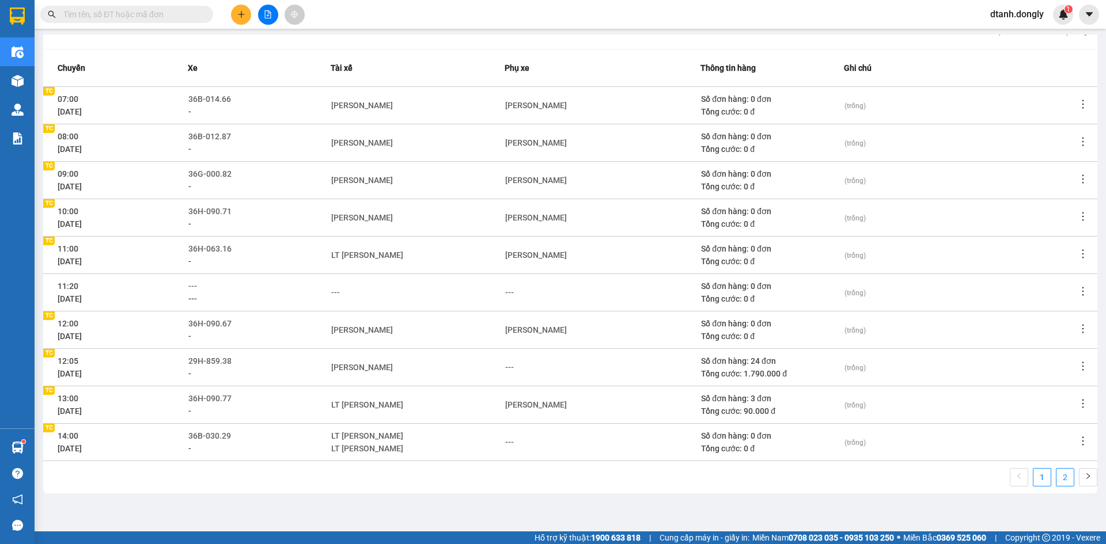
click at [1056, 477] on link "2" at bounding box center [1064, 477] width 17 height 17
